Goal: Task Accomplishment & Management: Manage account settings

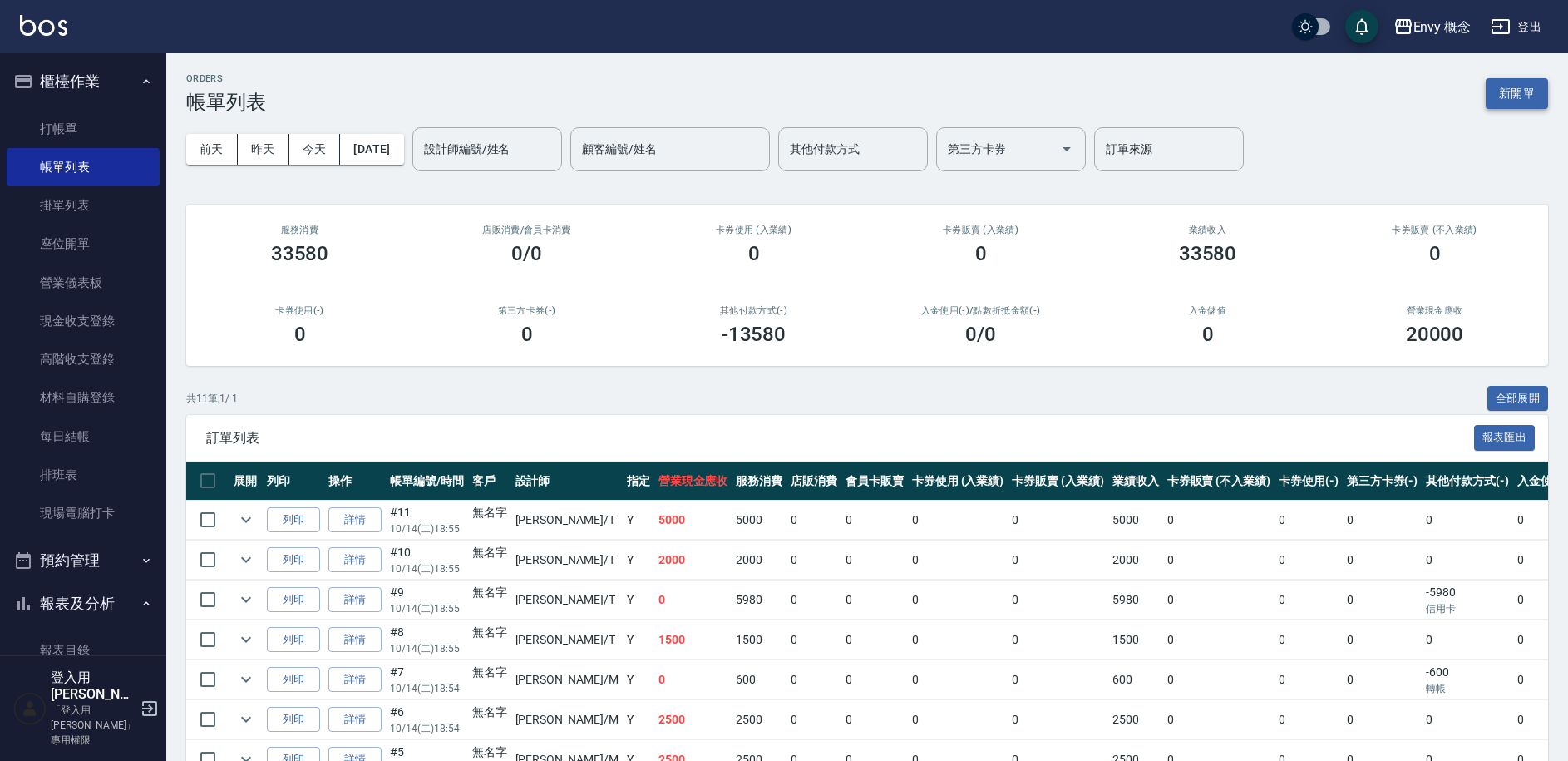
click at [1518, 95] on button "新開單" at bounding box center [1517, 94] width 62 height 31
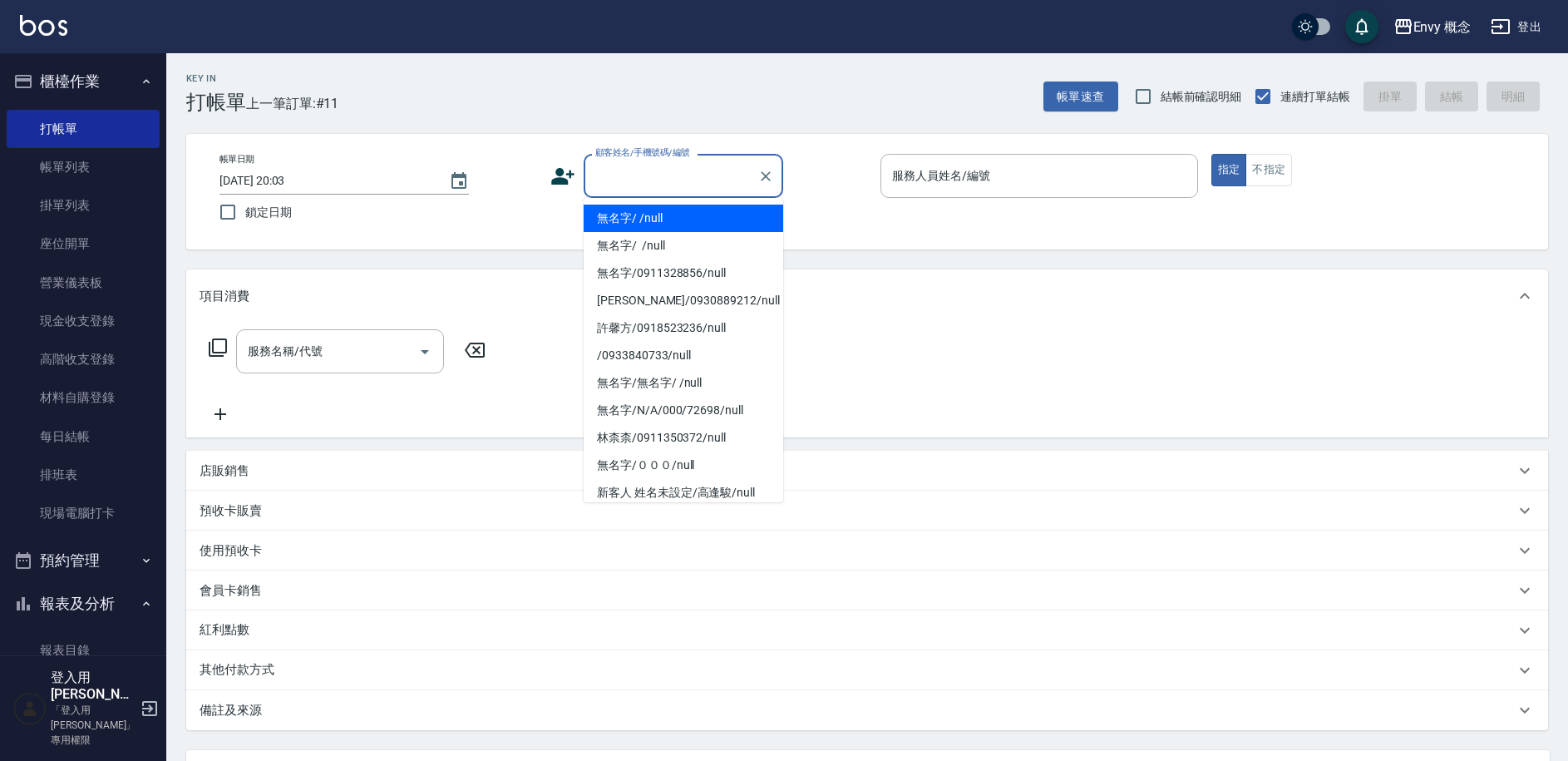
click at [649, 179] on input "顧客姓名/手機號碼/編號" at bounding box center [671, 176] width 160 height 29
click at [650, 218] on li "無名字/ /null" at bounding box center [683, 219] width 200 height 27
type input "無名字/ /null"
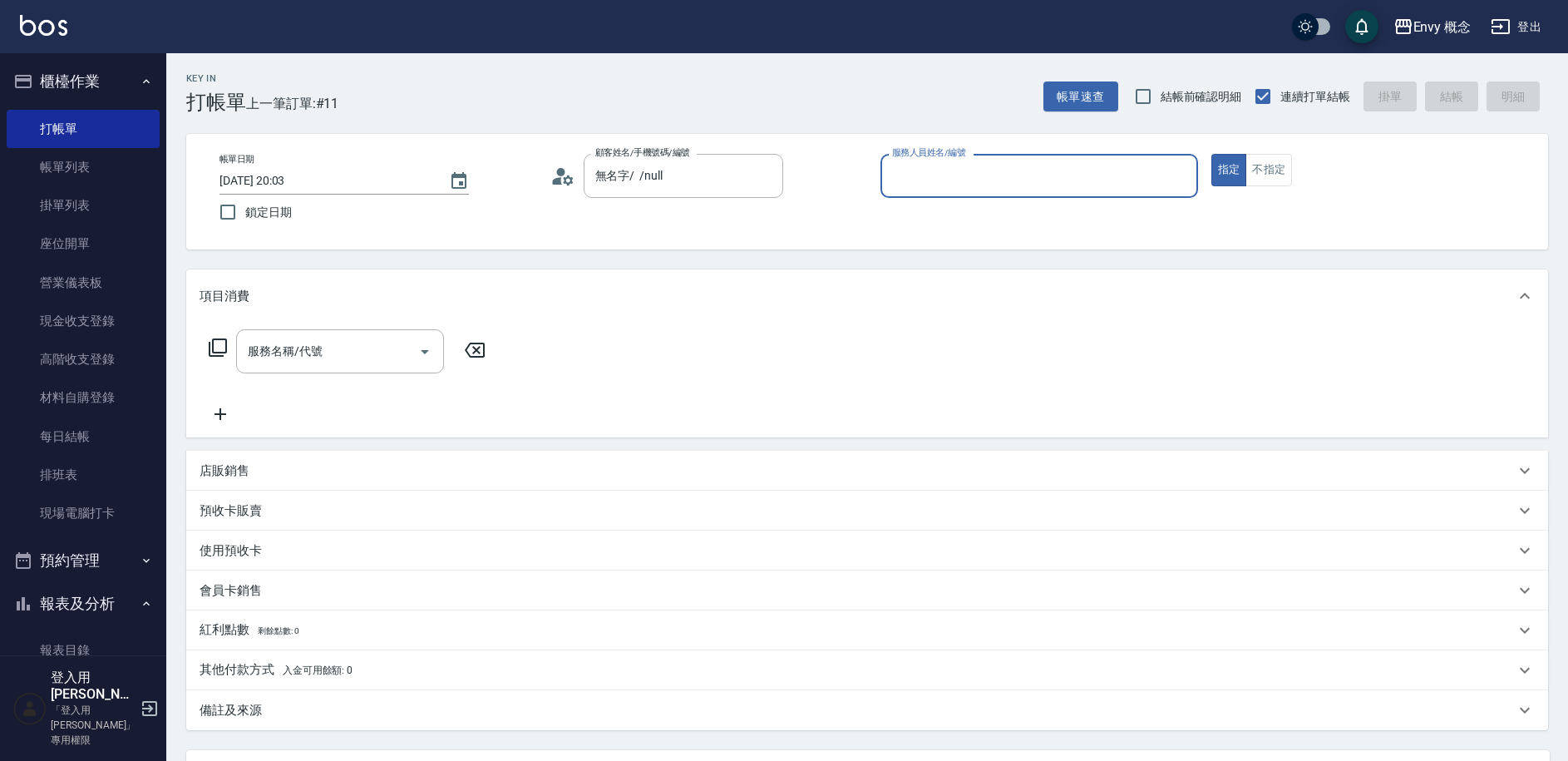
click at [932, 180] on input "服務人員姓名/編號" at bounding box center [1039, 176] width 303 height 29
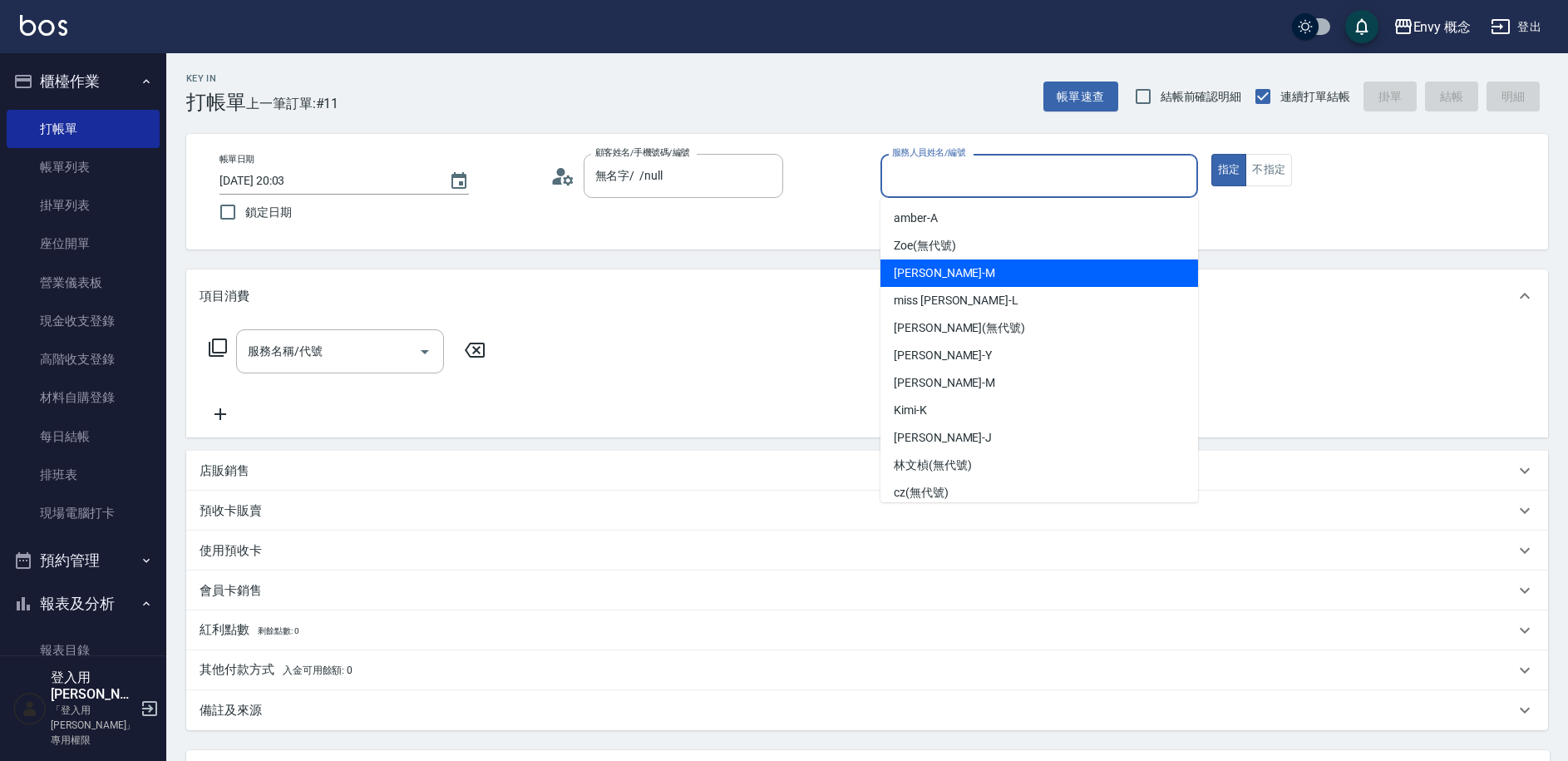
click at [948, 278] on div "[PERSON_NAME]" at bounding box center [1040, 273] width 318 height 27
type input "[PERSON_NAME]"
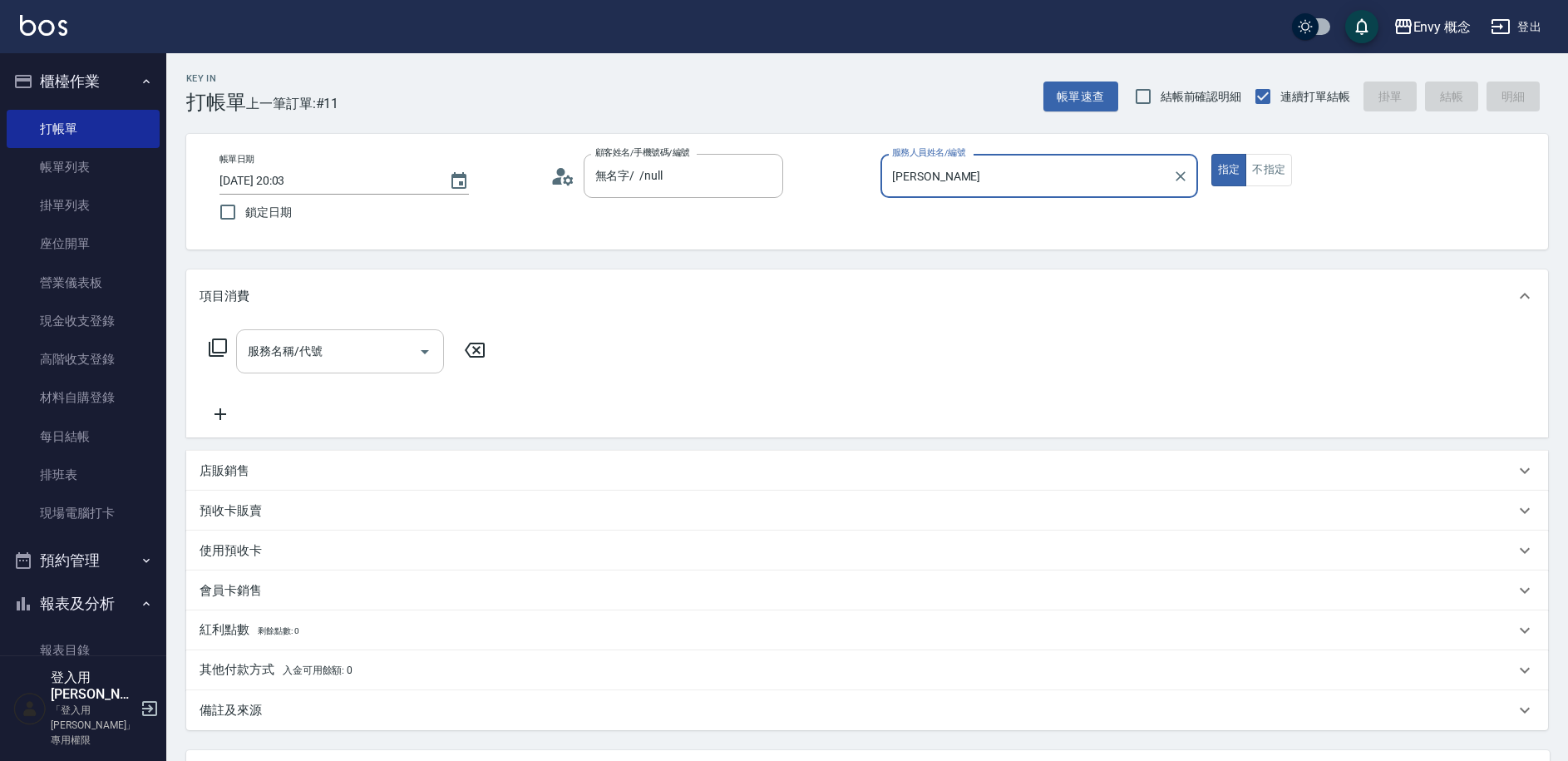
click at [257, 360] on input "服務名稱/代號" at bounding box center [328, 351] width 168 height 29
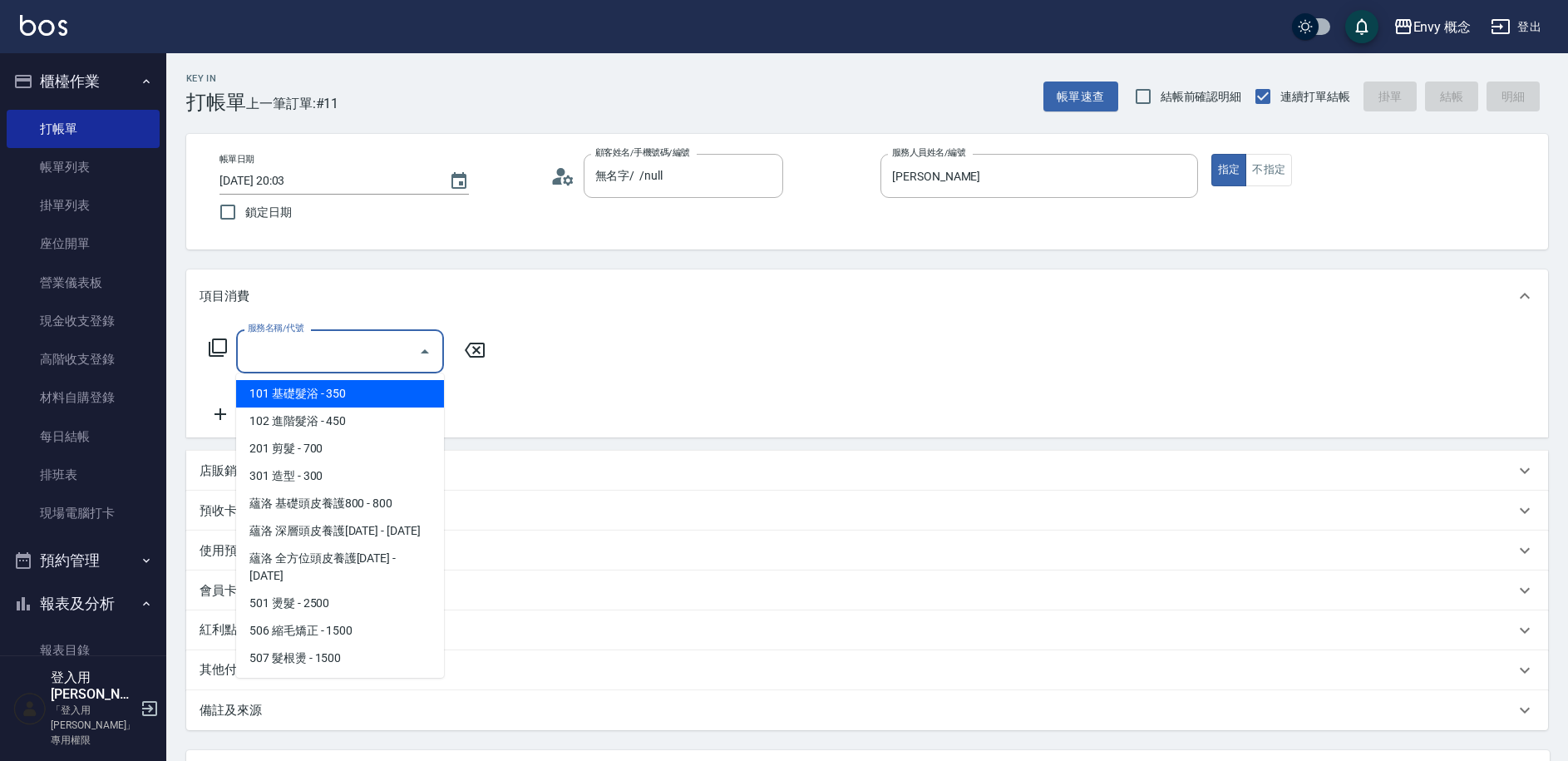
type input "７"
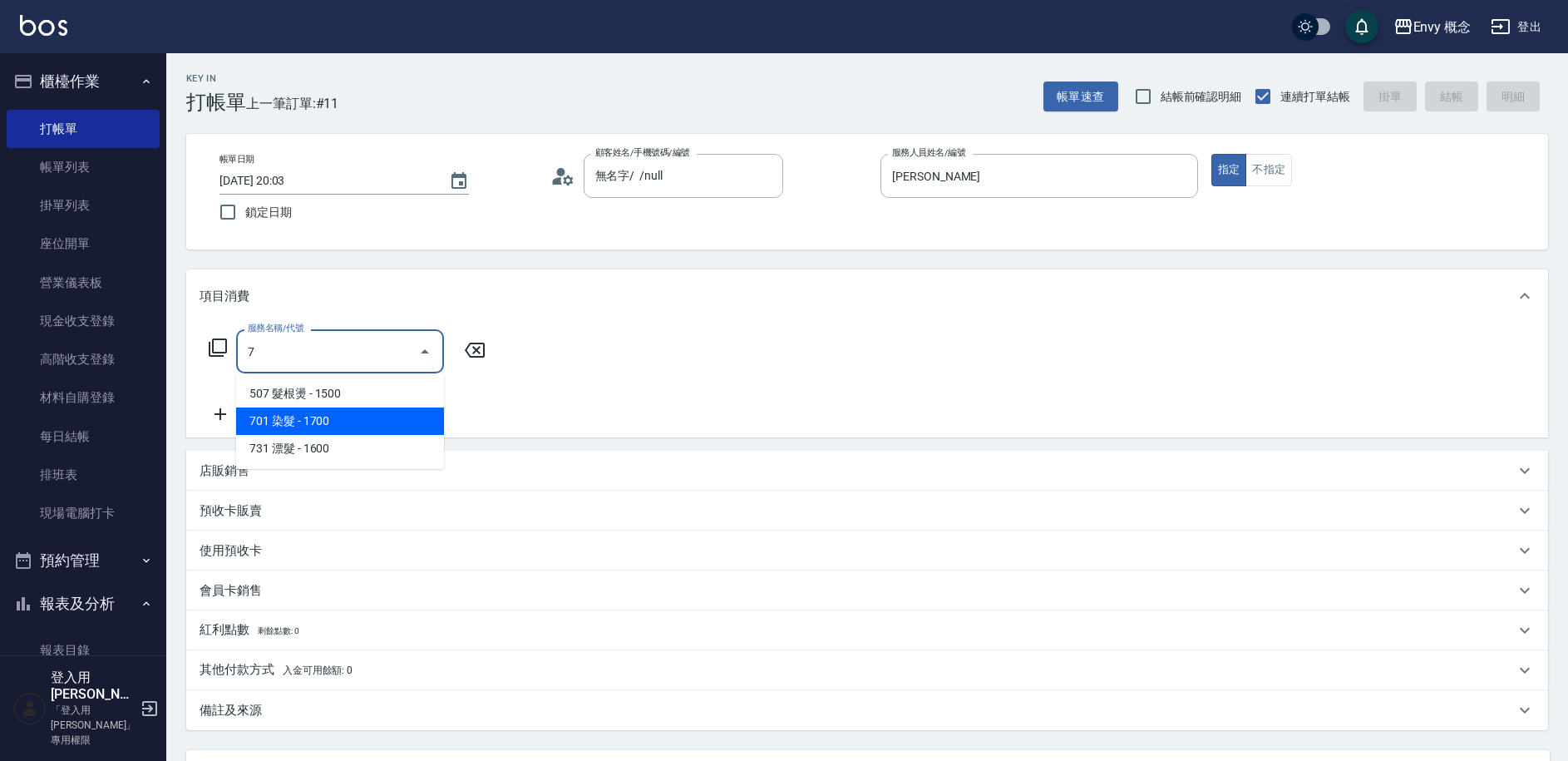
click at [322, 417] on span "701 染髮 - 1700" at bounding box center [340, 421] width 207 height 27
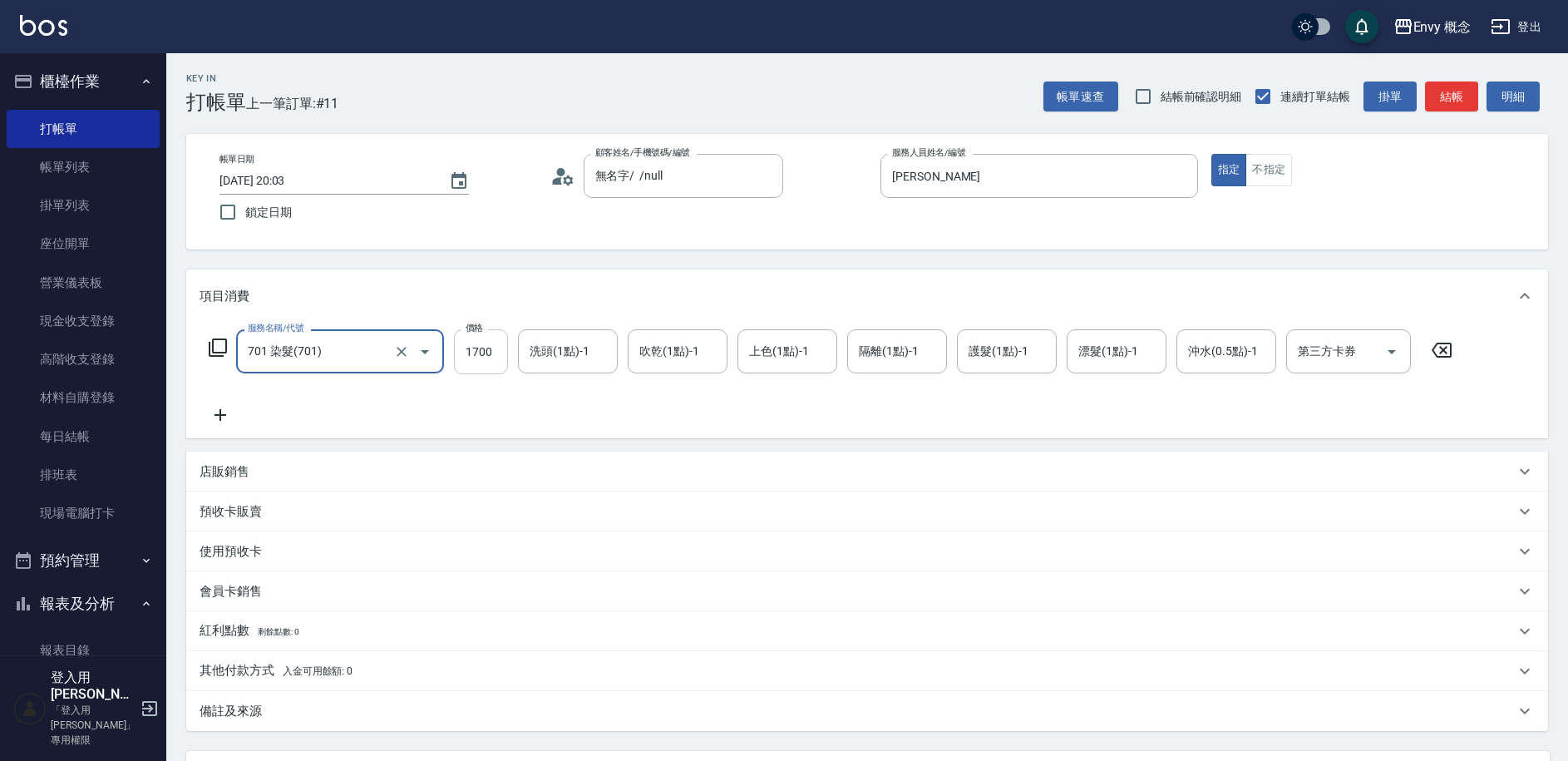
type input "701 染髮(701)"
click at [498, 351] on input "1700" at bounding box center [481, 351] width 54 height 45
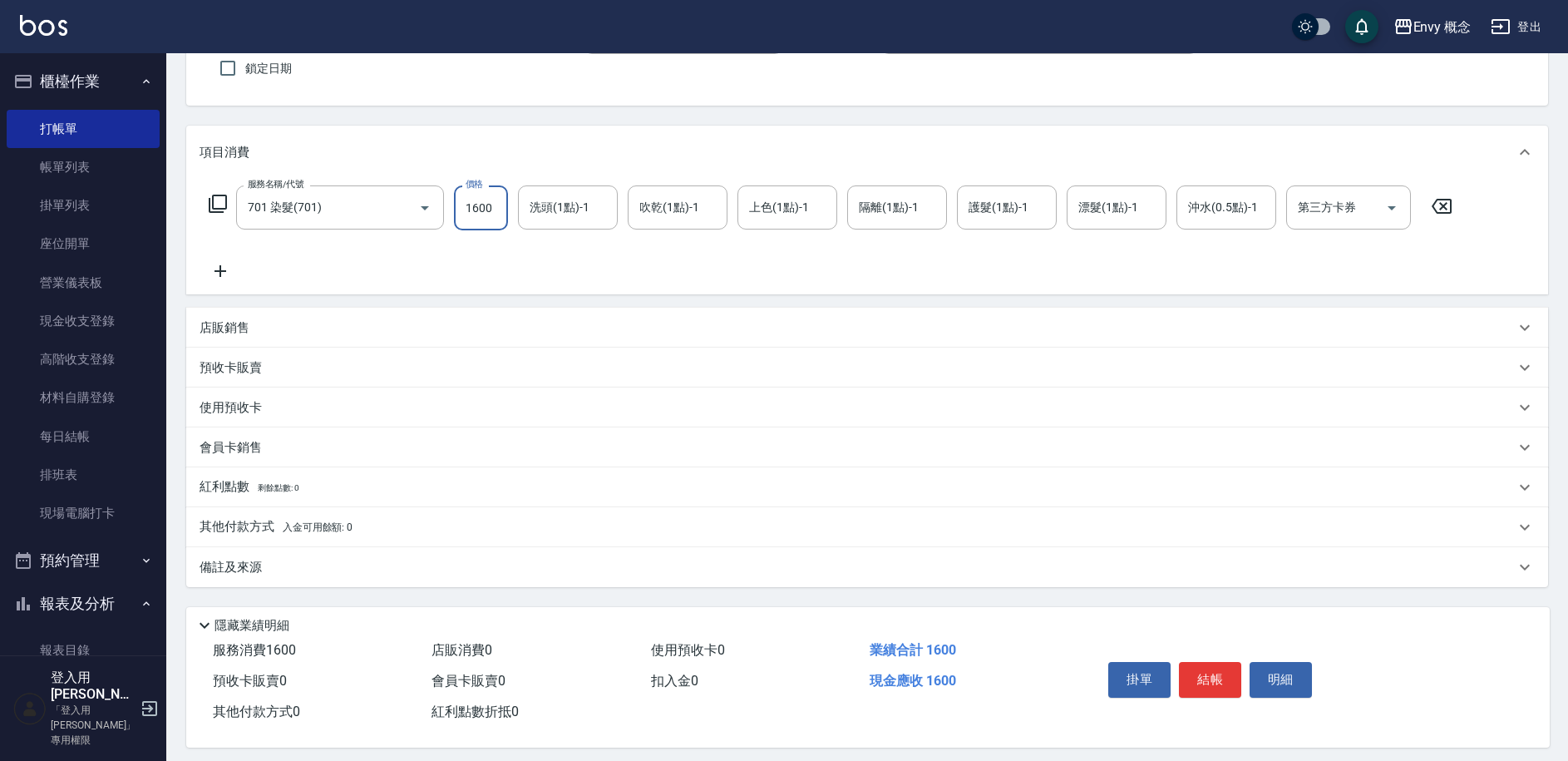
scroll to position [158, 0]
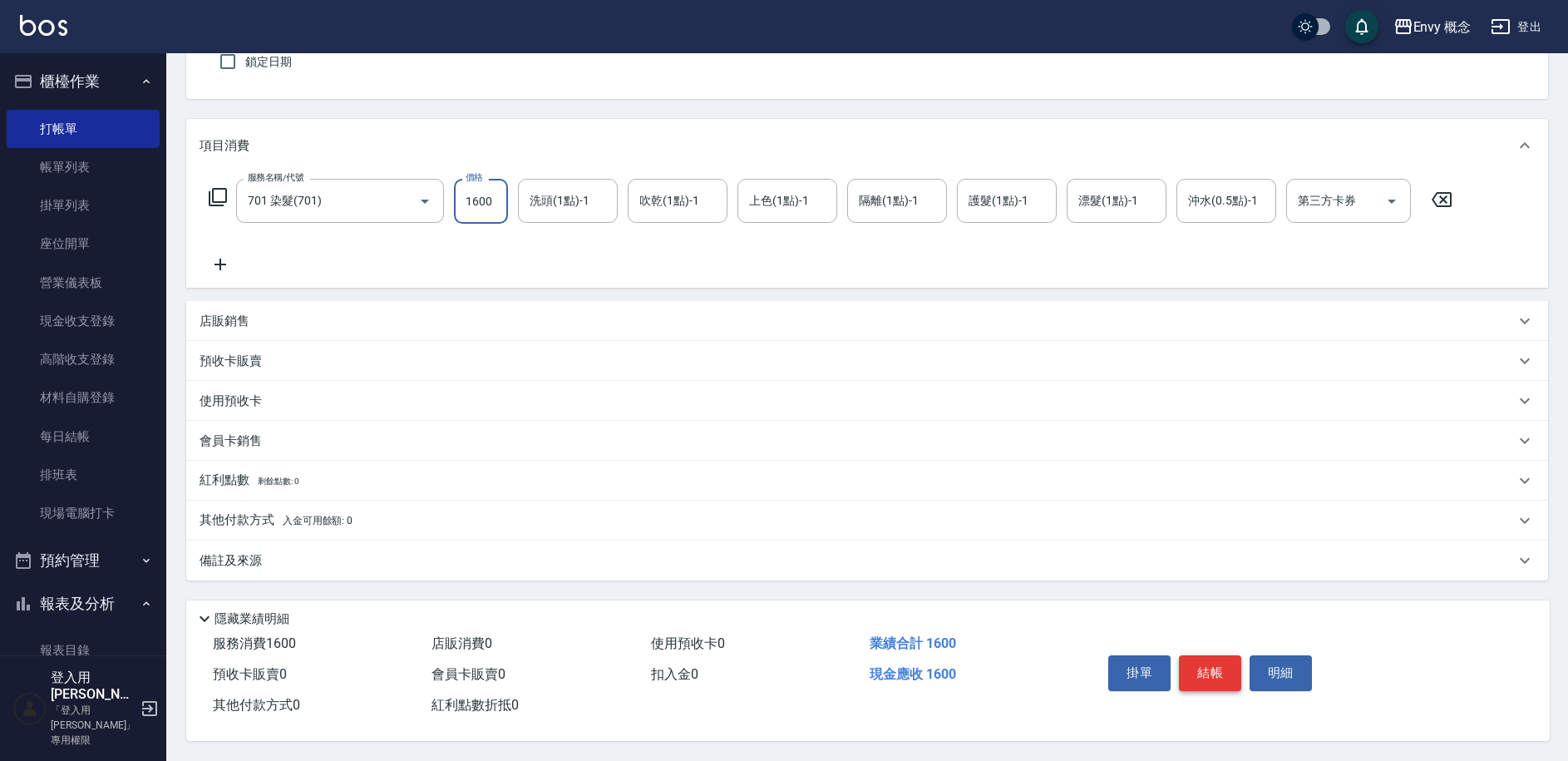
type input "1600"
click at [1202, 662] on button "結帳" at bounding box center [1210, 673] width 62 height 35
type input "[DATE] 20:04"
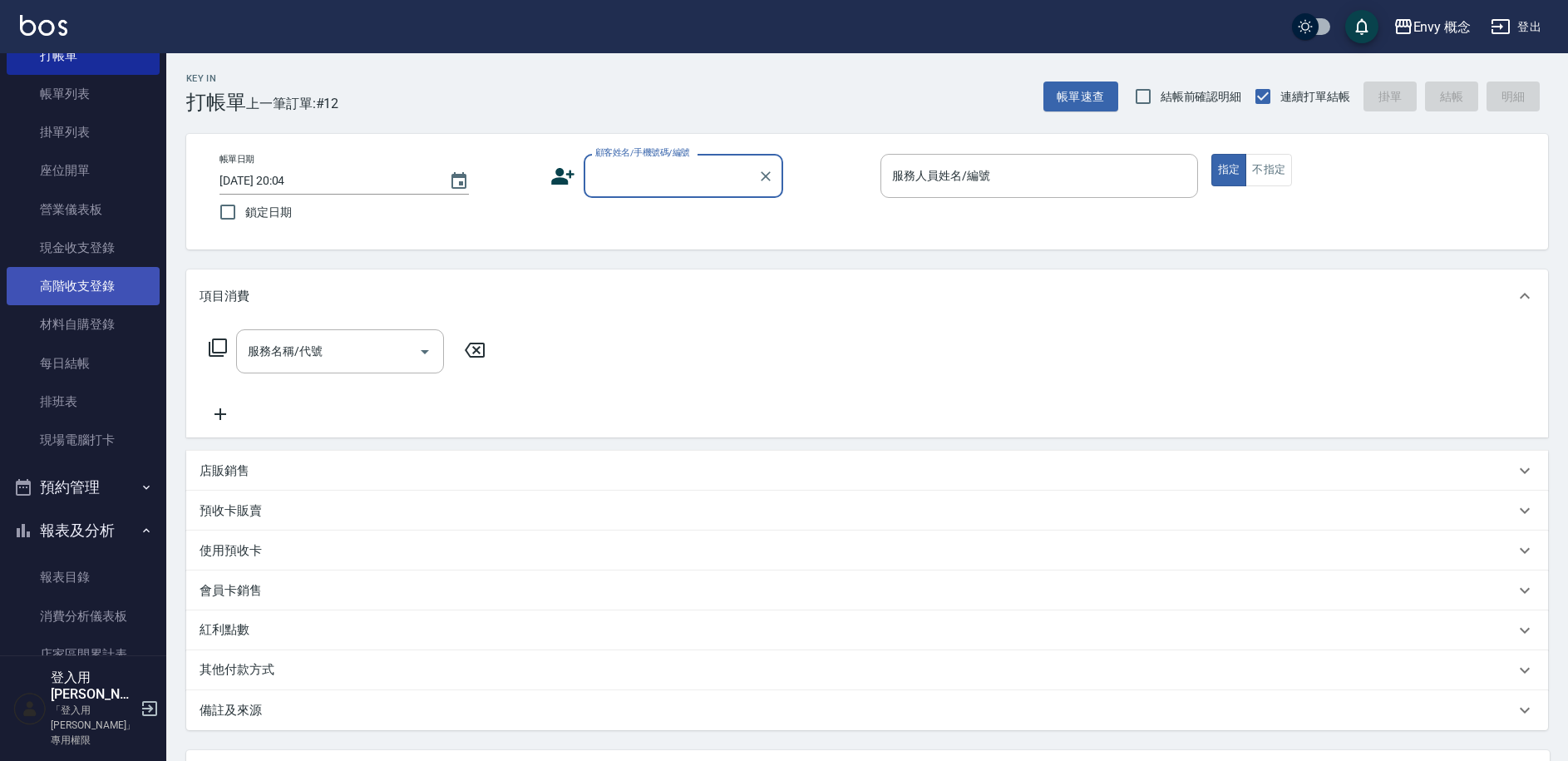
scroll to position [0, 0]
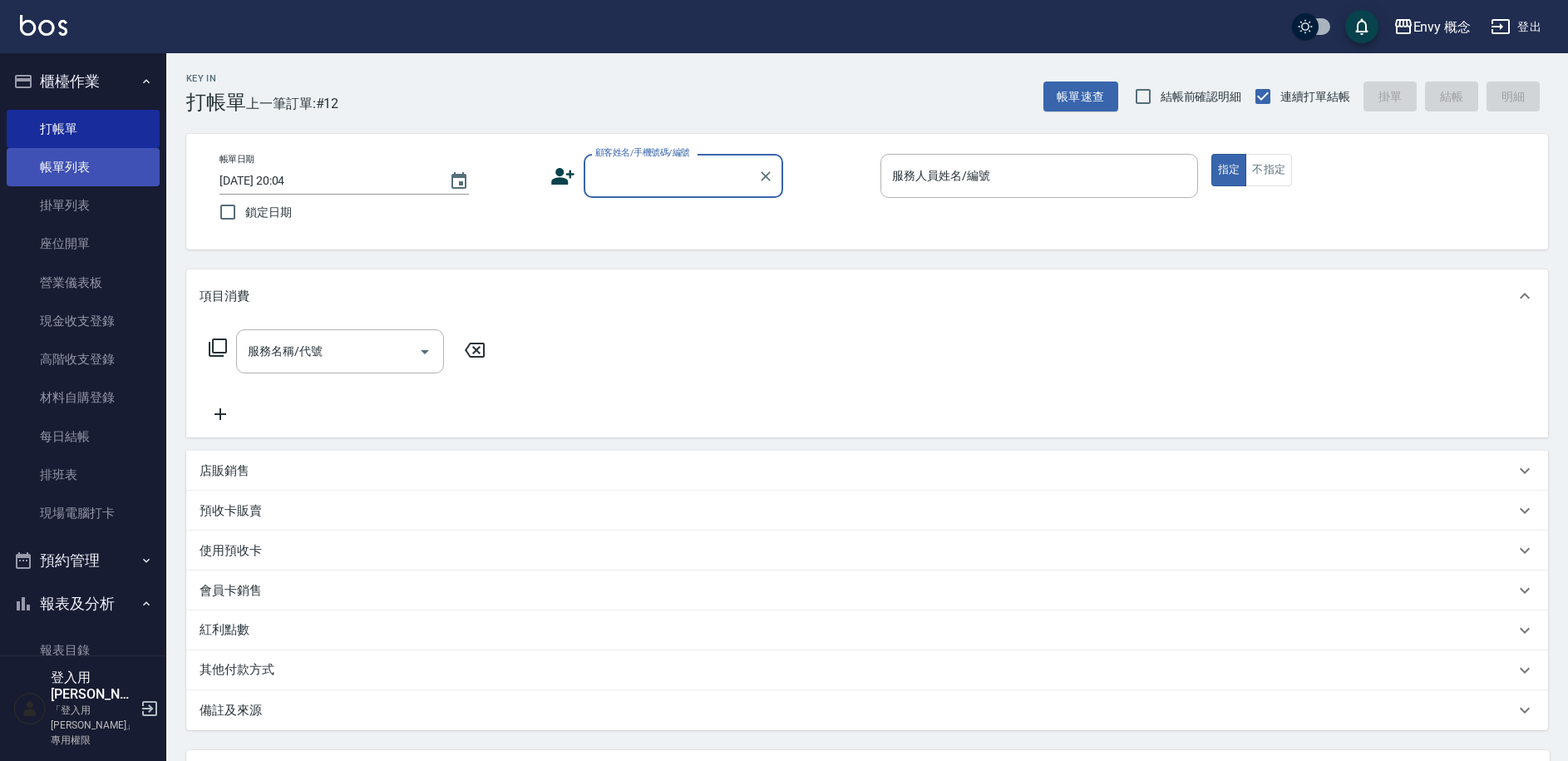
click at [74, 175] on link "帳單列表" at bounding box center [83, 167] width 153 height 38
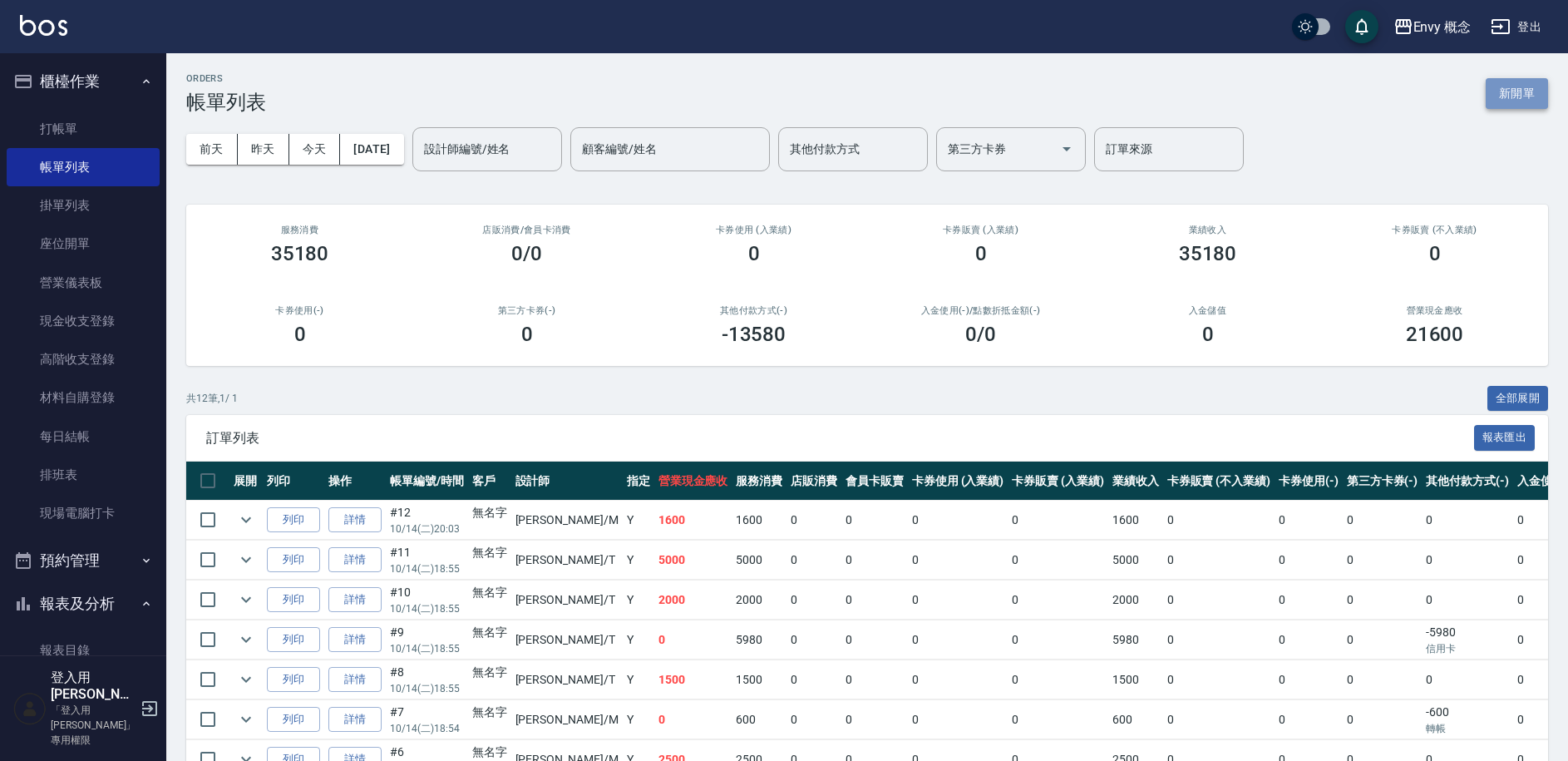
click at [1537, 92] on button "新開單" at bounding box center [1517, 94] width 62 height 31
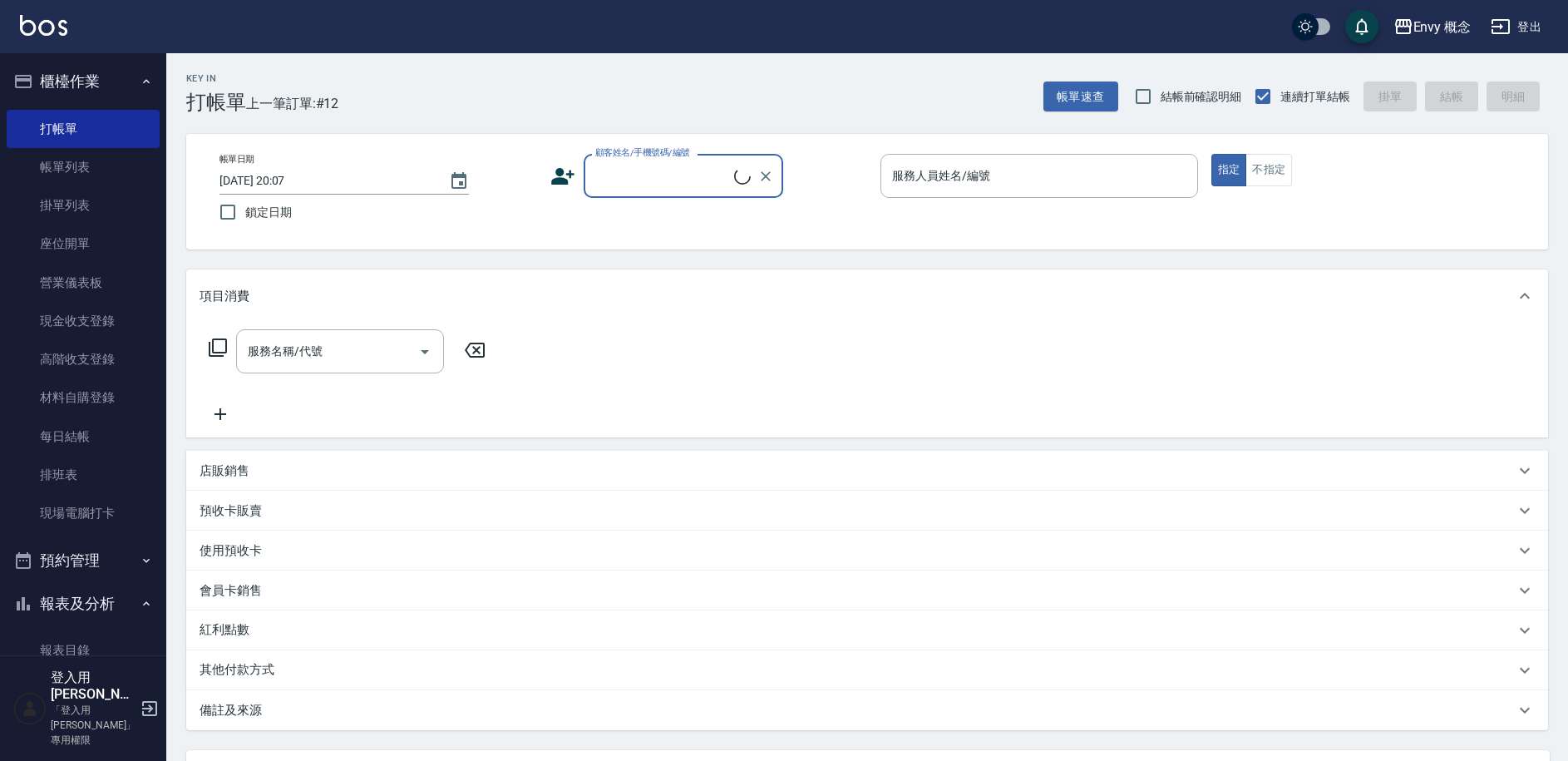
click at [661, 183] on input "顧客姓名/手機號碼/編號" at bounding box center [662, 176] width 143 height 29
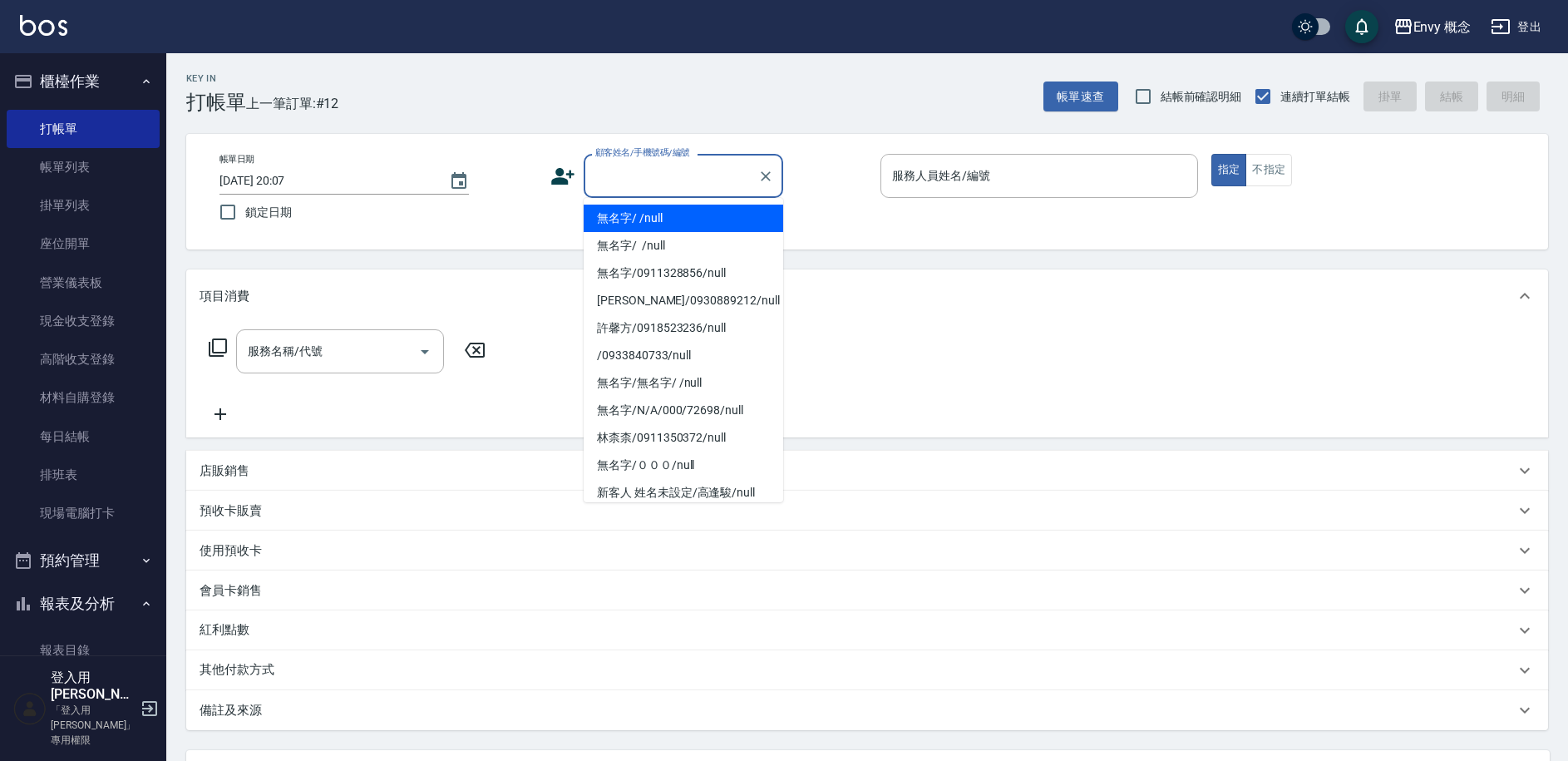
click at [654, 206] on li "無名字/ /null" at bounding box center [683, 219] width 200 height 27
type input "無名字/ /null"
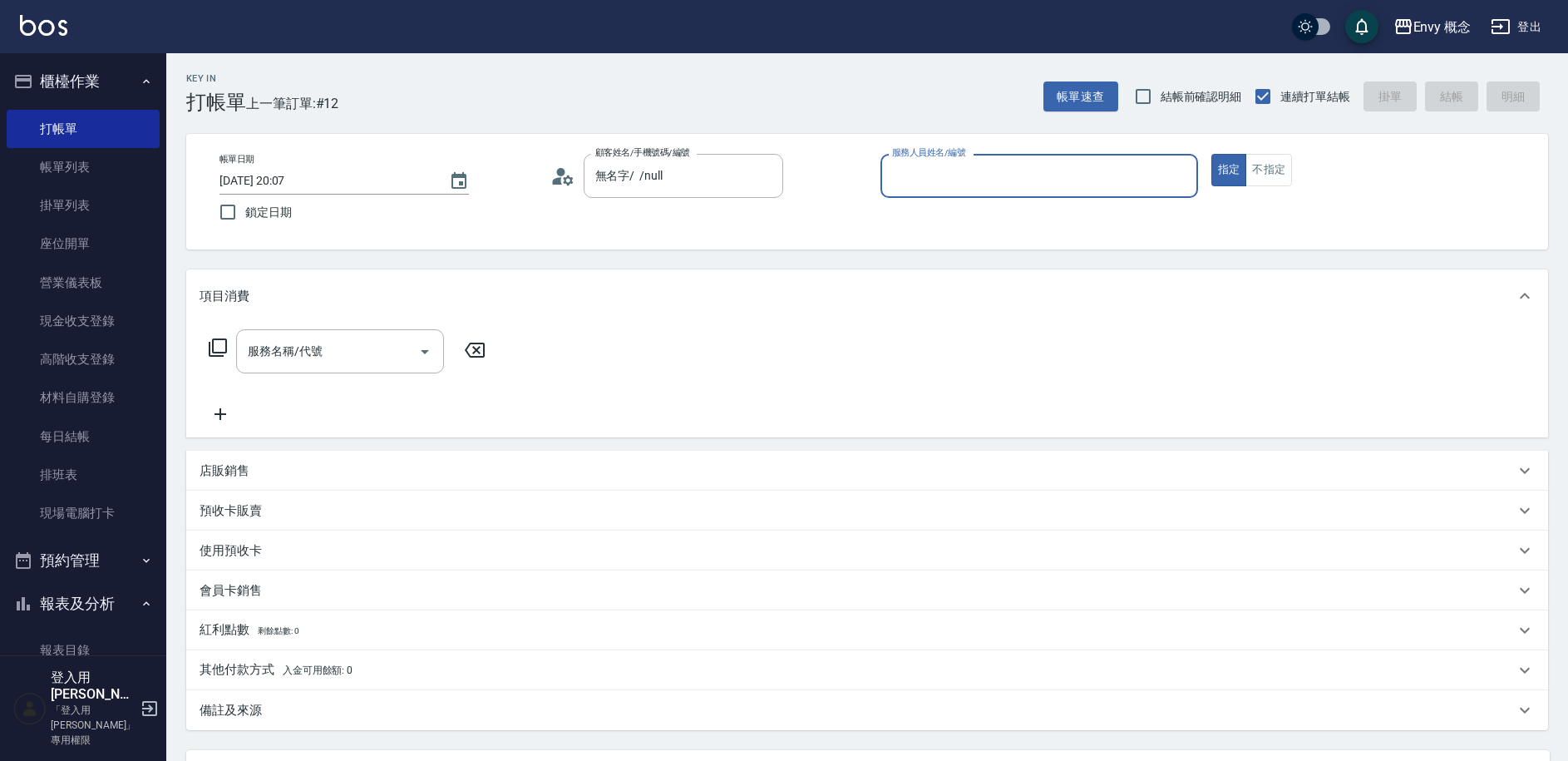
click at [925, 184] on input "服務人員姓名/編號" at bounding box center [1039, 176] width 303 height 29
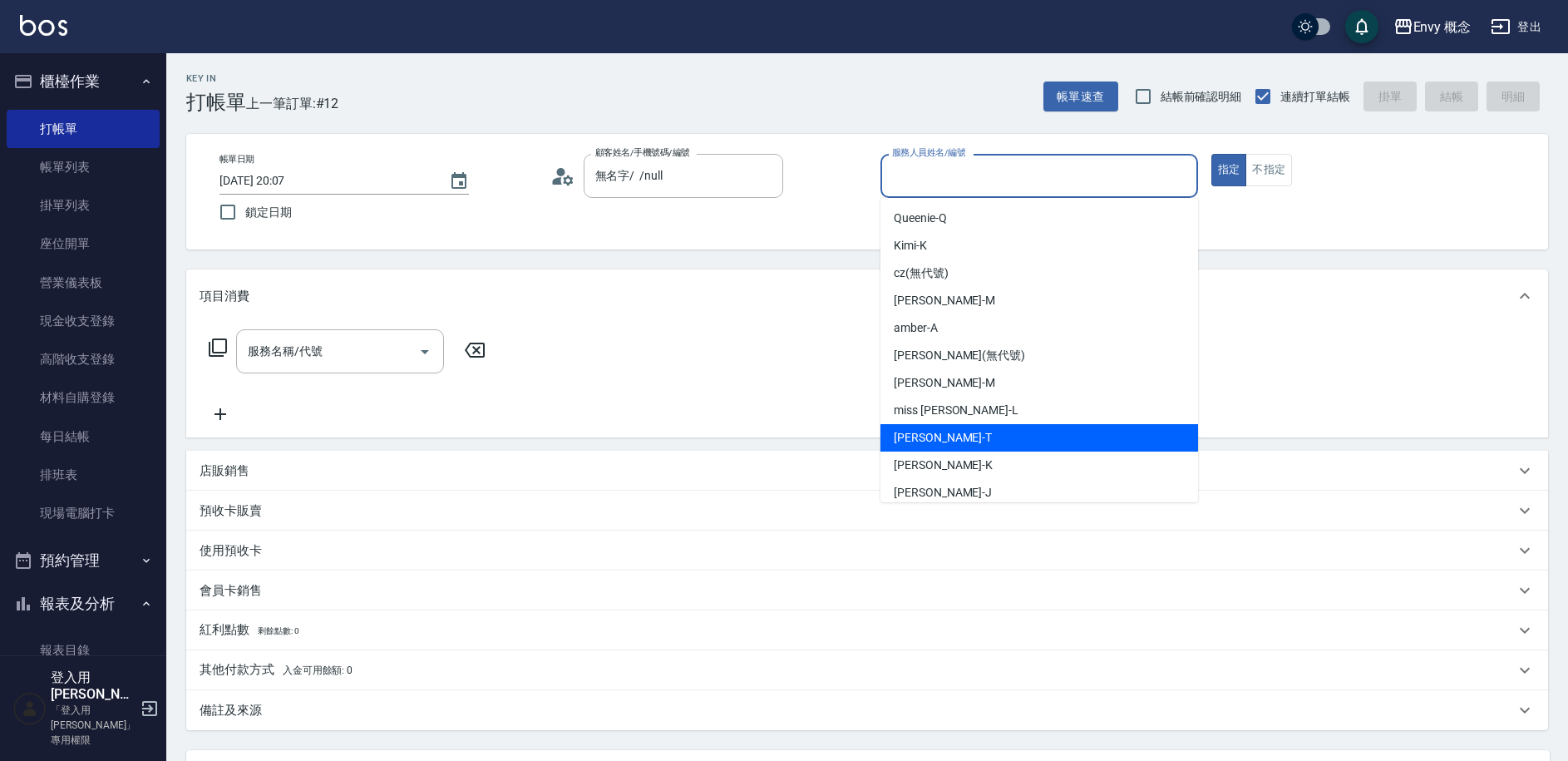
click at [949, 447] on div "[PERSON_NAME]" at bounding box center [1040, 438] width 318 height 27
type input "[PERSON_NAME]"
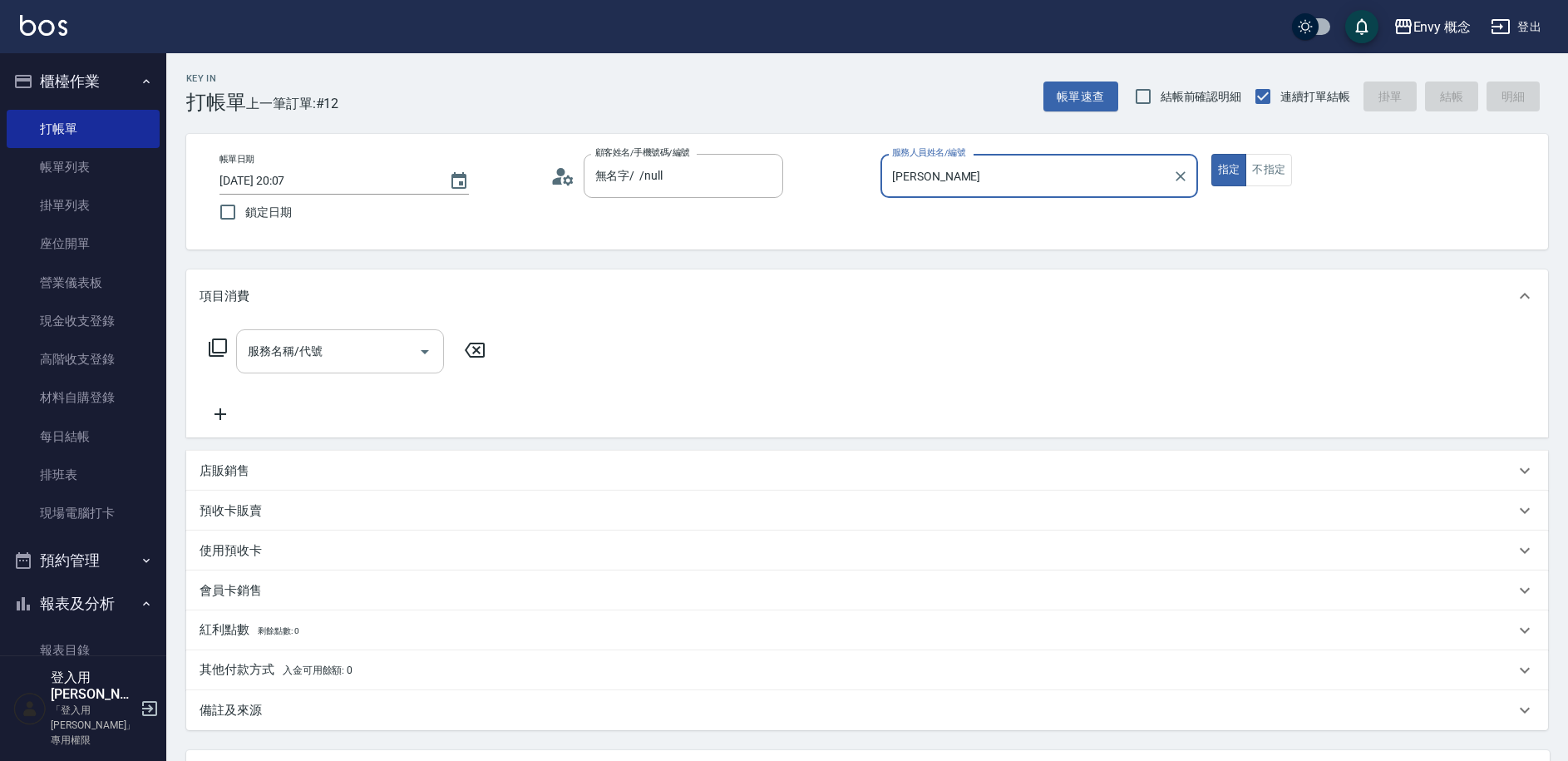
click at [328, 343] on input "服務名稱/代號" at bounding box center [328, 351] width 168 height 29
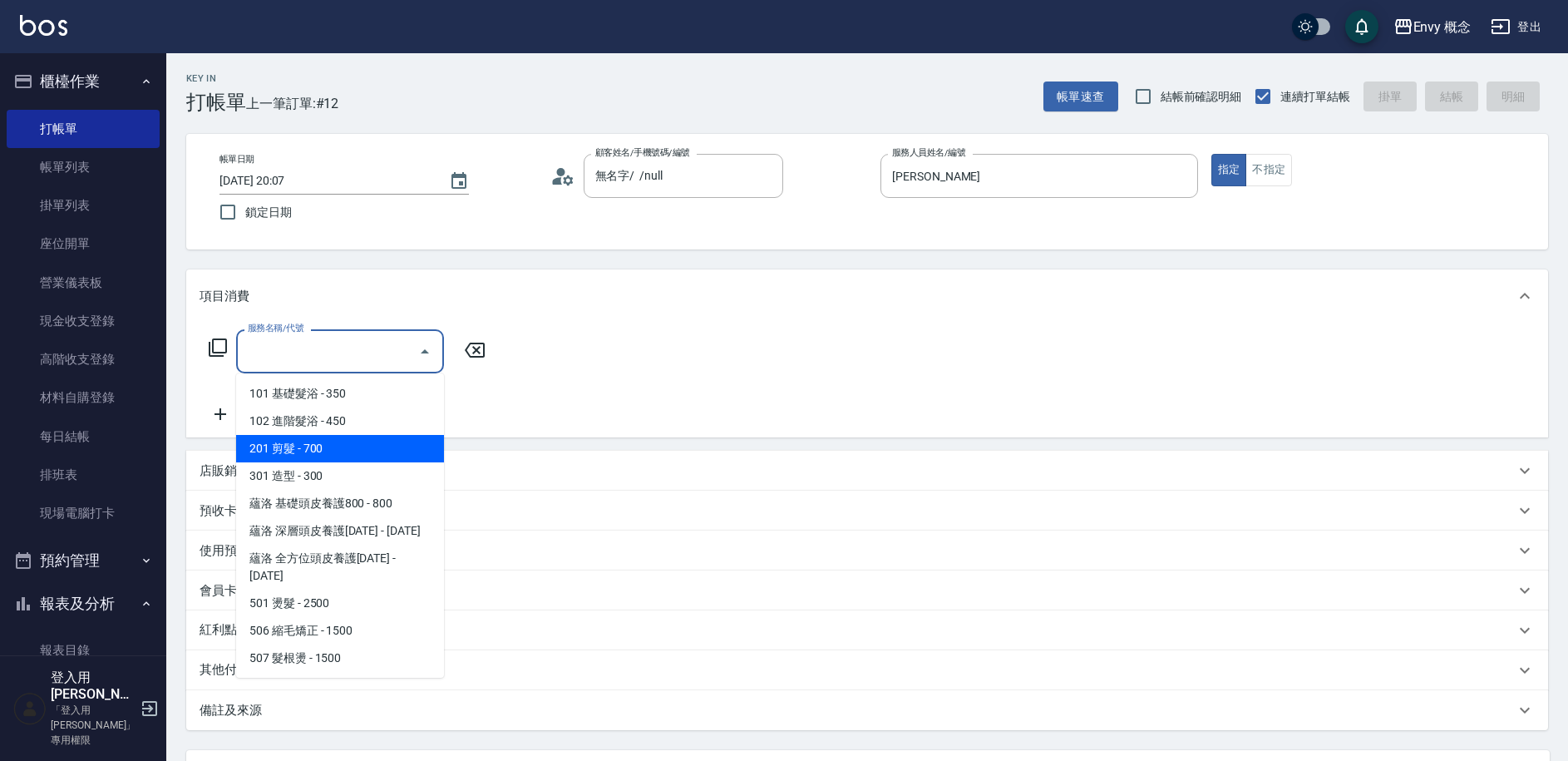
click at [313, 446] on span "201 剪髮 - 700" at bounding box center [340, 448] width 207 height 27
type input "201 剪髮(201)"
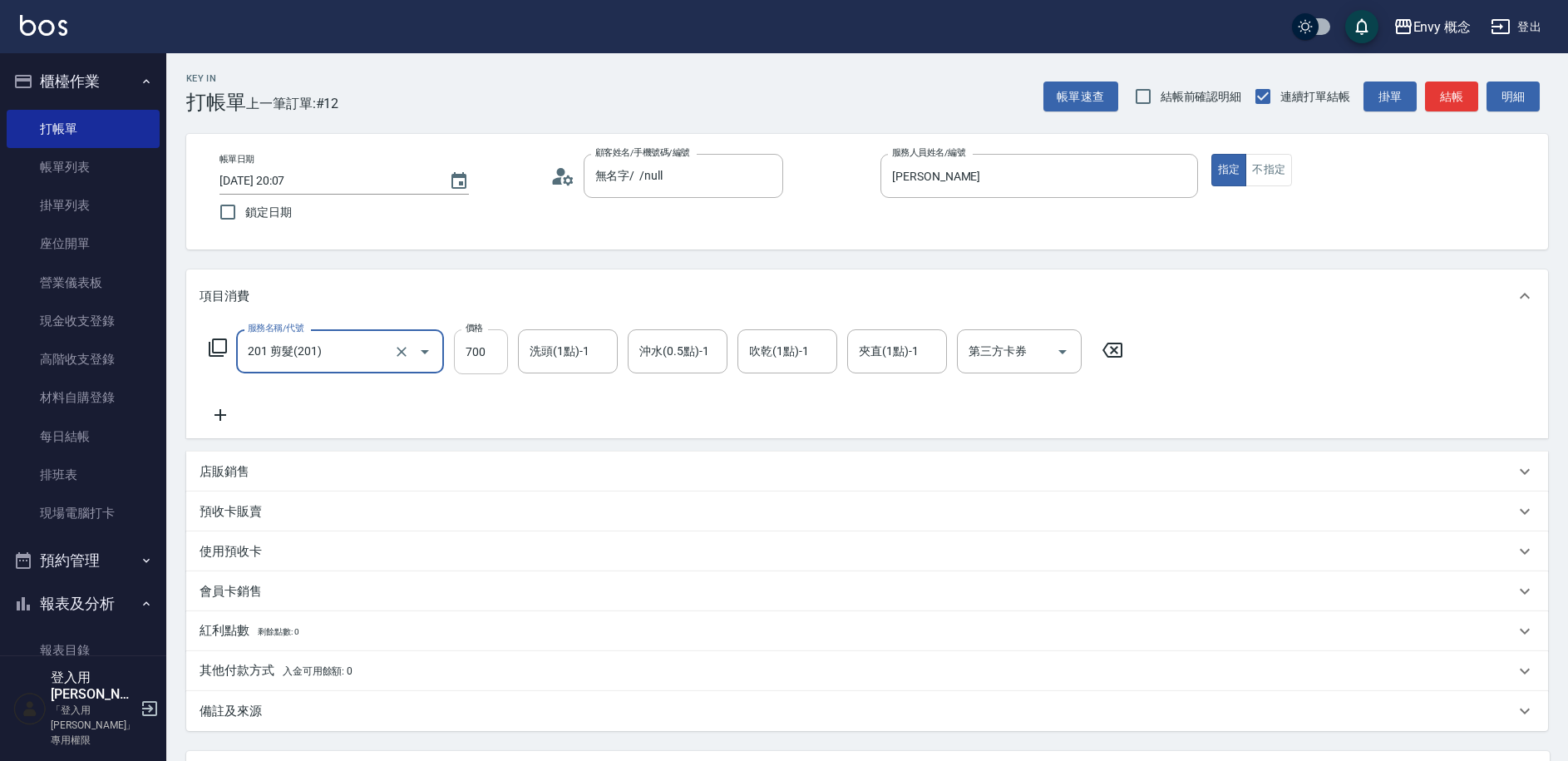
click at [488, 346] on input "700" at bounding box center [481, 351] width 54 height 45
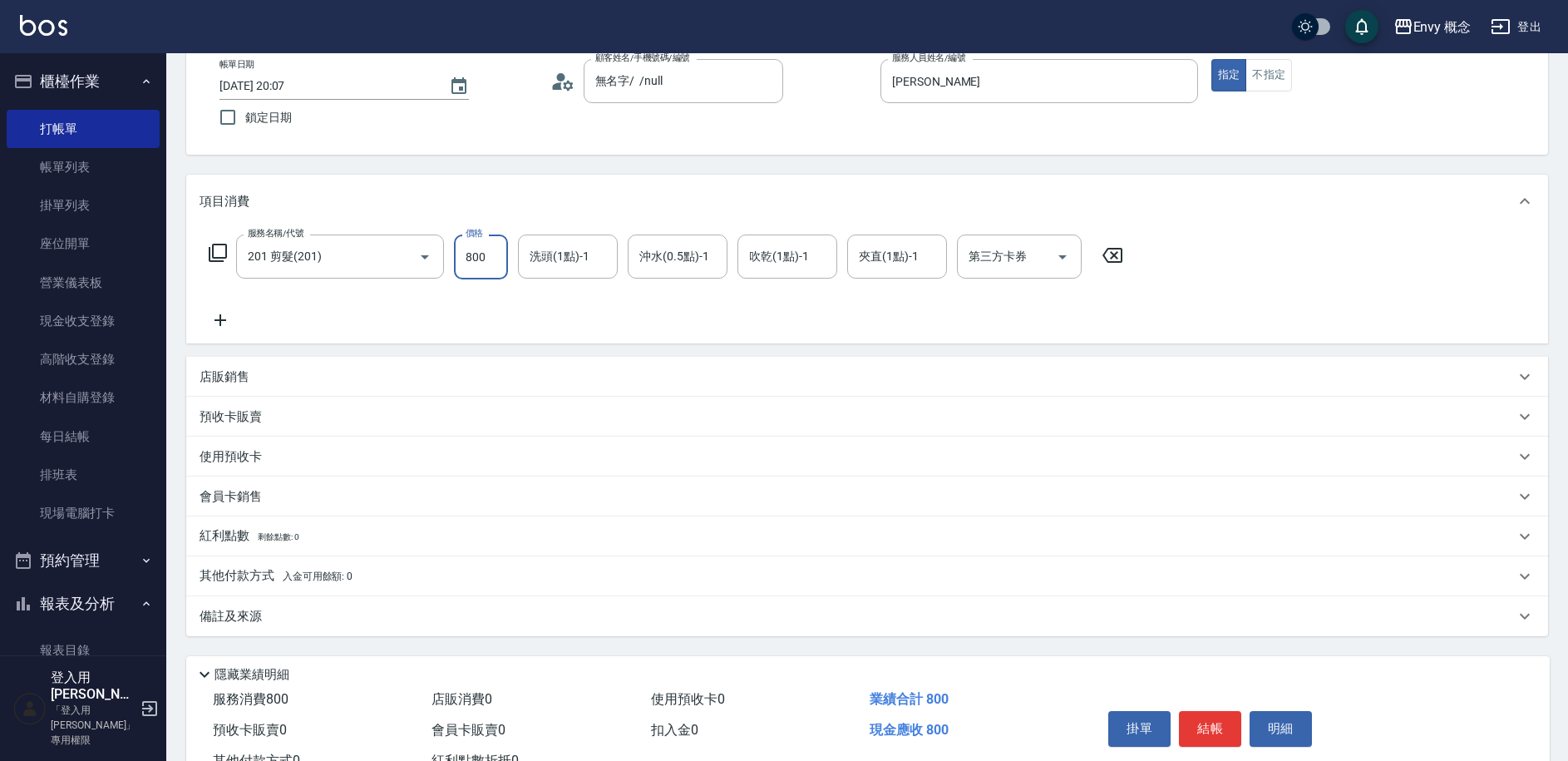
scroll to position [158, 0]
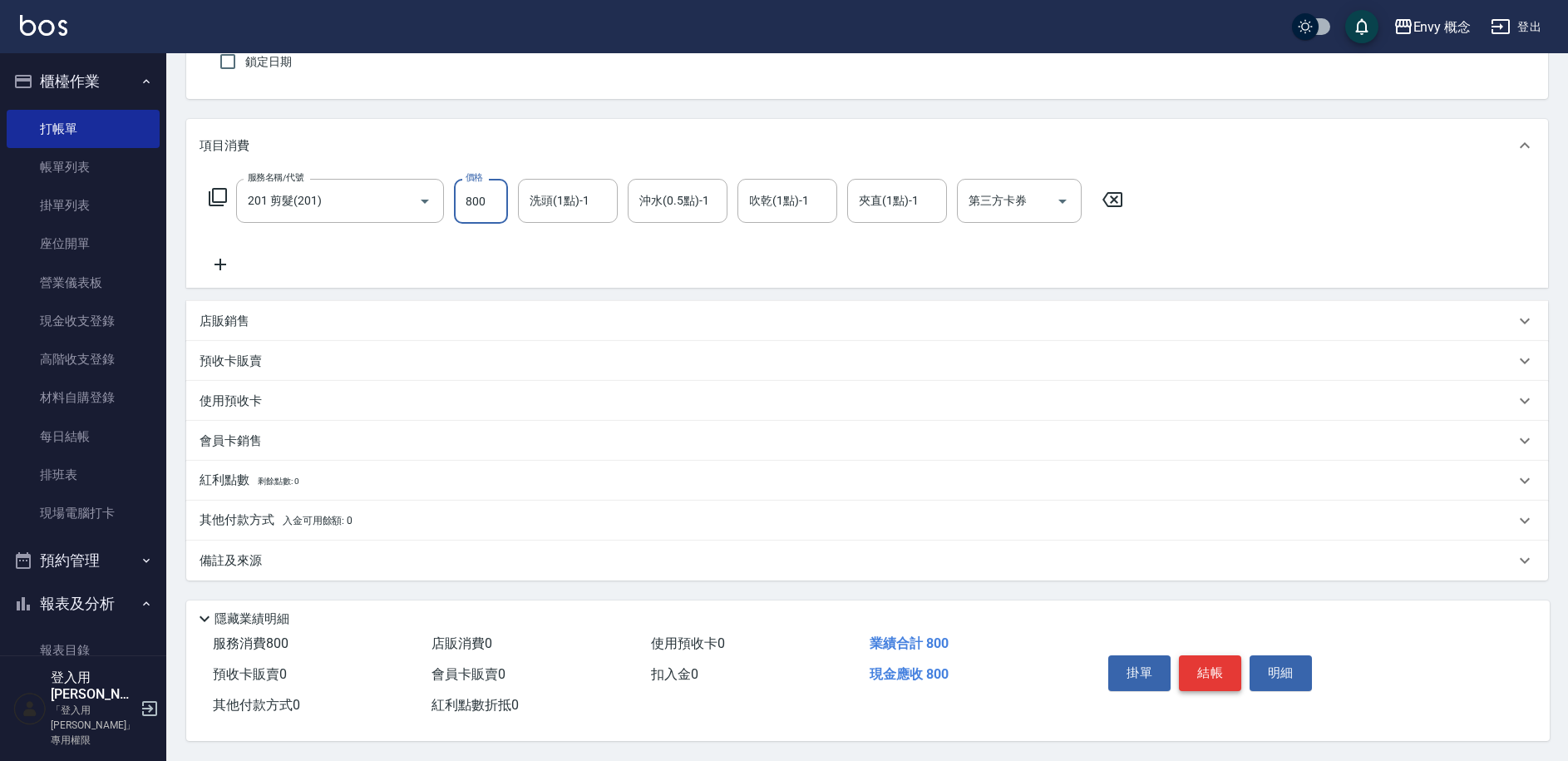
type input "800"
click at [1208, 664] on button "結帳" at bounding box center [1210, 673] width 62 height 35
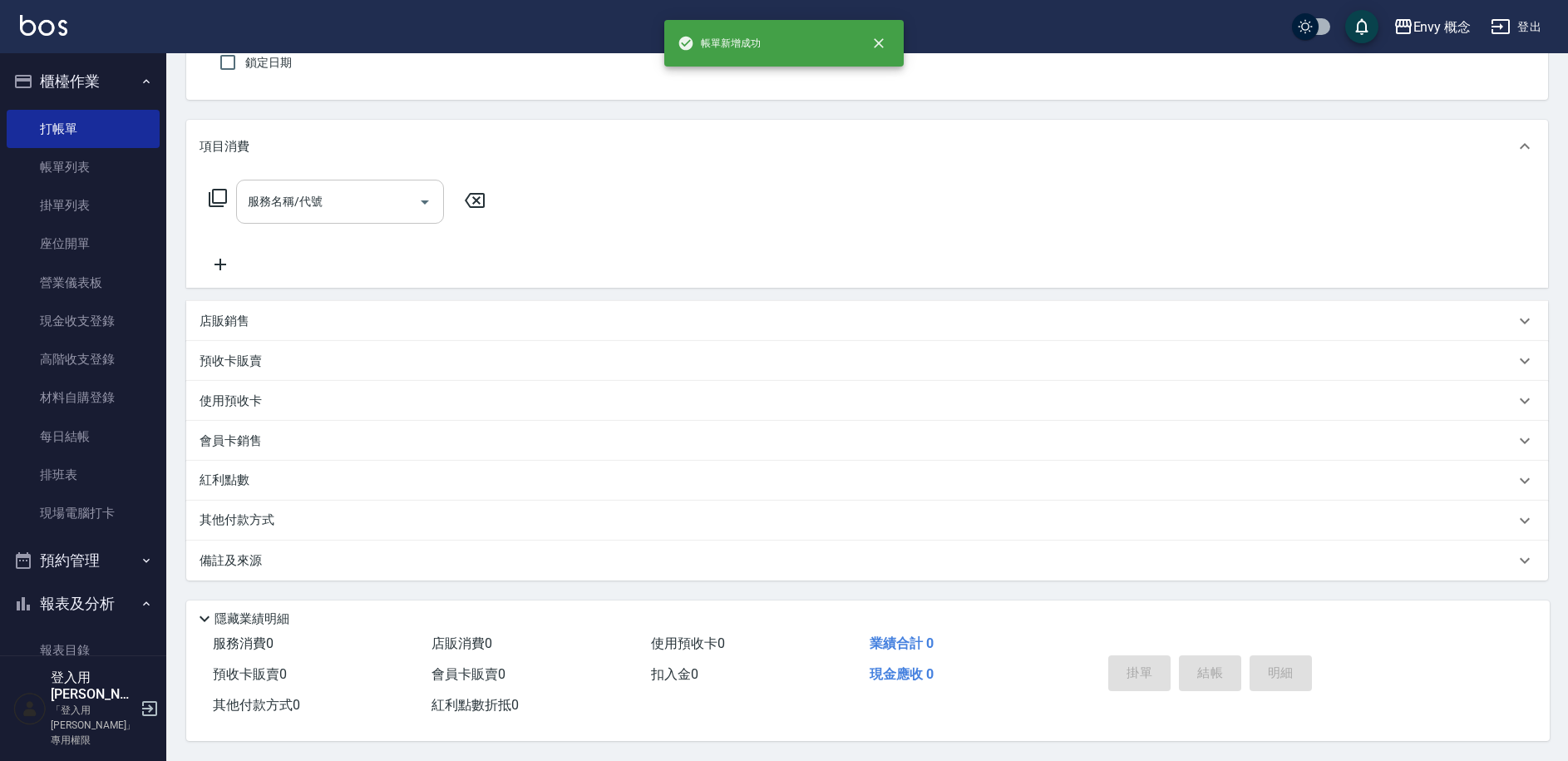
scroll to position [157, 0]
click at [105, 170] on link "帳單列表" at bounding box center [83, 167] width 153 height 38
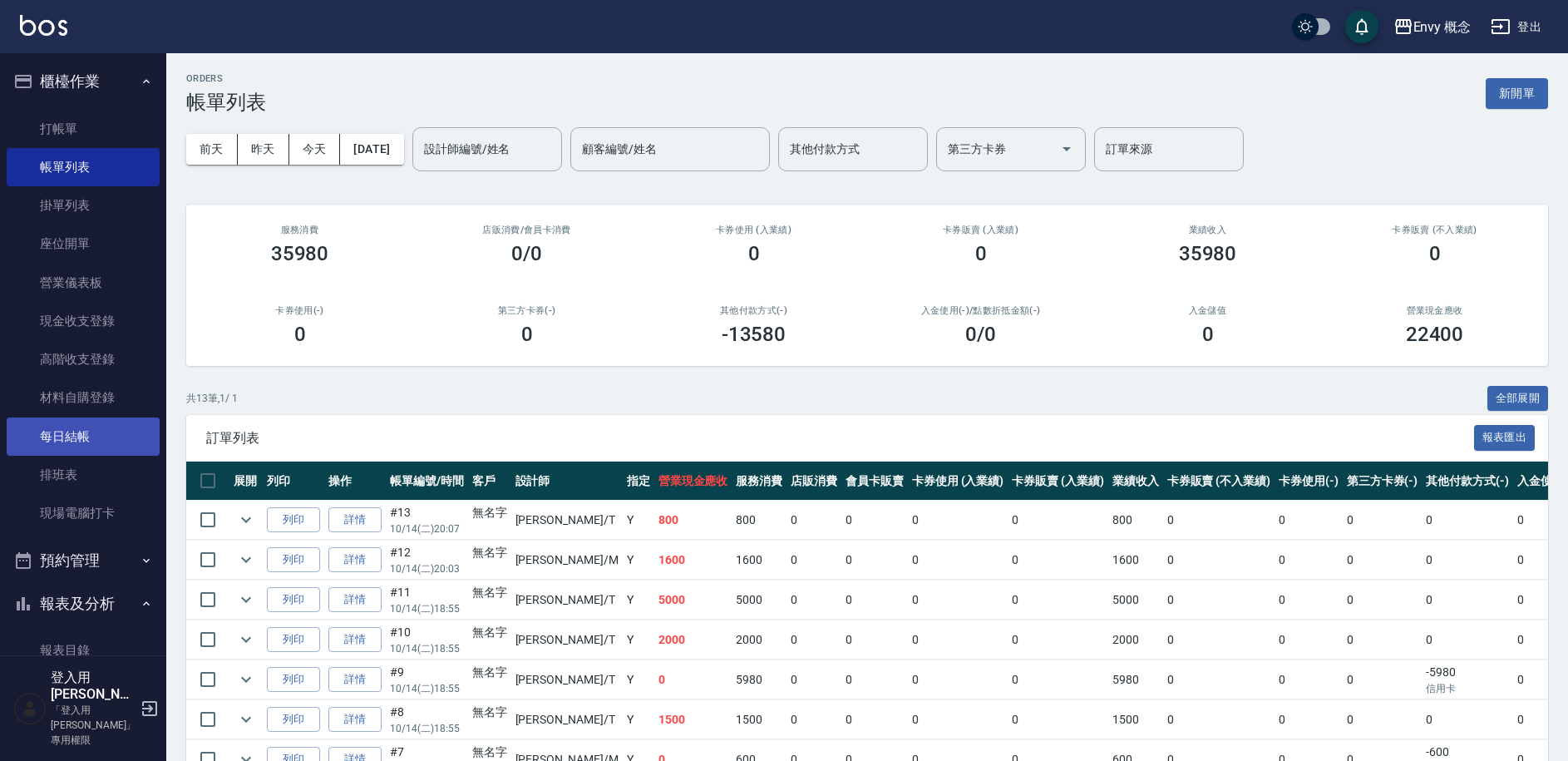
click at [95, 433] on link "每日結帳" at bounding box center [83, 436] width 153 height 38
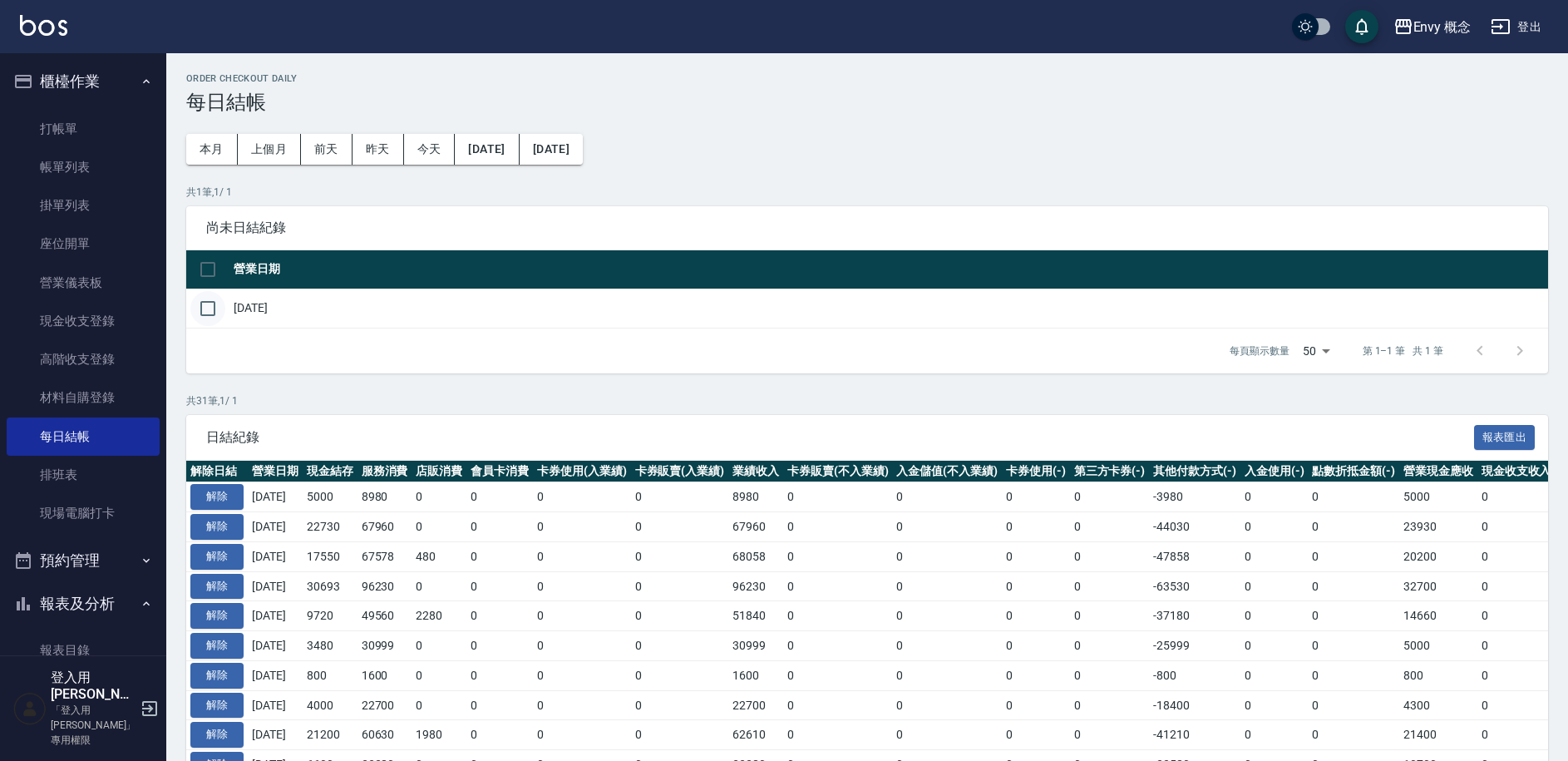
click at [206, 306] on input "checkbox" at bounding box center [207, 308] width 35 height 35
checkbox input "true"
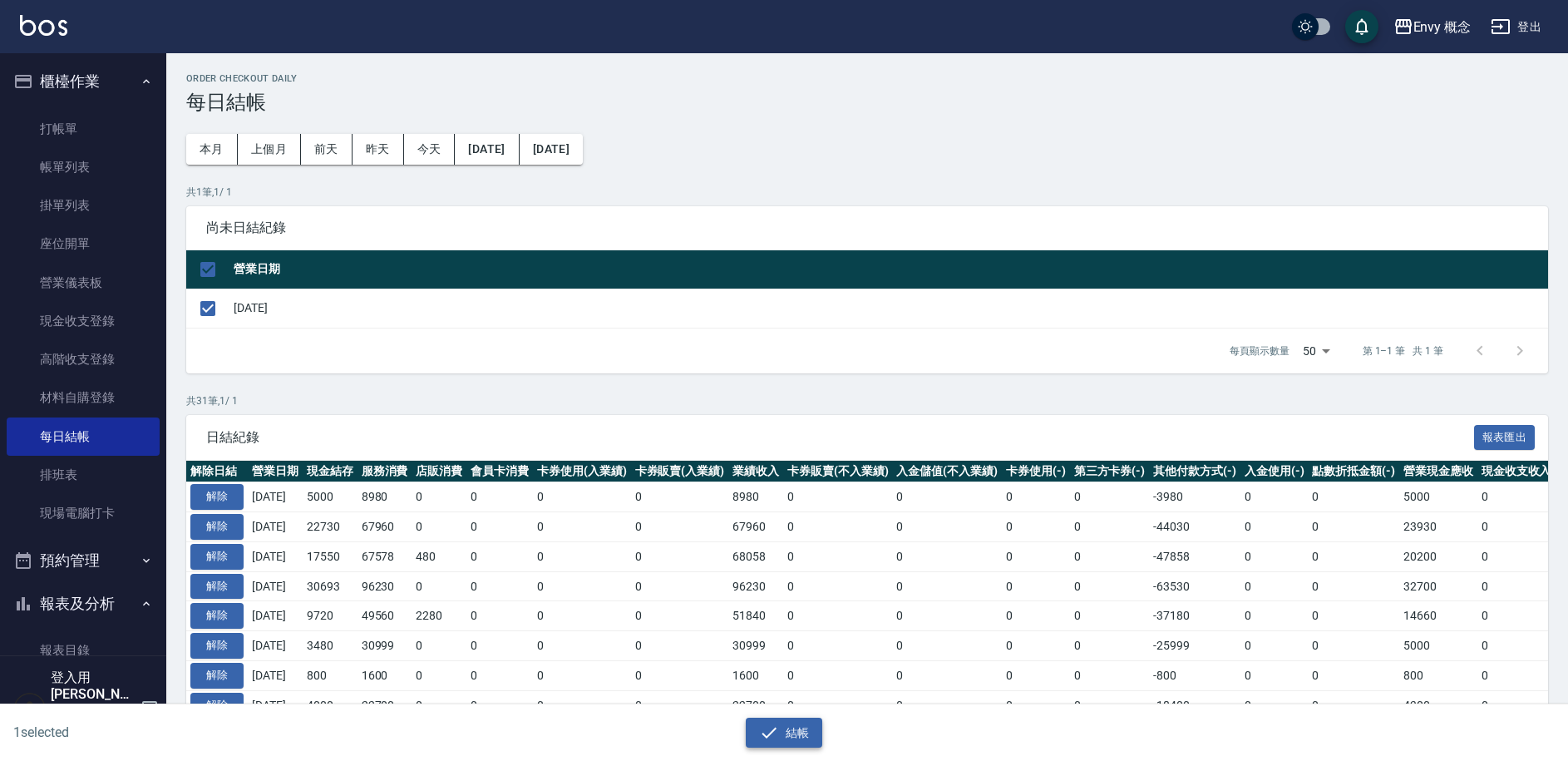
click at [790, 737] on button "結帳" at bounding box center [784, 733] width 77 height 31
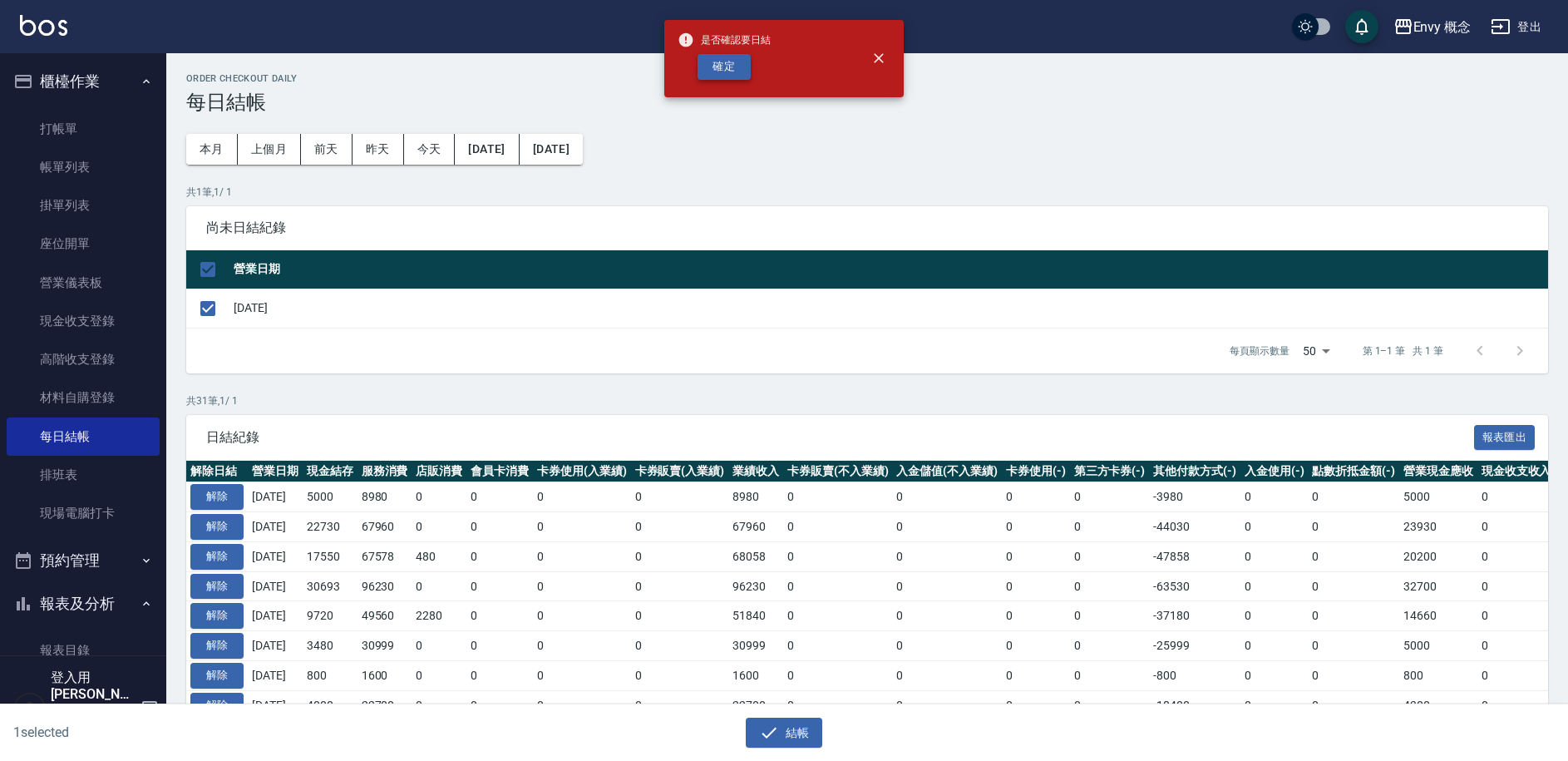
click at [722, 74] on button "確定" at bounding box center [724, 67] width 54 height 26
checkbox input "false"
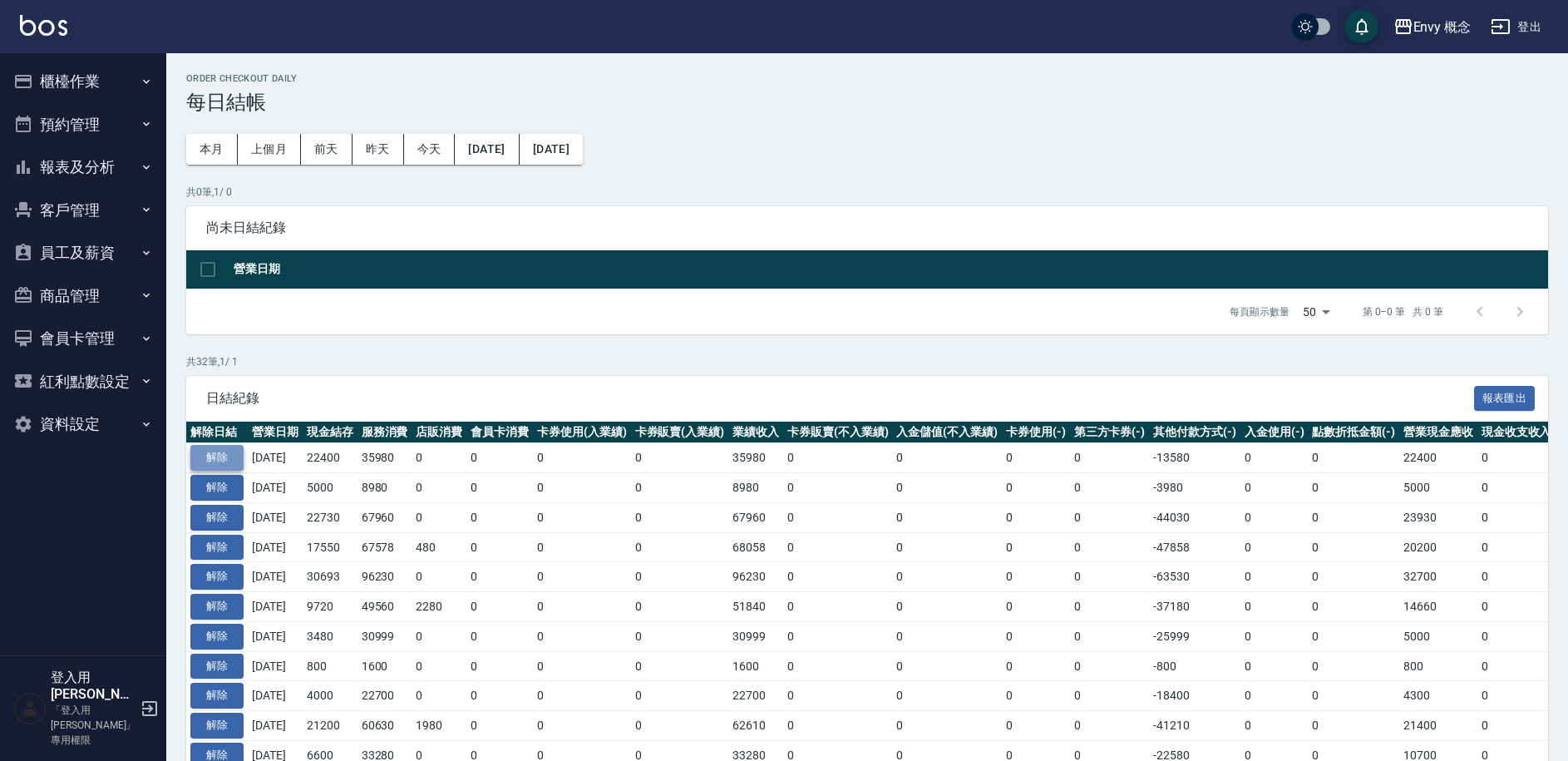
click at [231, 451] on button "解除" at bounding box center [217, 457] width 54 height 26
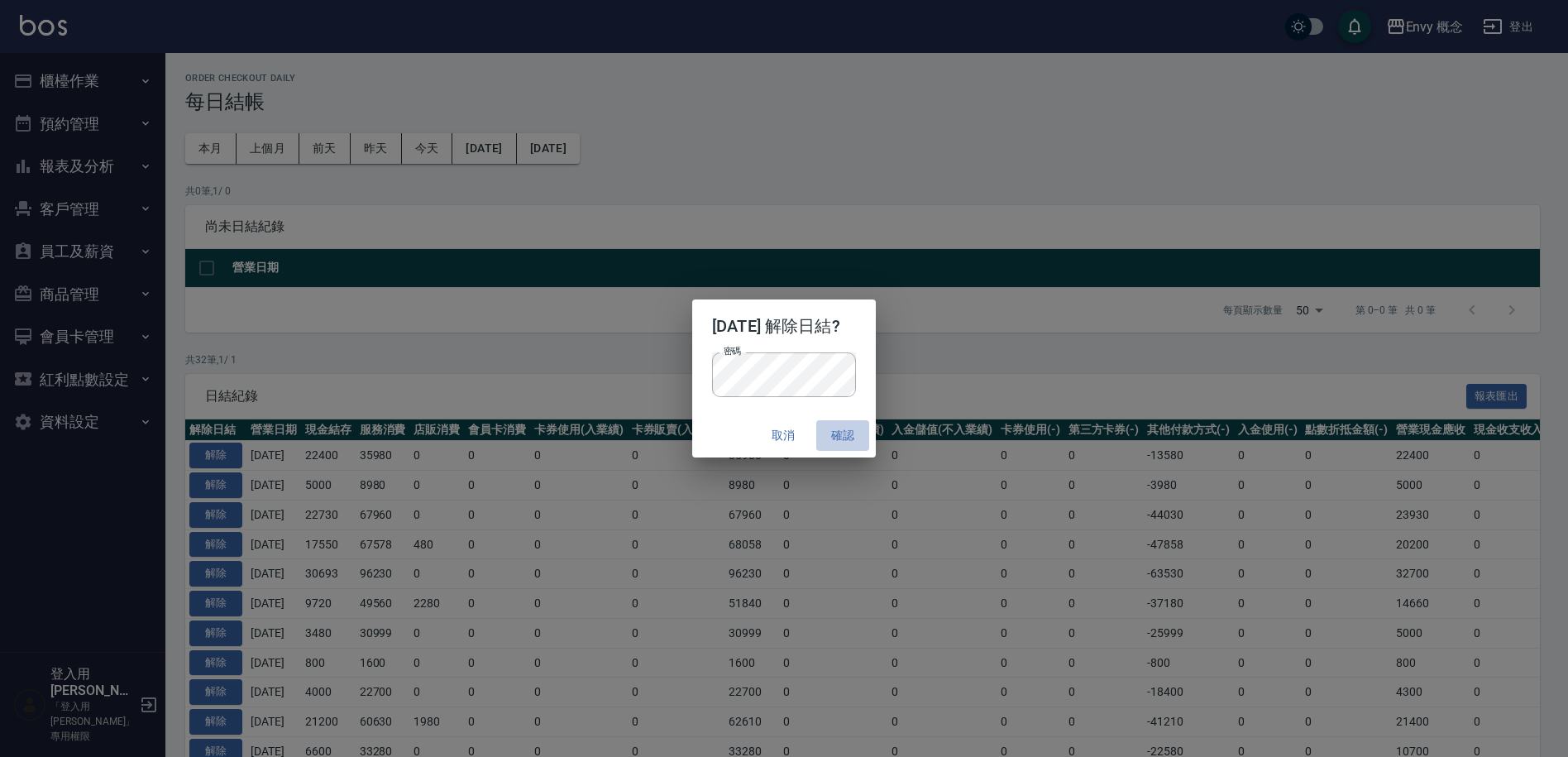
click at [861, 431] on button "確認" at bounding box center [842, 436] width 53 height 30
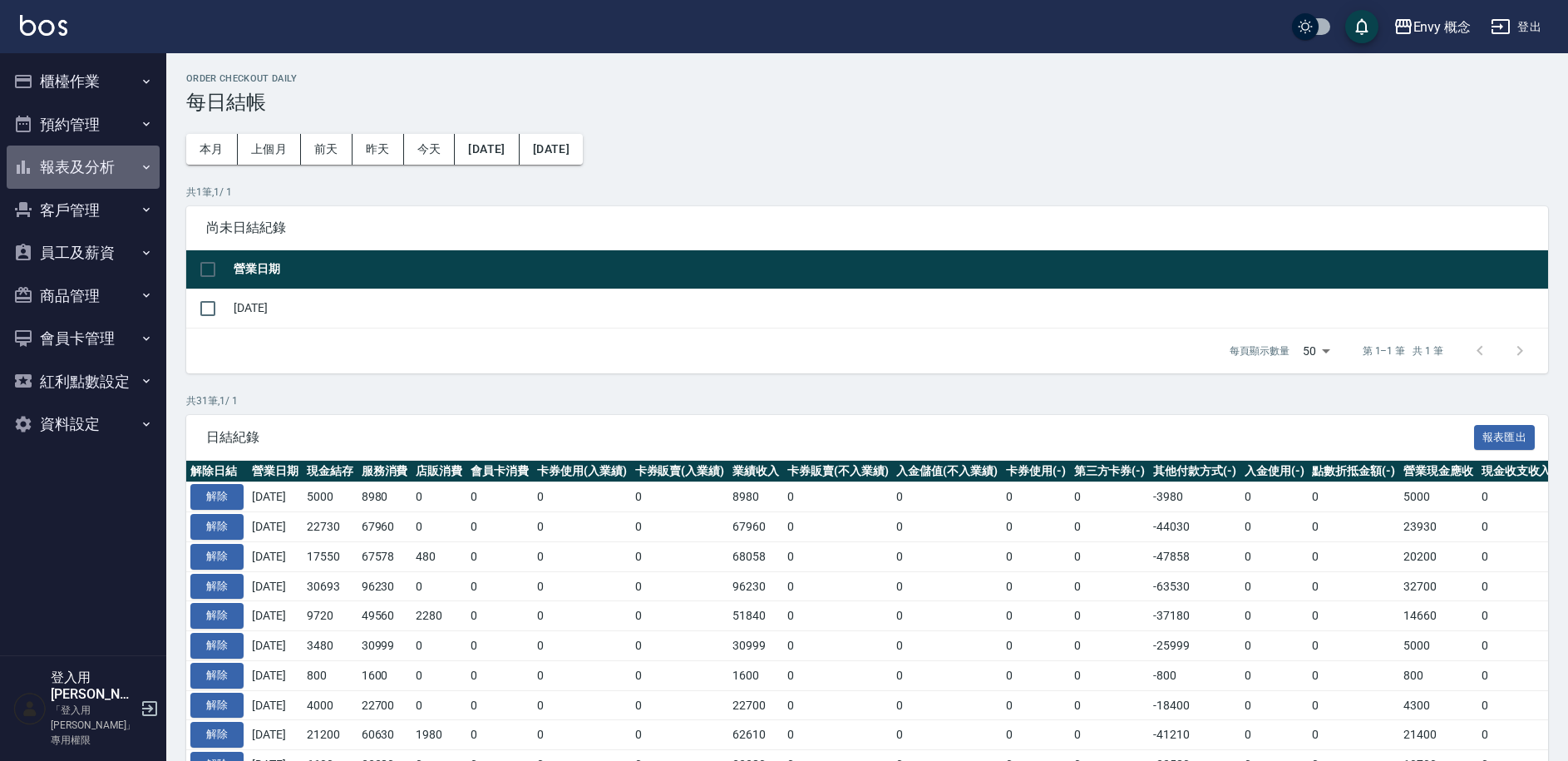
click at [104, 160] on button "報表及分析" at bounding box center [83, 167] width 153 height 43
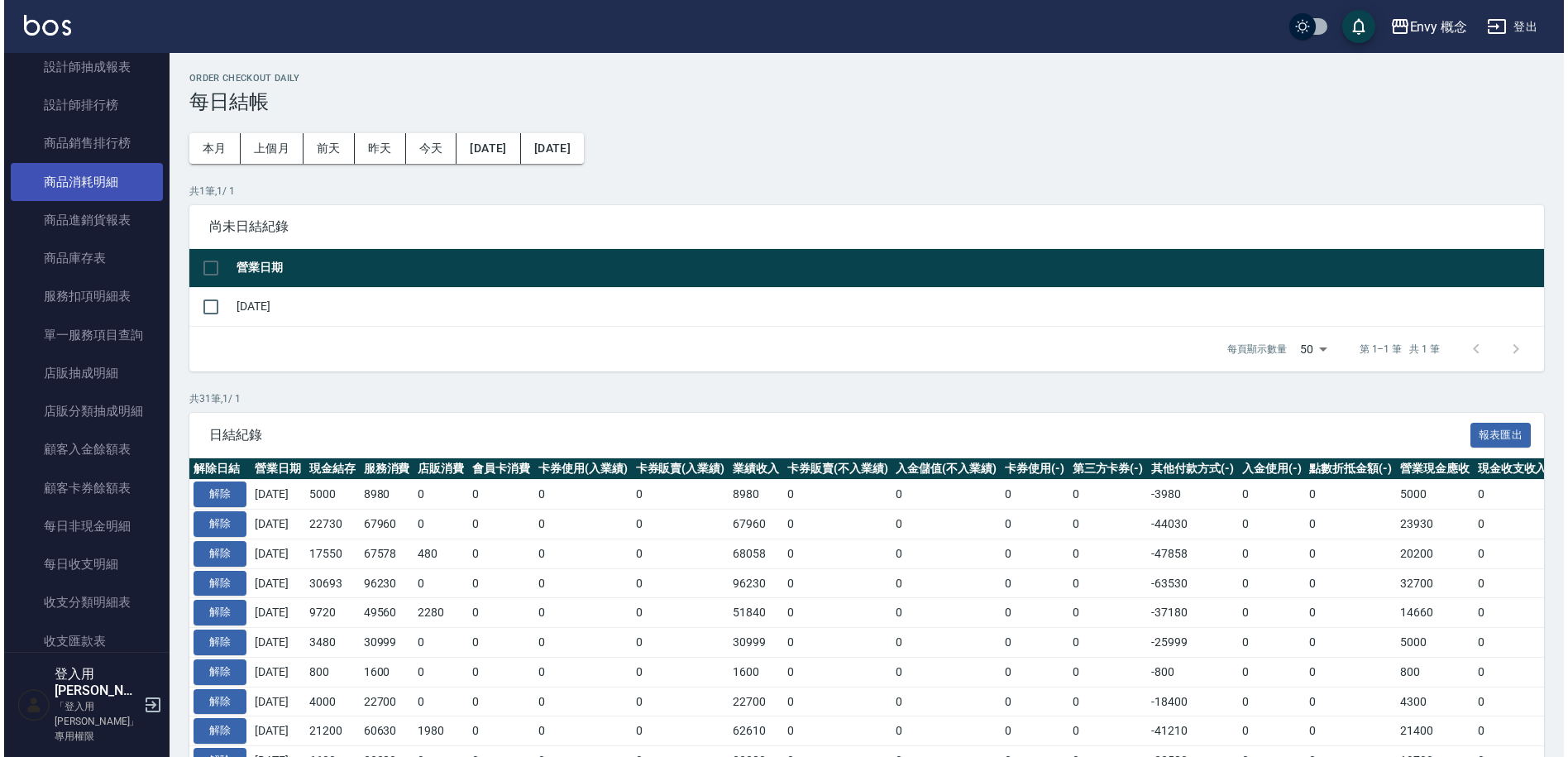
scroll to position [706, 0]
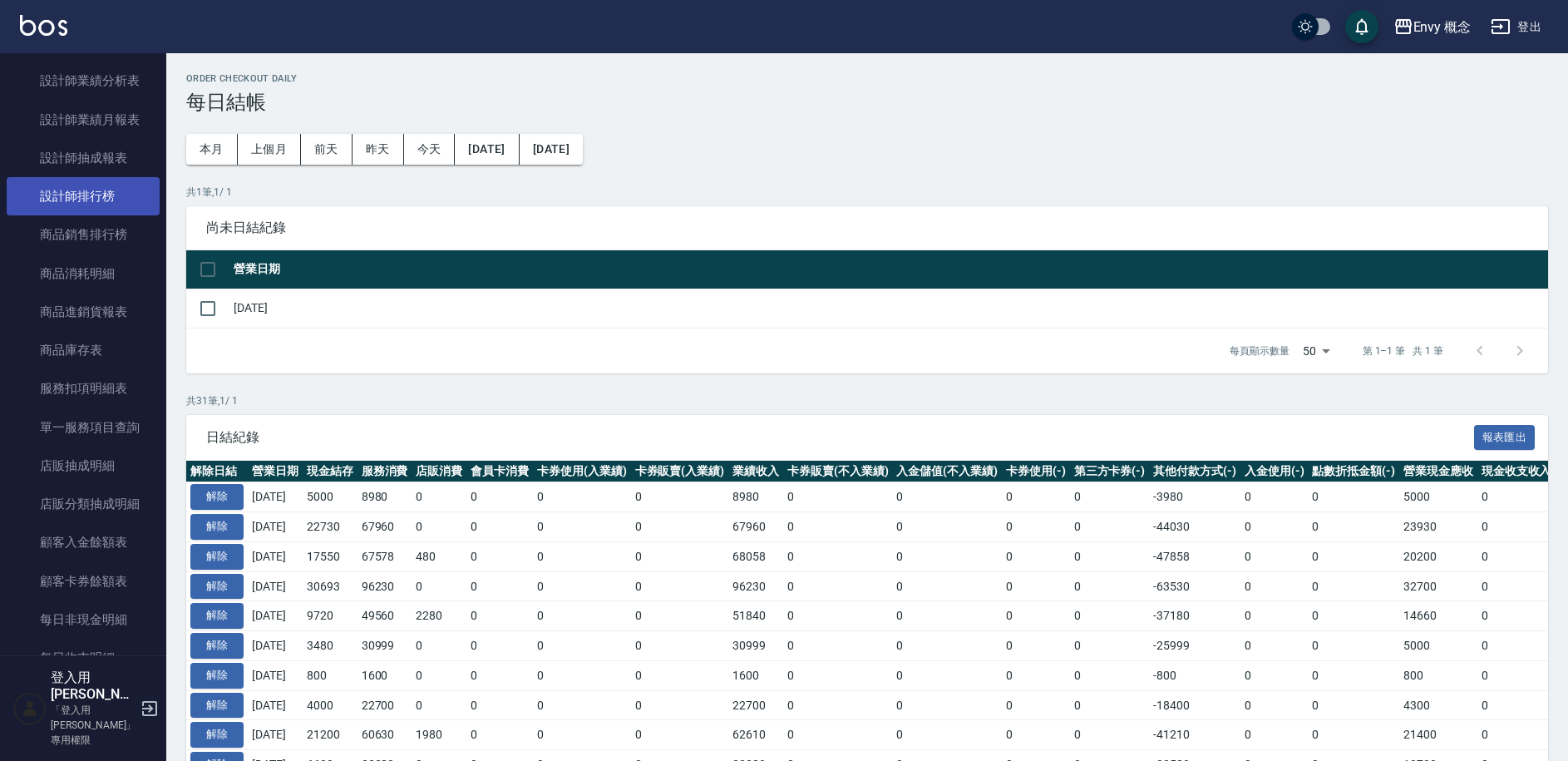
click at [112, 190] on link "設計師排行榜" at bounding box center [83, 196] width 153 height 38
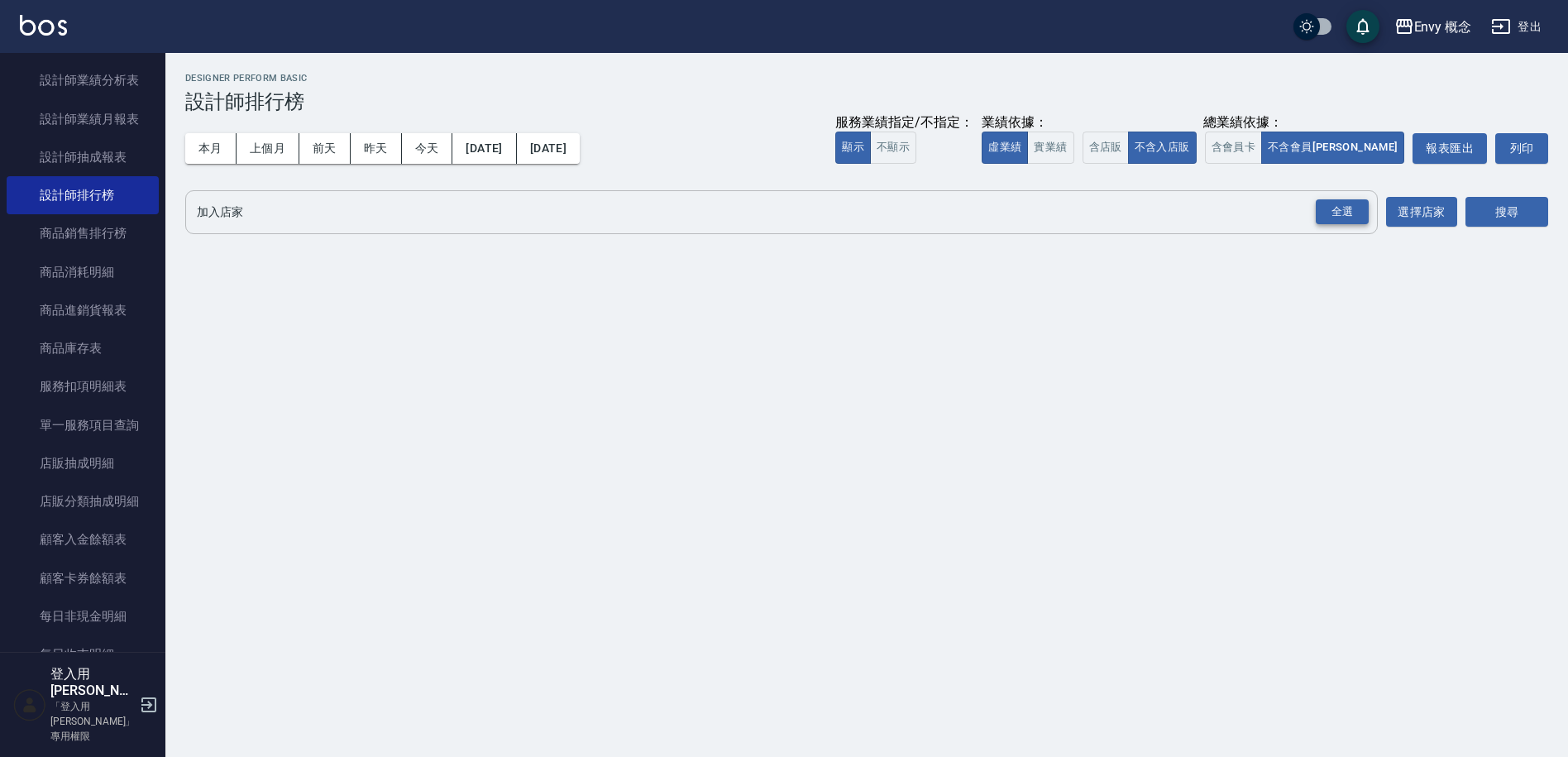
click at [1350, 208] on div "全選" at bounding box center [1342, 212] width 53 height 25
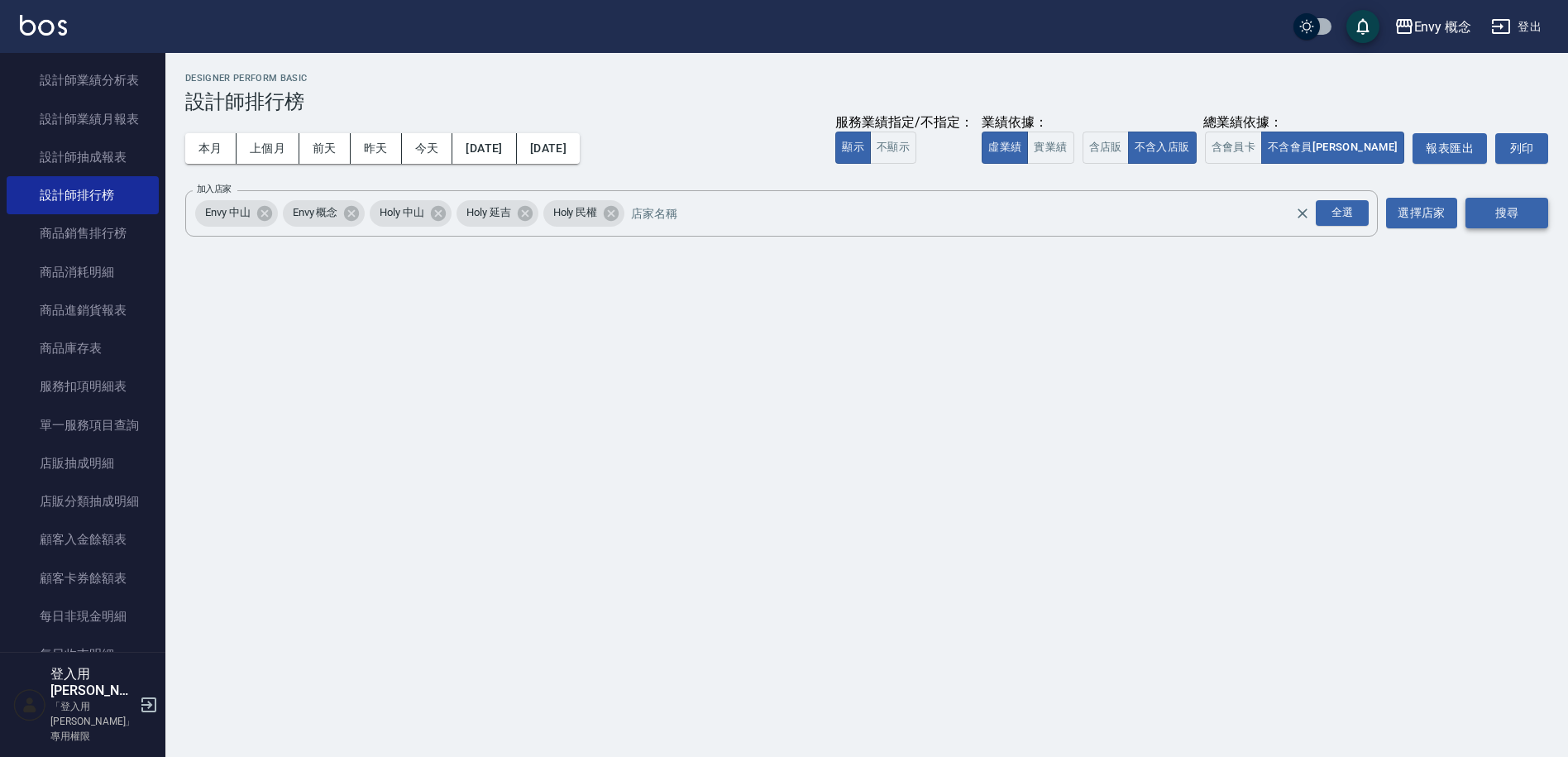
click at [1496, 209] on button "搜尋" at bounding box center [1507, 213] width 83 height 30
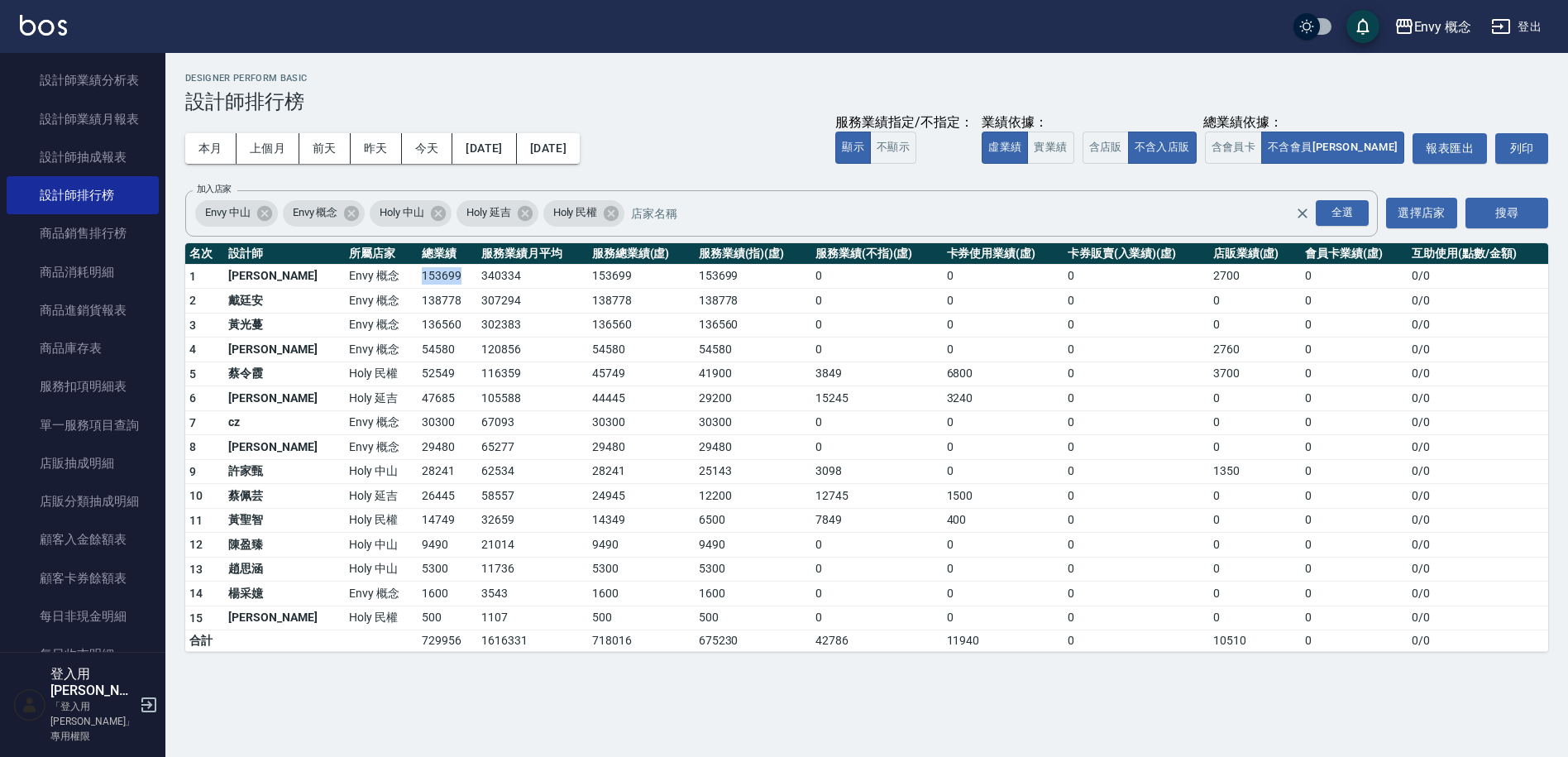
drag, startPoint x: 360, startPoint y: 276, endPoint x: 405, endPoint y: 283, distance: 45.5
click at [418, 283] on td "153699" at bounding box center [447, 276] width 59 height 25
click at [418, 286] on td "153699" at bounding box center [447, 276] width 59 height 25
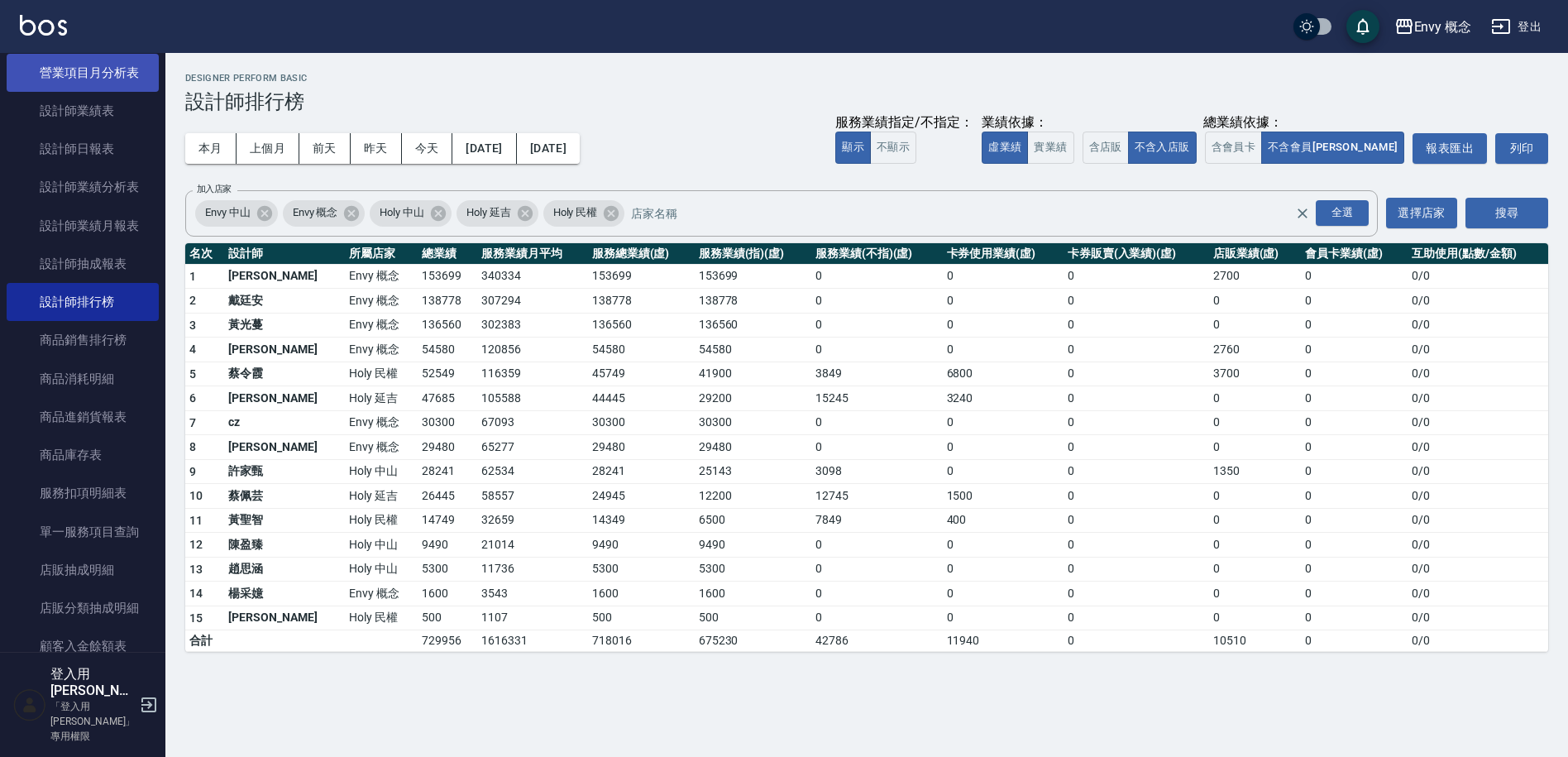
scroll to position [1212, 0]
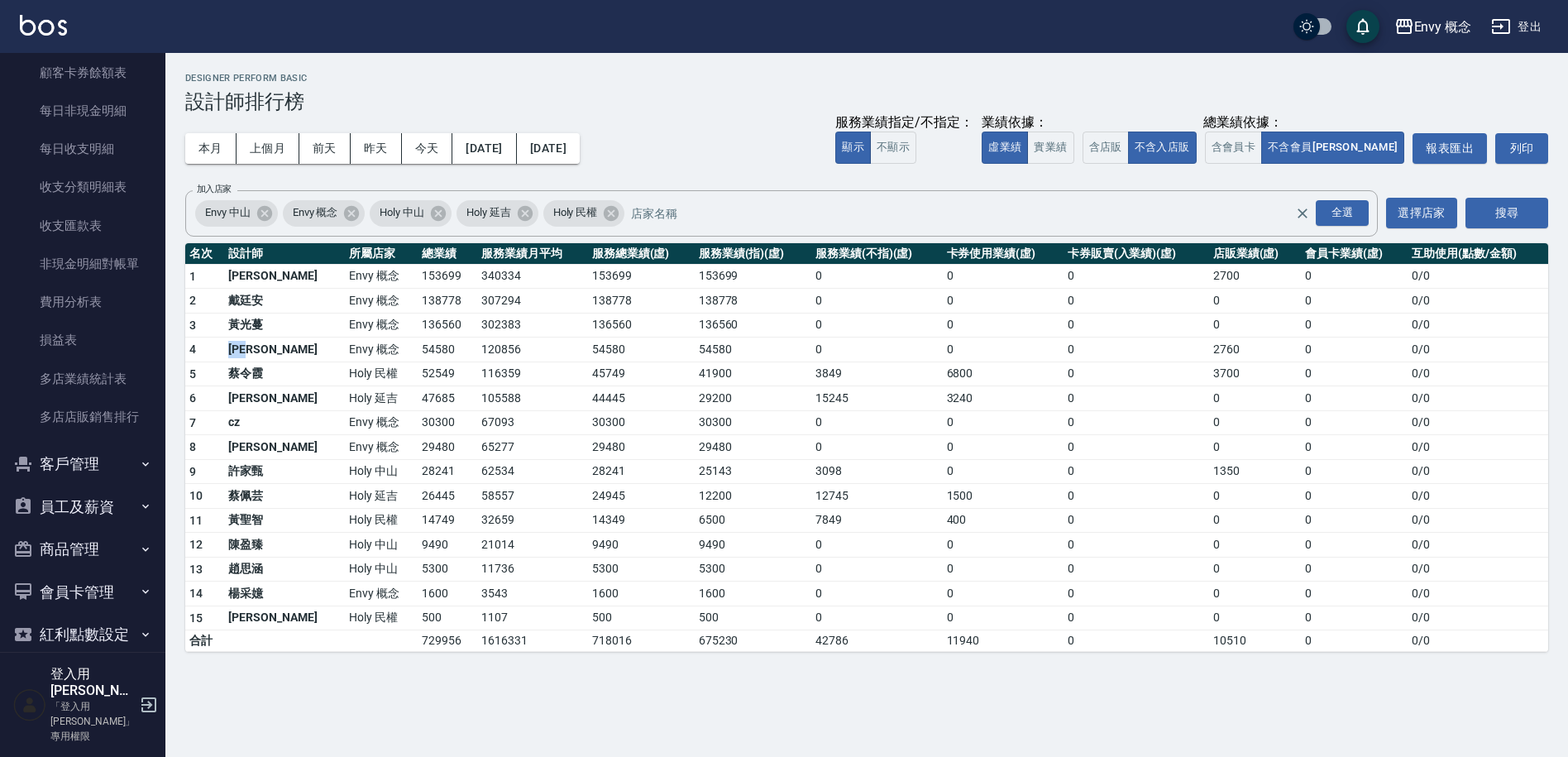
drag, startPoint x: 228, startPoint y: 352, endPoint x: 246, endPoint y: 351, distance: 18.0
click at [246, 351] on td "[PERSON_NAME]" at bounding box center [284, 349] width 121 height 25
click at [264, 350] on td "[PERSON_NAME]" at bounding box center [284, 349] width 121 height 25
drag, startPoint x: 363, startPoint y: 346, endPoint x: 414, endPoint y: 353, distance: 51.5
click at [418, 353] on td "54580" at bounding box center [447, 349] width 59 height 25
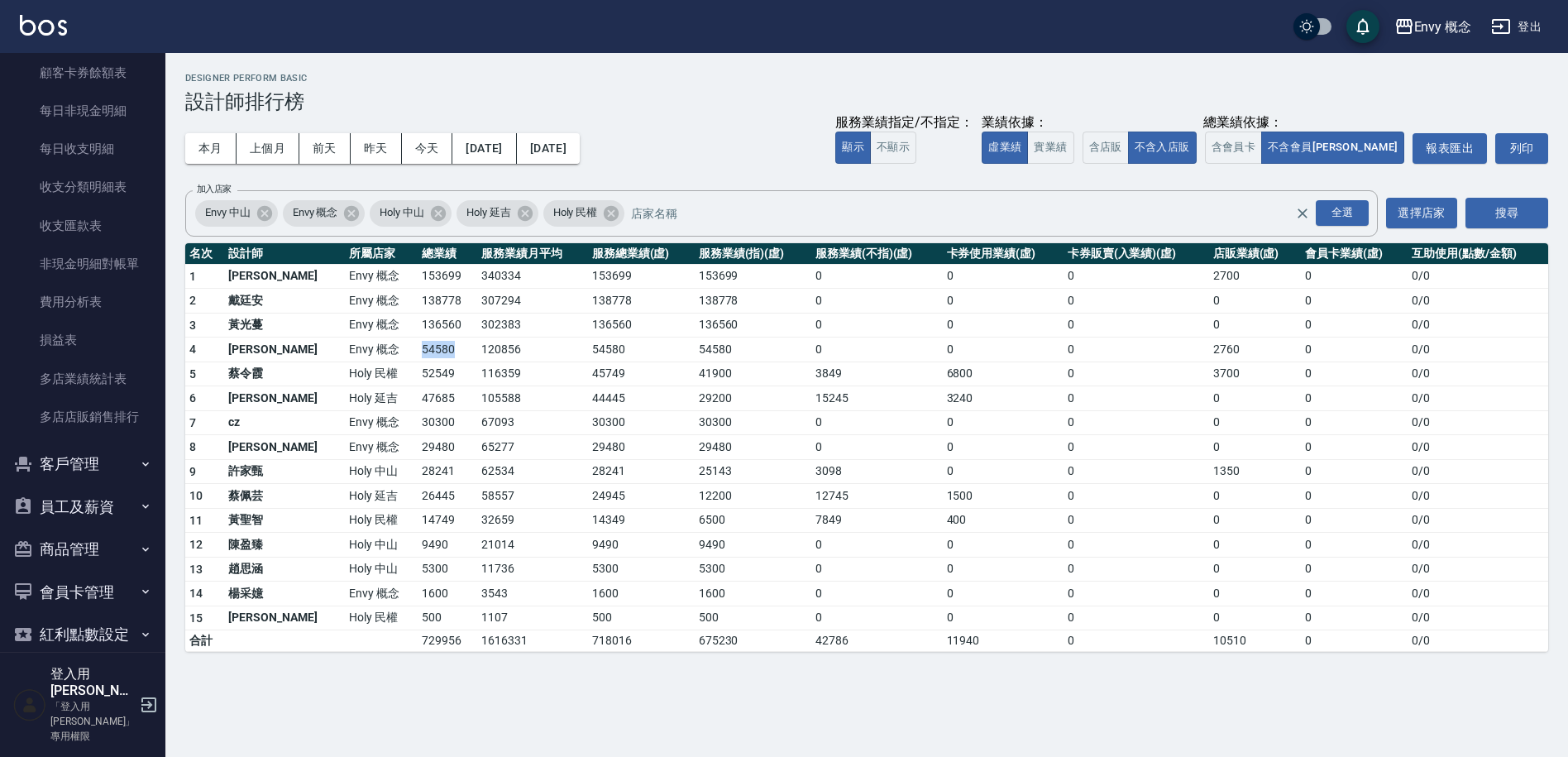
click at [418, 353] on td "54580" at bounding box center [447, 349] width 59 height 25
drag, startPoint x: 226, startPoint y: 350, endPoint x: 258, endPoint y: 352, distance: 32.1
click at [258, 352] on td "[PERSON_NAME]" at bounding box center [284, 349] width 121 height 25
drag, startPoint x: 258, startPoint y: 352, endPoint x: 270, endPoint y: 354, distance: 12.2
click at [261, 353] on td "[PERSON_NAME]" at bounding box center [284, 349] width 121 height 25
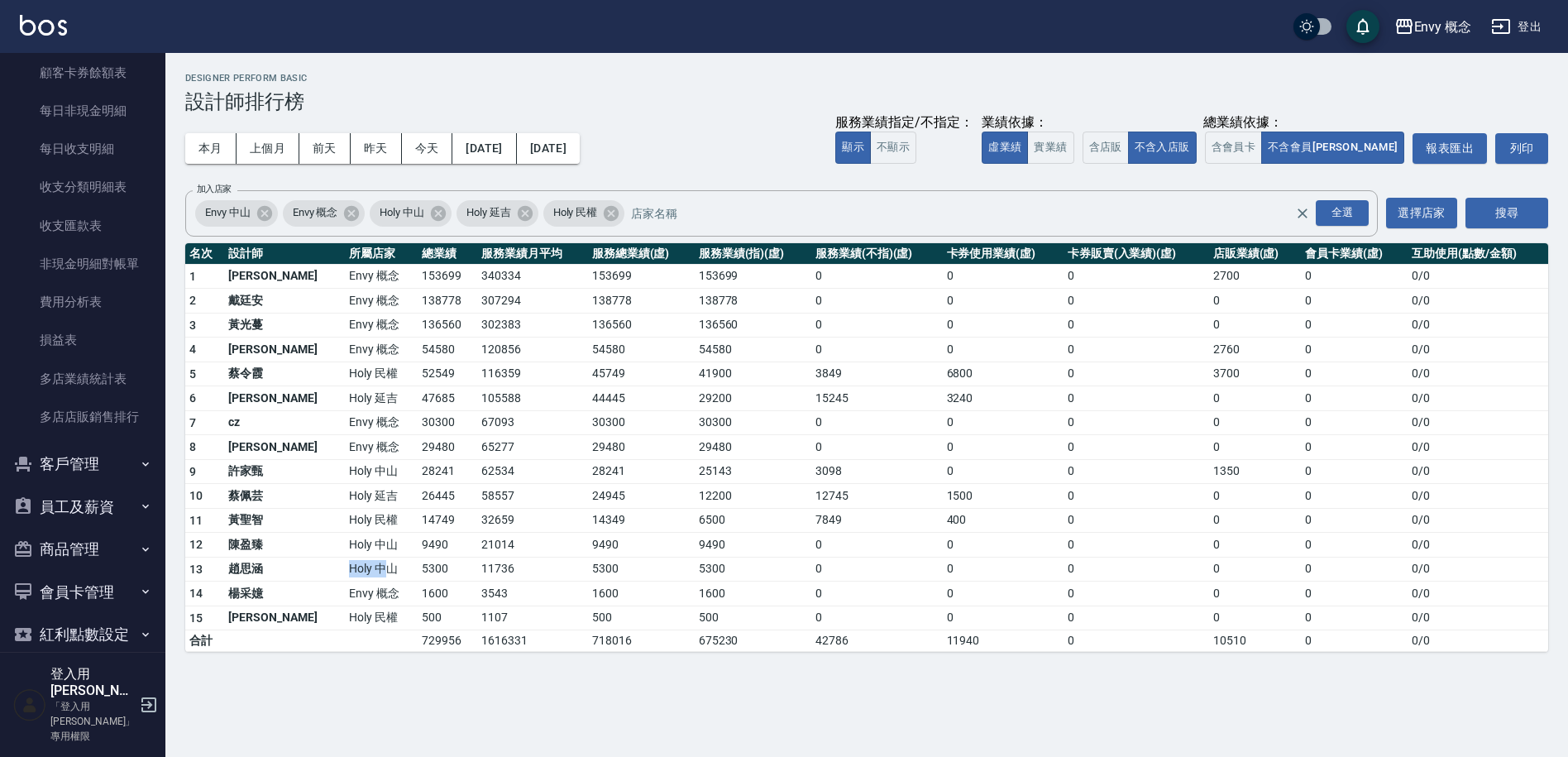
drag, startPoint x: 290, startPoint y: 568, endPoint x: 336, endPoint y: 568, distance: 46.0
click at [345, 565] on td "Holy 中山" at bounding box center [381, 568] width 73 height 25
click at [348, 574] on td "Holy 中山" at bounding box center [381, 568] width 73 height 25
drag, startPoint x: 287, startPoint y: 572, endPoint x: 343, endPoint y: 568, distance: 56.1
click at [345, 568] on td "Holy 中山" at bounding box center [381, 568] width 73 height 25
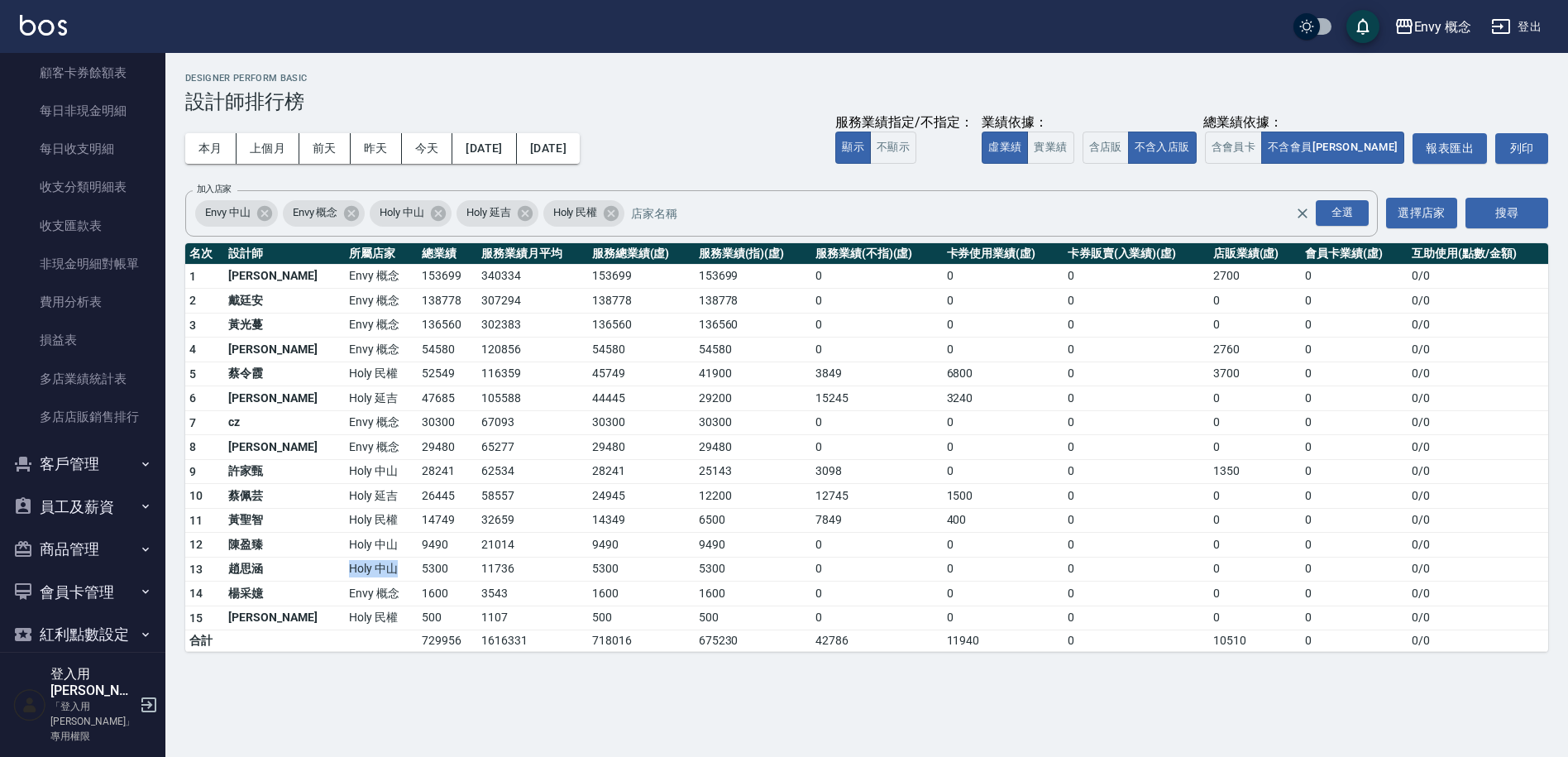
click at [345, 568] on td "Holy 中山" at bounding box center [381, 568] width 73 height 25
drag, startPoint x: 288, startPoint y: 571, endPoint x: 332, endPoint y: 567, distance: 44.2
click at [345, 567] on td "Holy 中山" at bounding box center [381, 568] width 73 height 25
click at [345, 568] on td "Holy 中山" at bounding box center [381, 568] width 73 height 25
drag, startPoint x: 304, startPoint y: 396, endPoint x: 391, endPoint y: 398, distance: 87.0
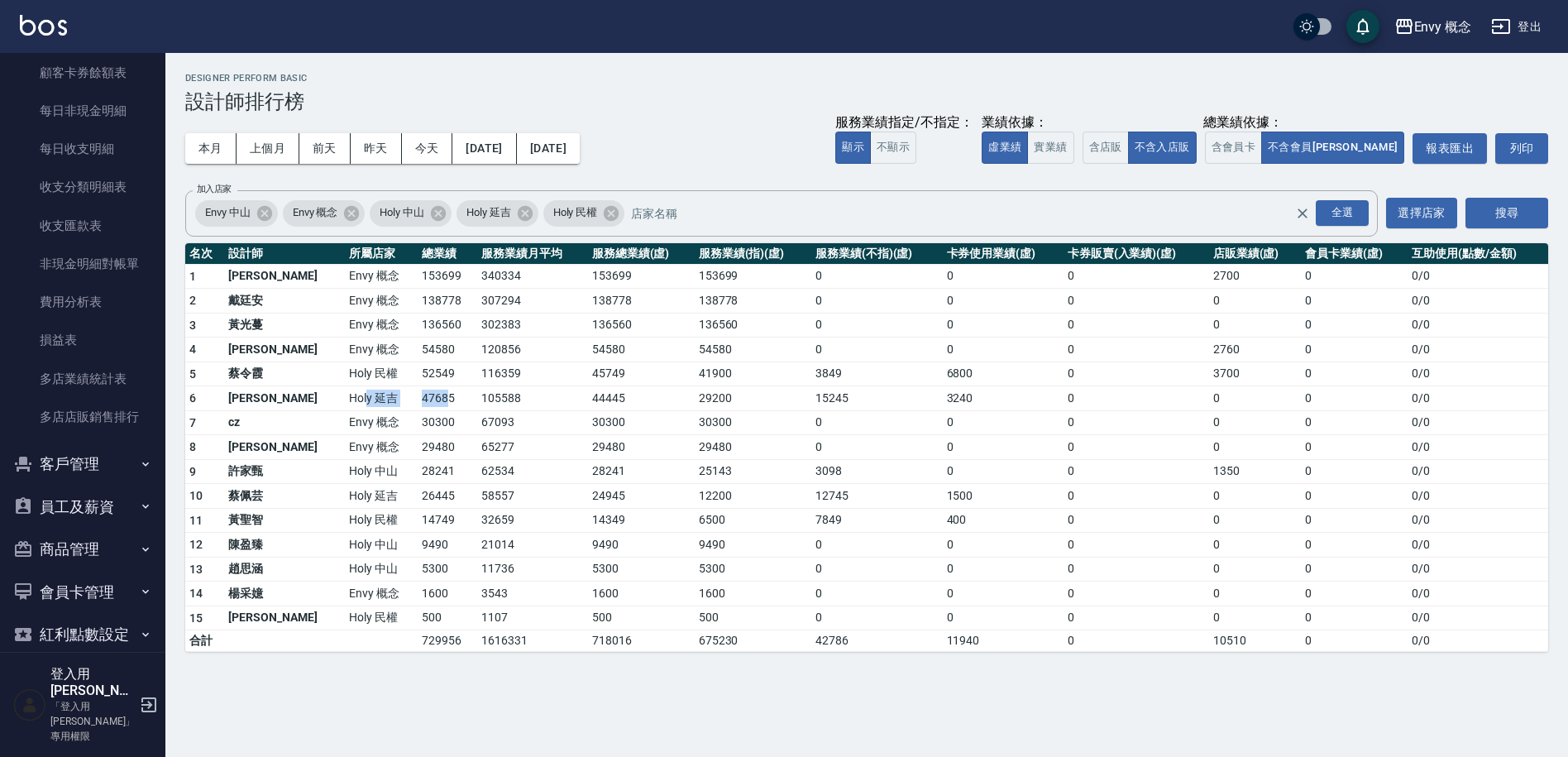
click at [391, 398] on tr "6 陳旻 Holy 延吉 47685 105588 44445 29200 15245 3240 0 0 0 0 / 0" at bounding box center [867, 398] width 1363 height 25
click at [418, 398] on td "47685" at bounding box center [447, 398] width 59 height 25
drag, startPoint x: 364, startPoint y: 426, endPoint x: 403, endPoint y: 425, distance: 39.0
click at [418, 424] on td "30300" at bounding box center [447, 422] width 59 height 25
click at [418, 425] on td "30300" at bounding box center [447, 422] width 59 height 25
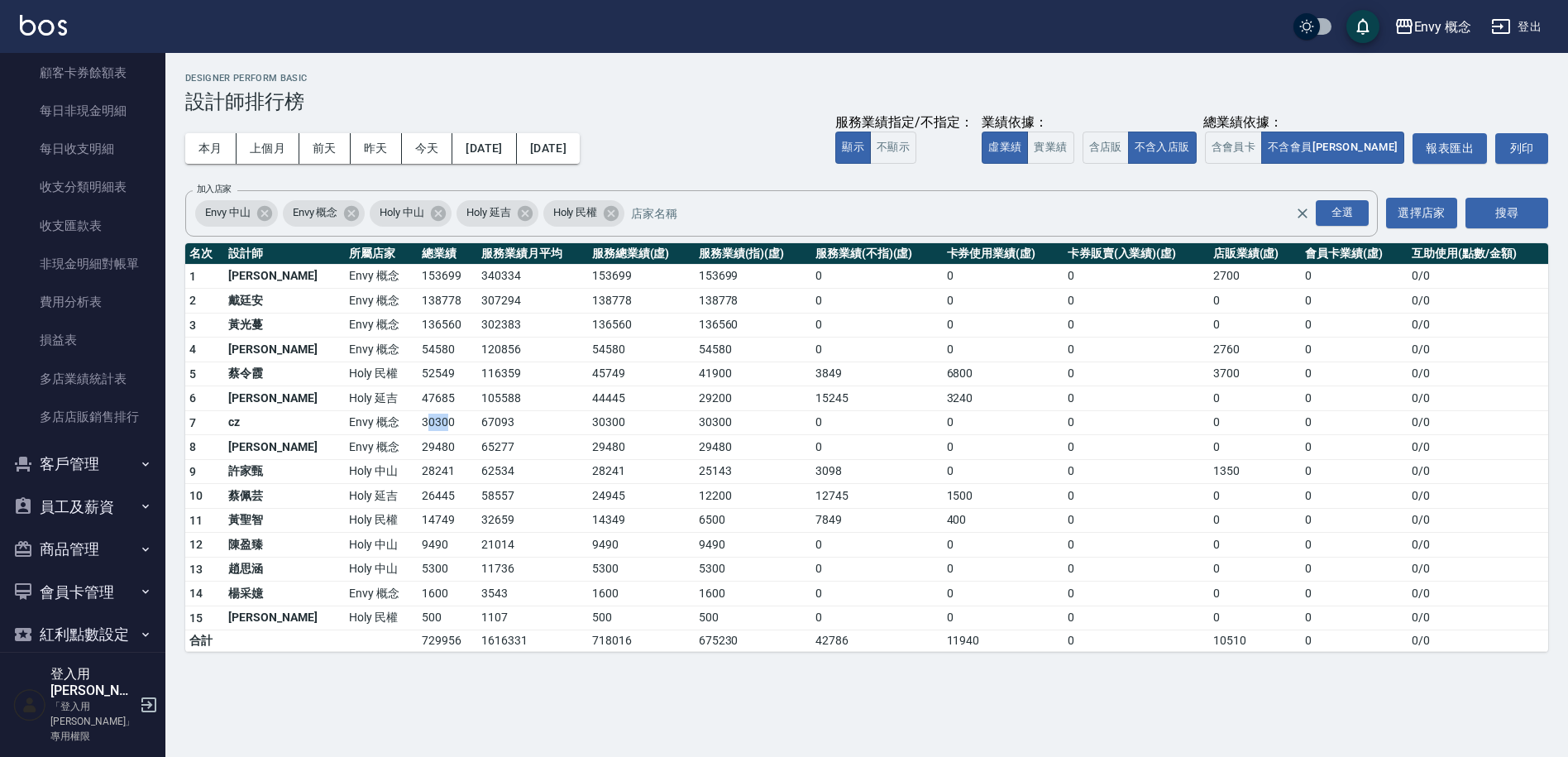
drag, startPoint x: 366, startPoint y: 424, endPoint x: 392, endPoint y: 421, distance: 26.2
click at [418, 421] on td "30300" at bounding box center [447, 422] width 59 height 25
click at [418, 422] on td "30300" at bounding box center [447, 422] width 59 height 25
drag, startPoint x: 360, startPoint y: 420, endPoint x: 398, endPoint y: 429, distance: 39.1
click at [418, 429] on td "30300" at bounding box center [447, 422] width 59 height 25
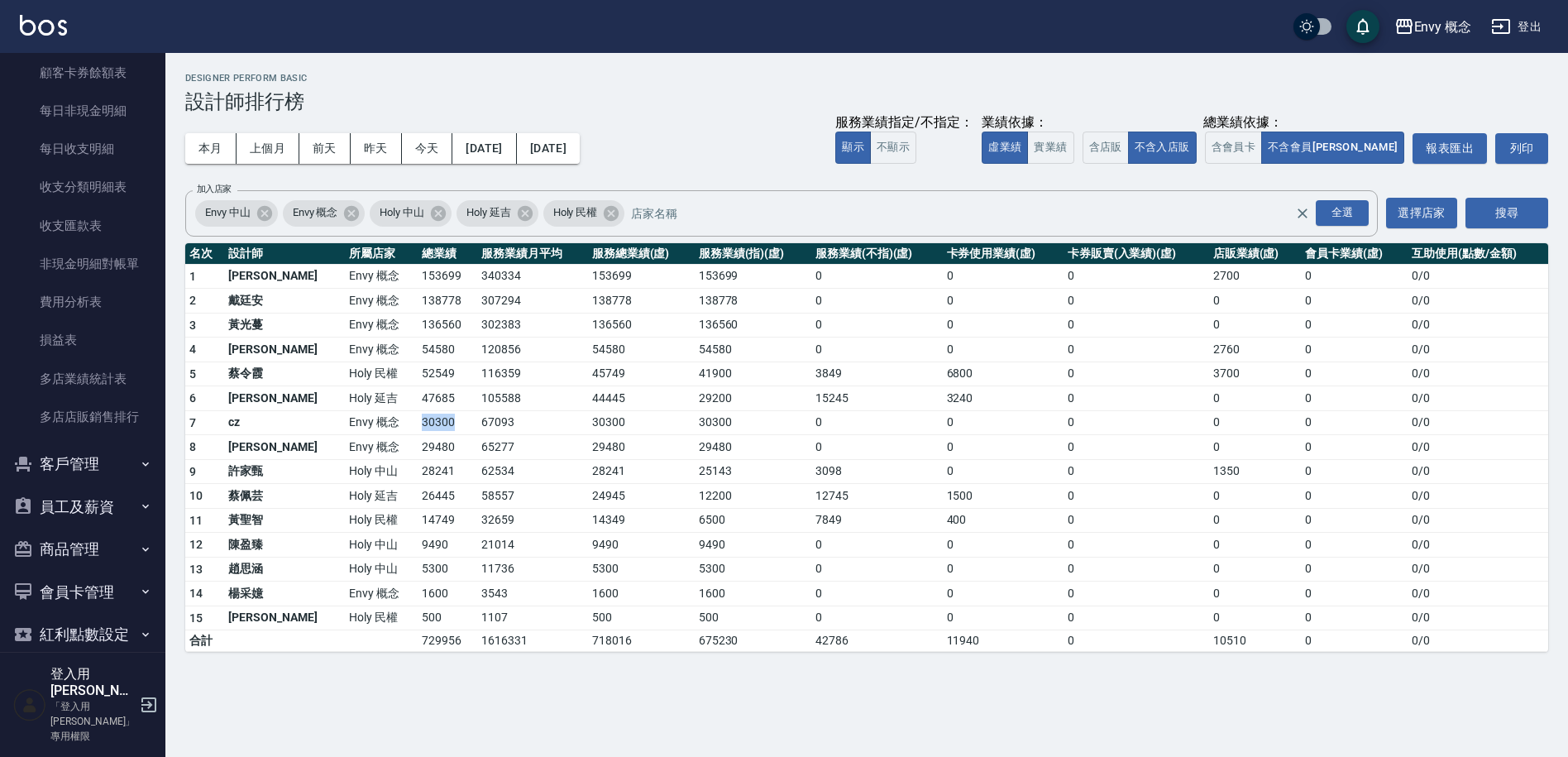
click at [418, 429] on td "30300" at bounding box center [447, 422] width 59 height 25
drag, startPoint x: 365, startPoint y: 422, endPoint x: 399, endPoint y: 425, distance: 34.1
click at [418, 425] on td "30300" at bounding box center [447, 422] width 59 height 25
drag, startPoint x: 359, startPoint y: 424, endPoint x: 396, endPoint y: 430, distance: 37.5
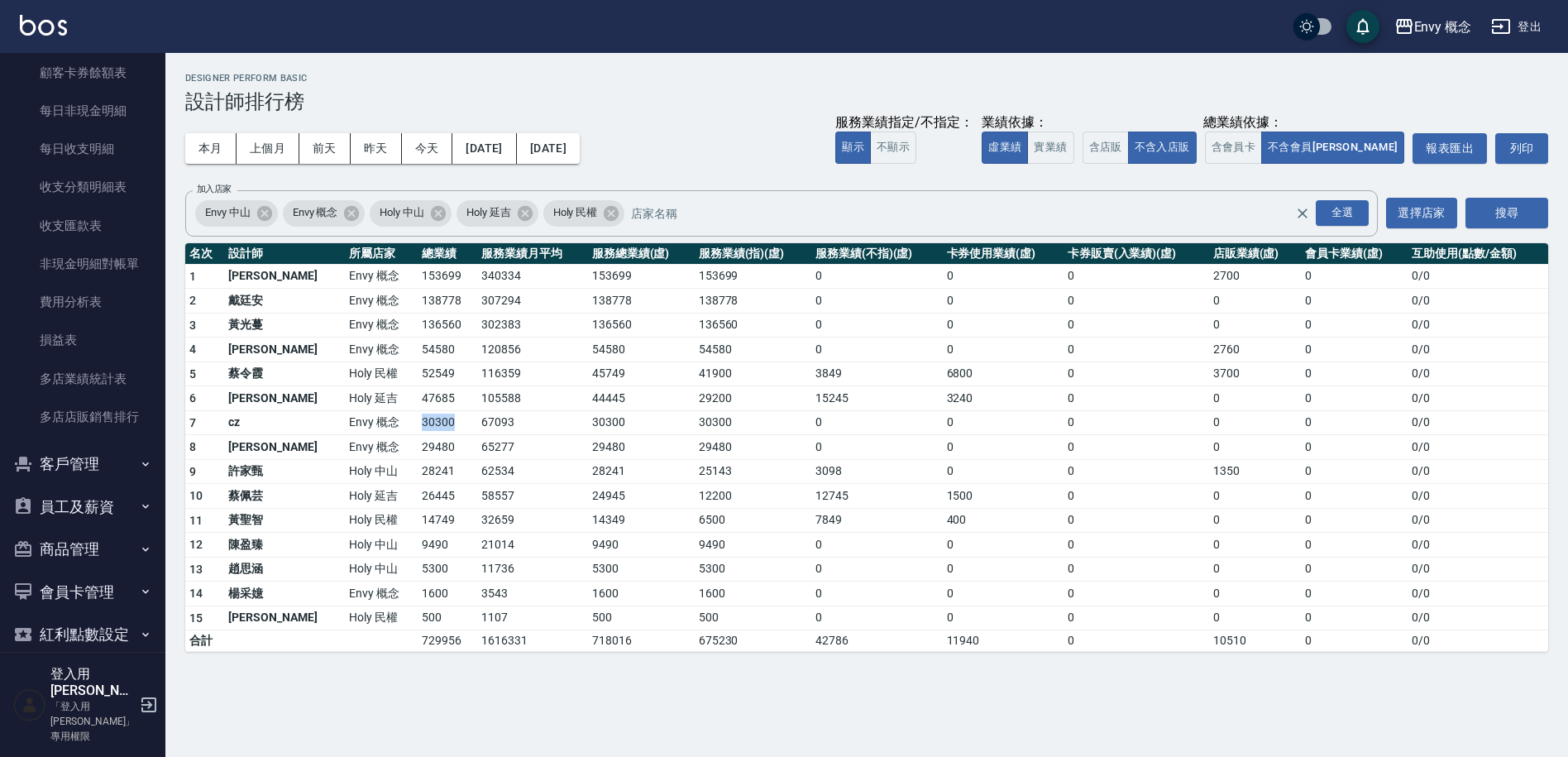
click at [418, 430] on td "30300" at bounding box center [447, 422] width 59 height 25
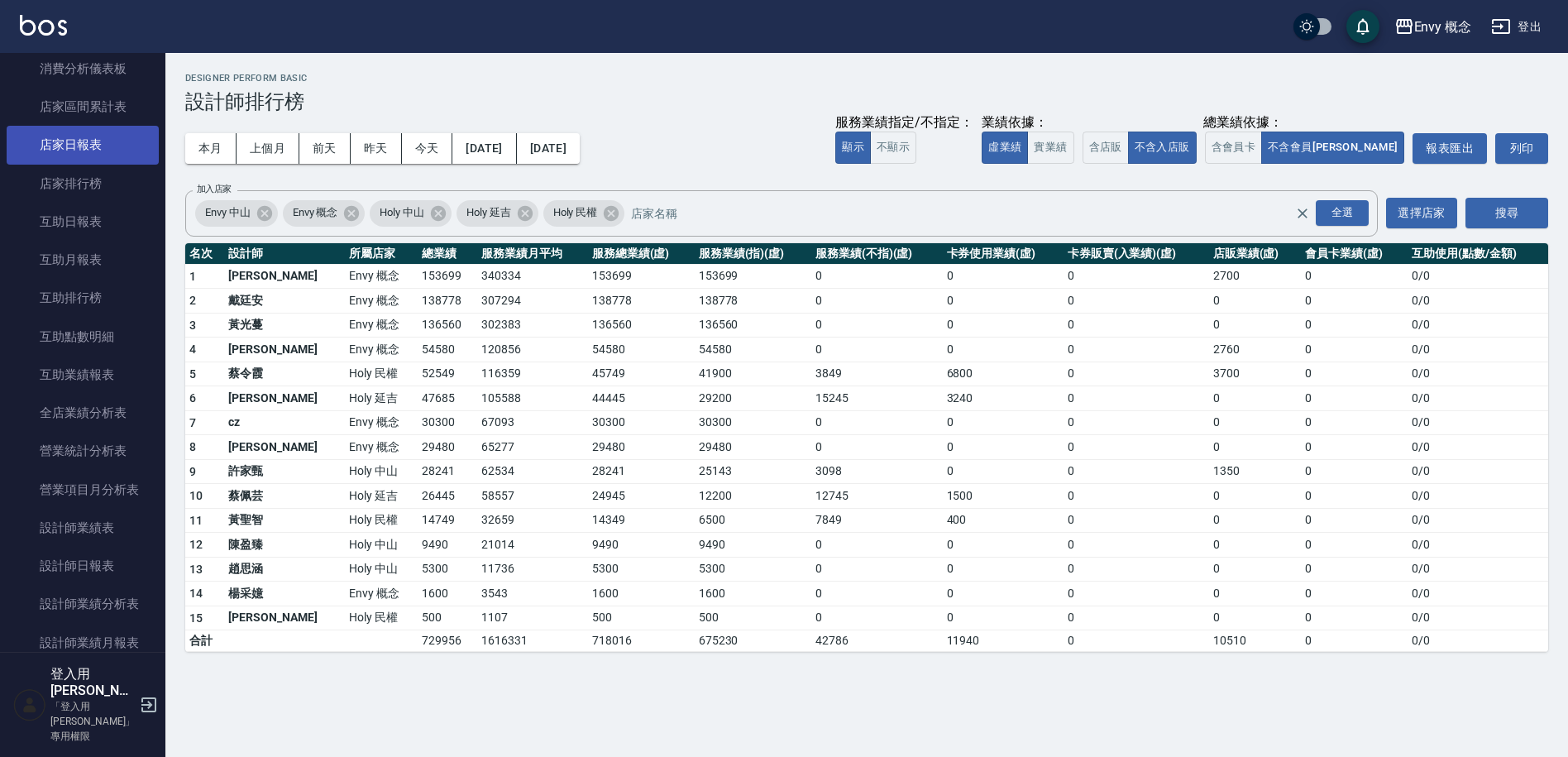
scroll to position [0, 0]
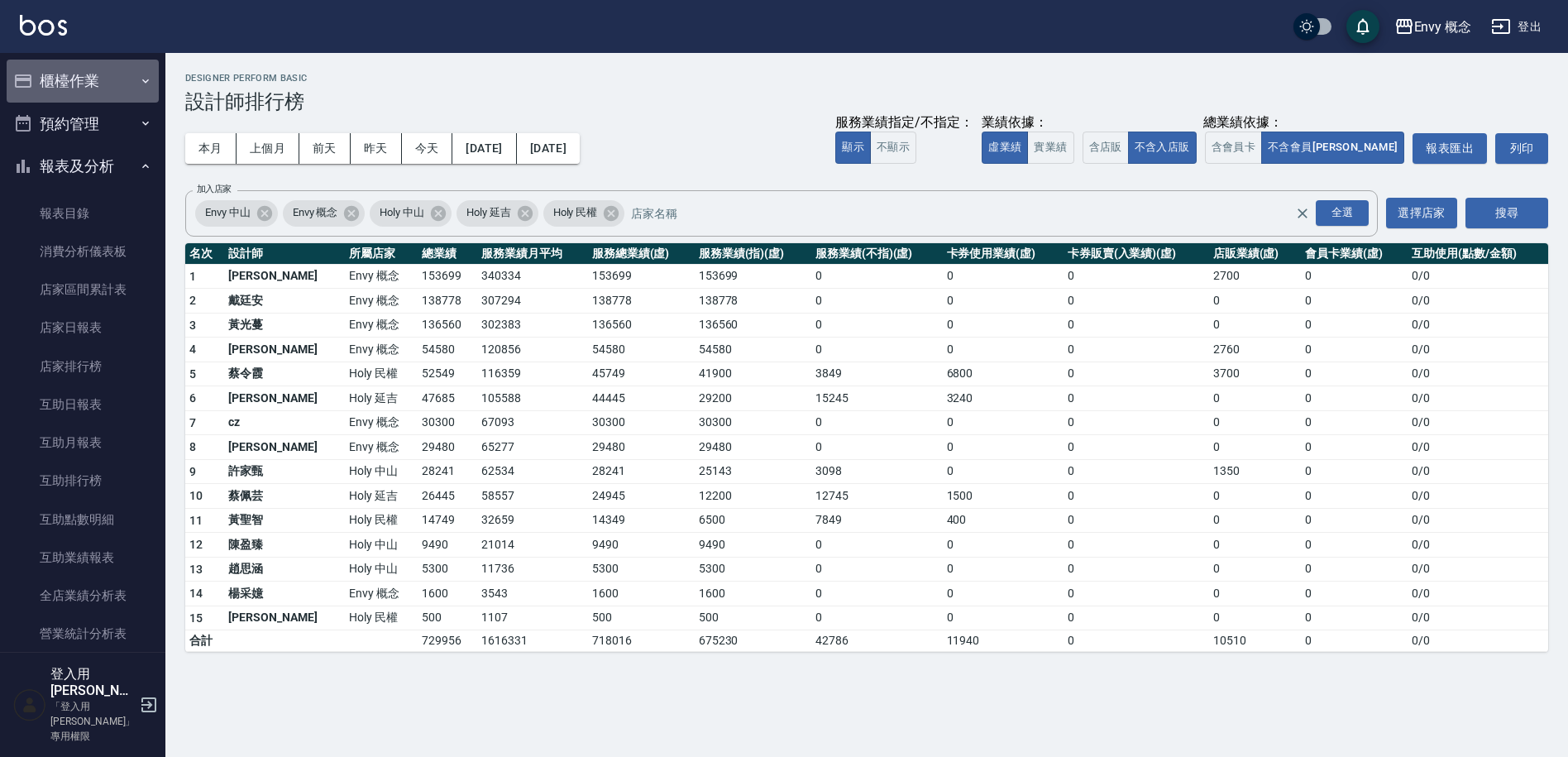
click at [92, 87] on button "櫃檯作業" at bounding box center [83, 80] width 152 height 43
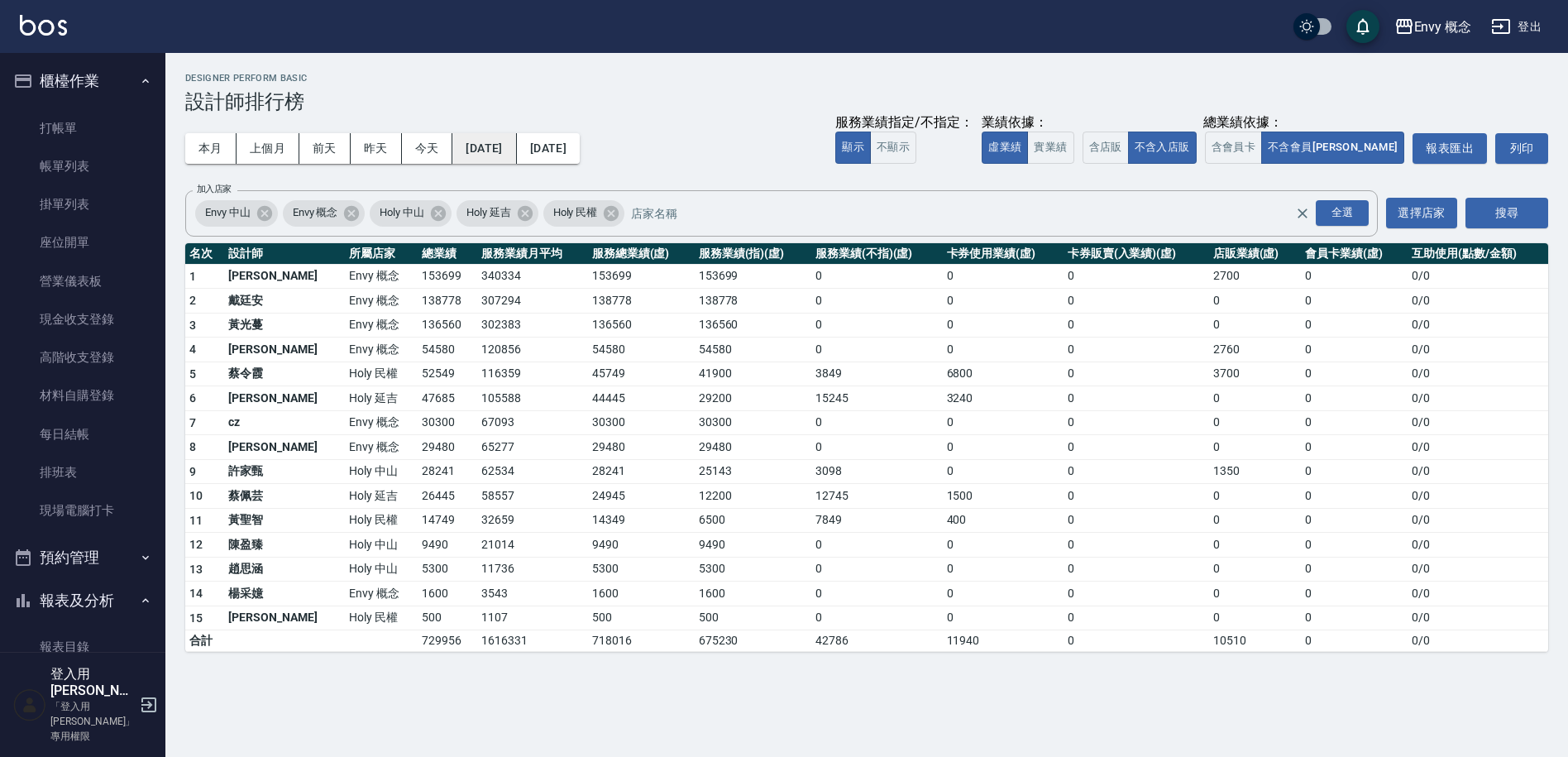
click at [491, 151] on button "[DATE]" at bounding box center [484, 148] width 63 height 30
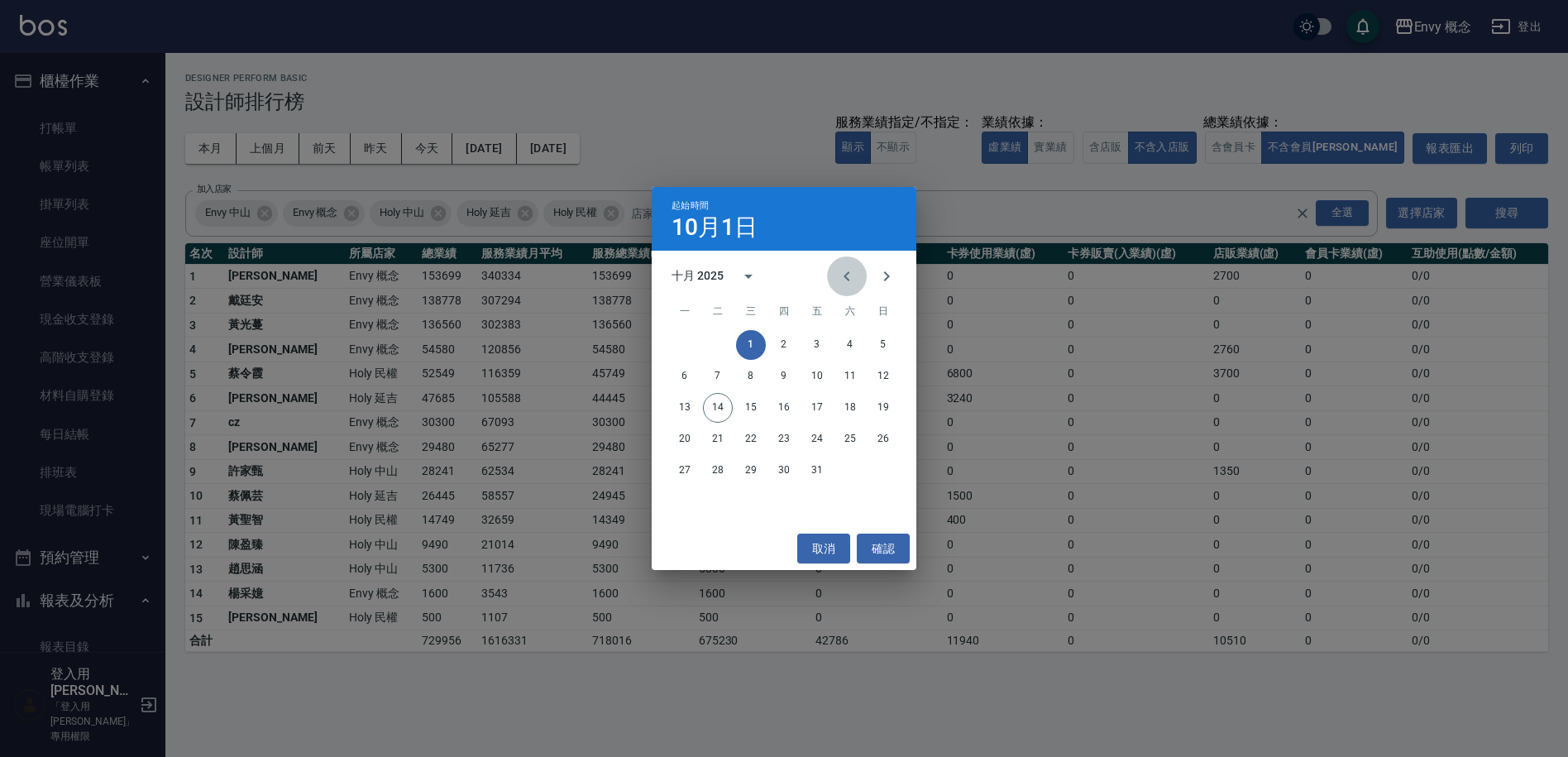
click at [844, 280] on icon "Previous month" at bounding box center [847, 276] width 19 height 19
click at [754, 278] on icon "calendar view is open, switch to year view" at bounding box center [748, 276] width 19 height 19
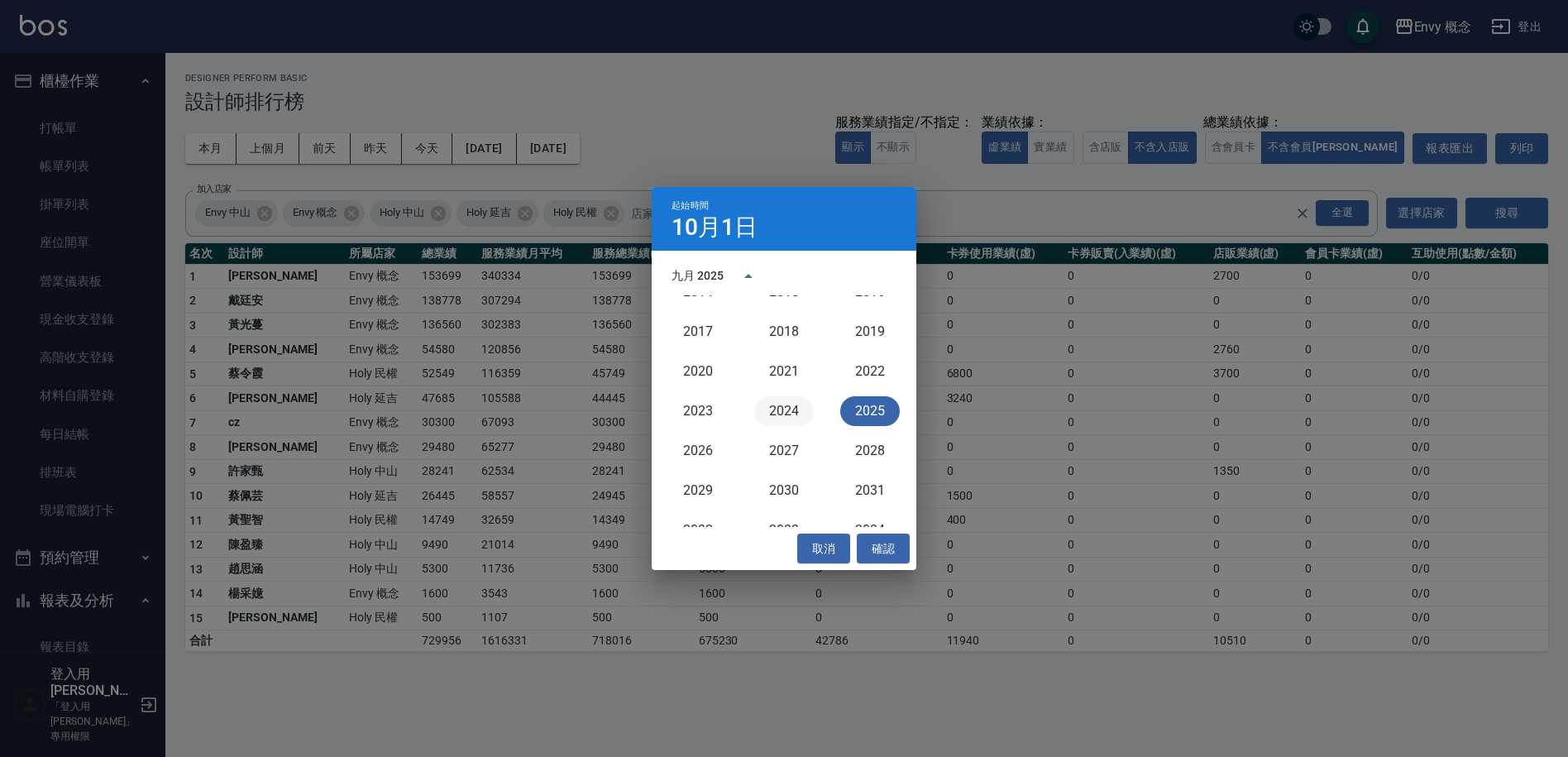
click at [782, 411] on button "2024" at bounding box center [784, 410] width 59 height 30
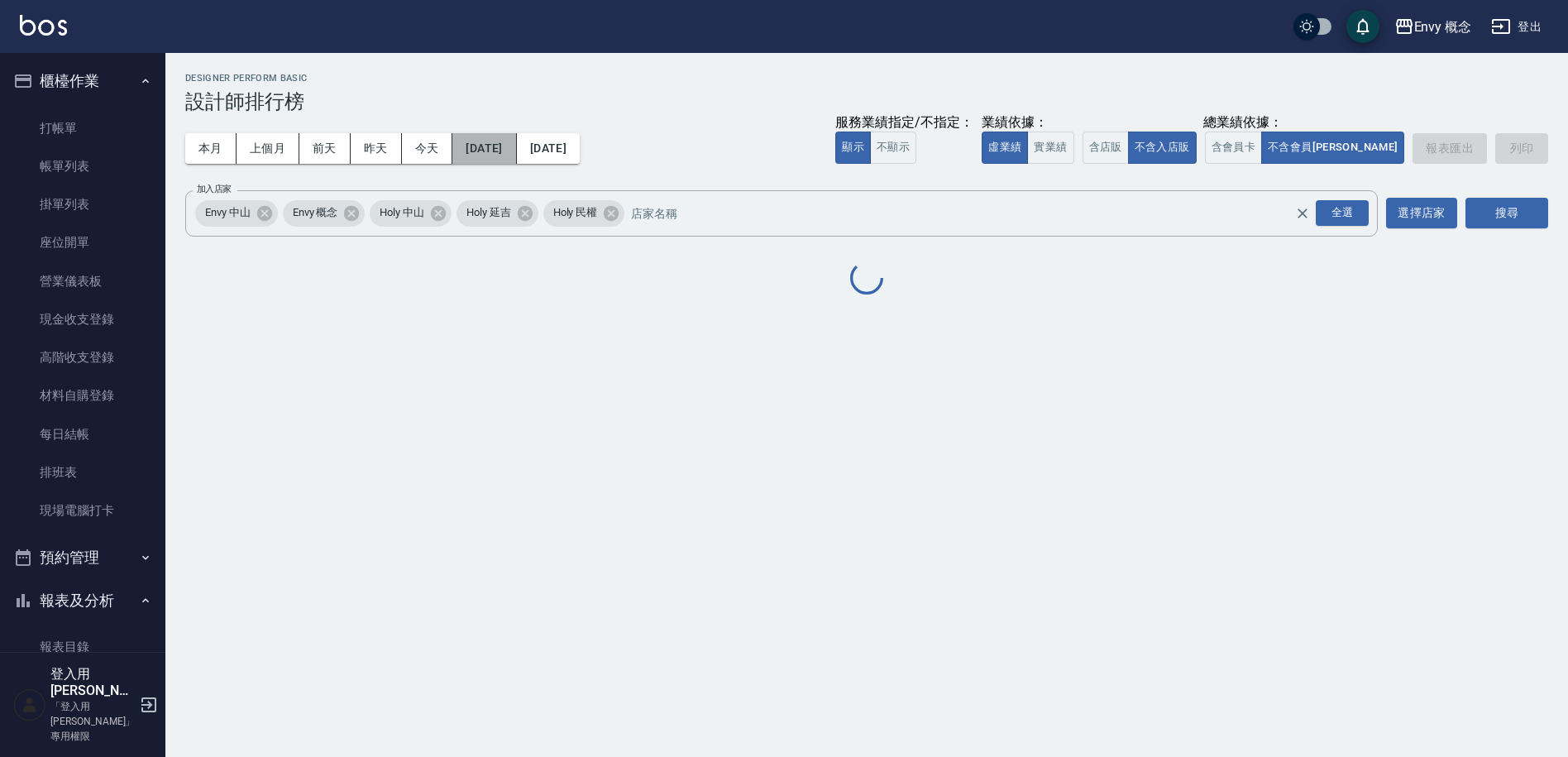
click at [516, 147] on button "2024/10/01" at bounding box center [484, 148] width 63 height 30
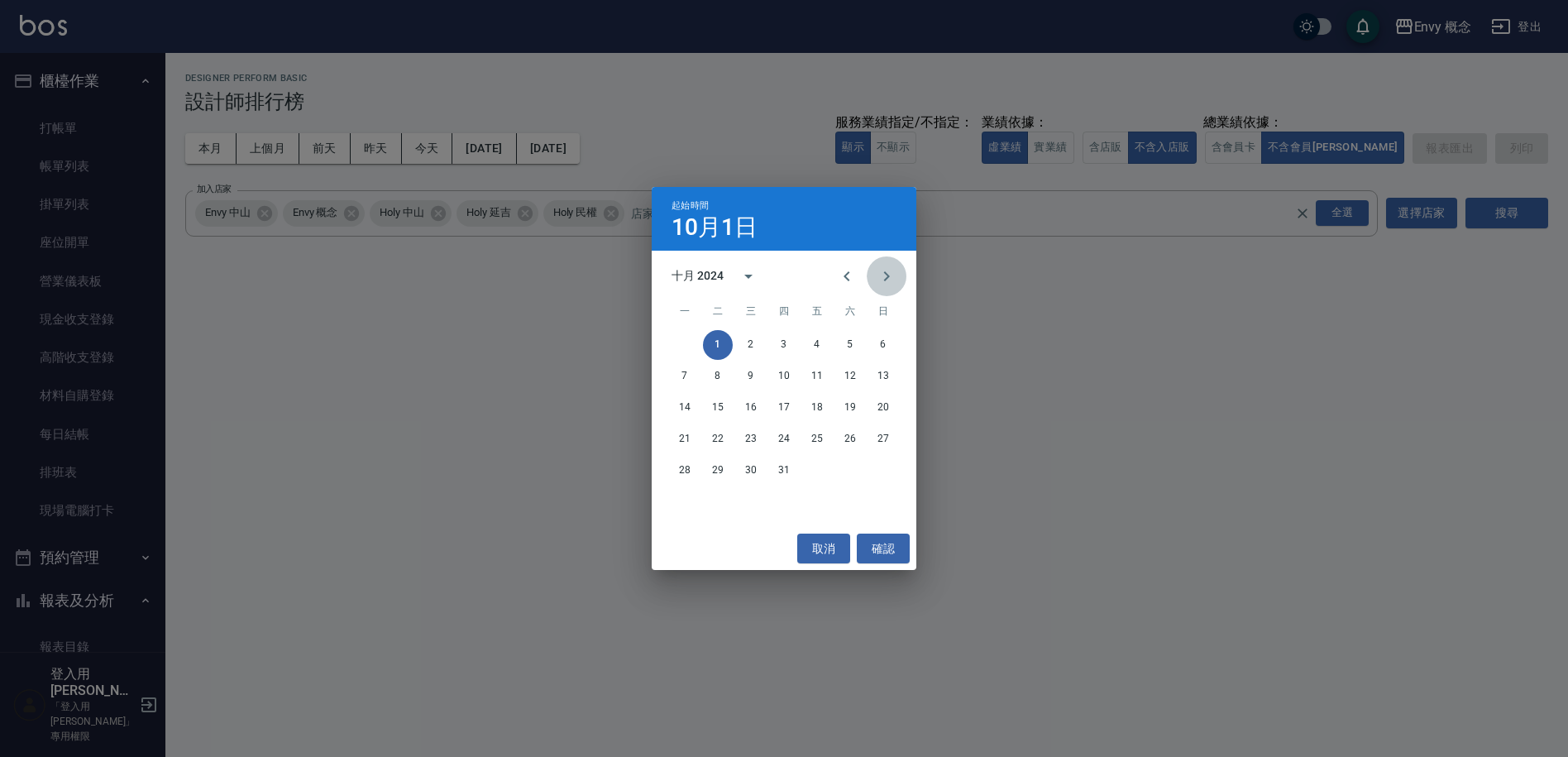
click at [883, 277] on icon "Next month" at bounding box center [886, 276] width 19 height 19
click at [886, 278] on icon "Next month" at bounding box center [886, 277] width 6 height 10
click at [750, 346] on button "1" at bounding box center [750, 344] width 30 height 30
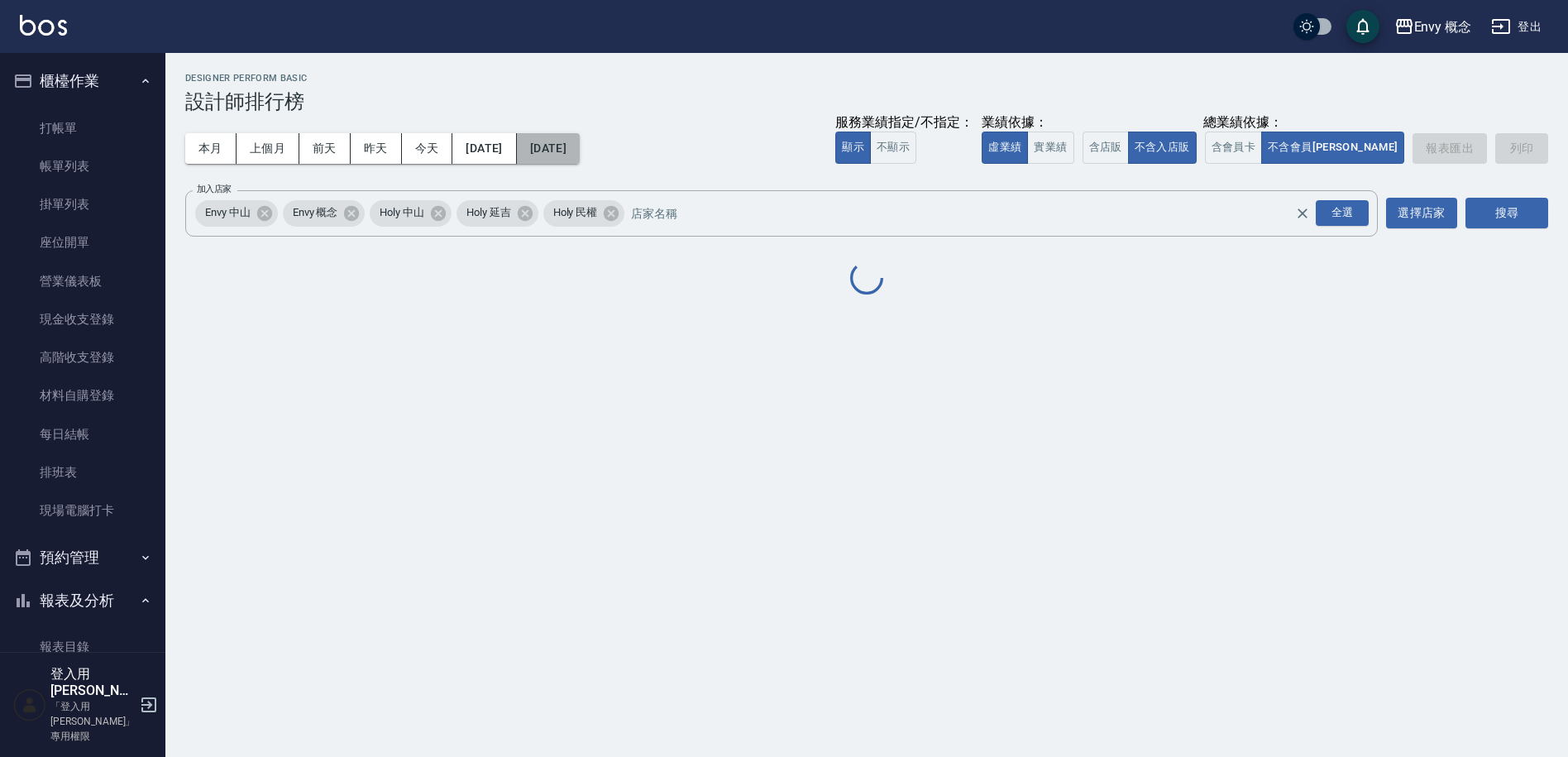
click at [580, 142] on button "[DATE]" at bounding box center [548, 148] width 63 height 30
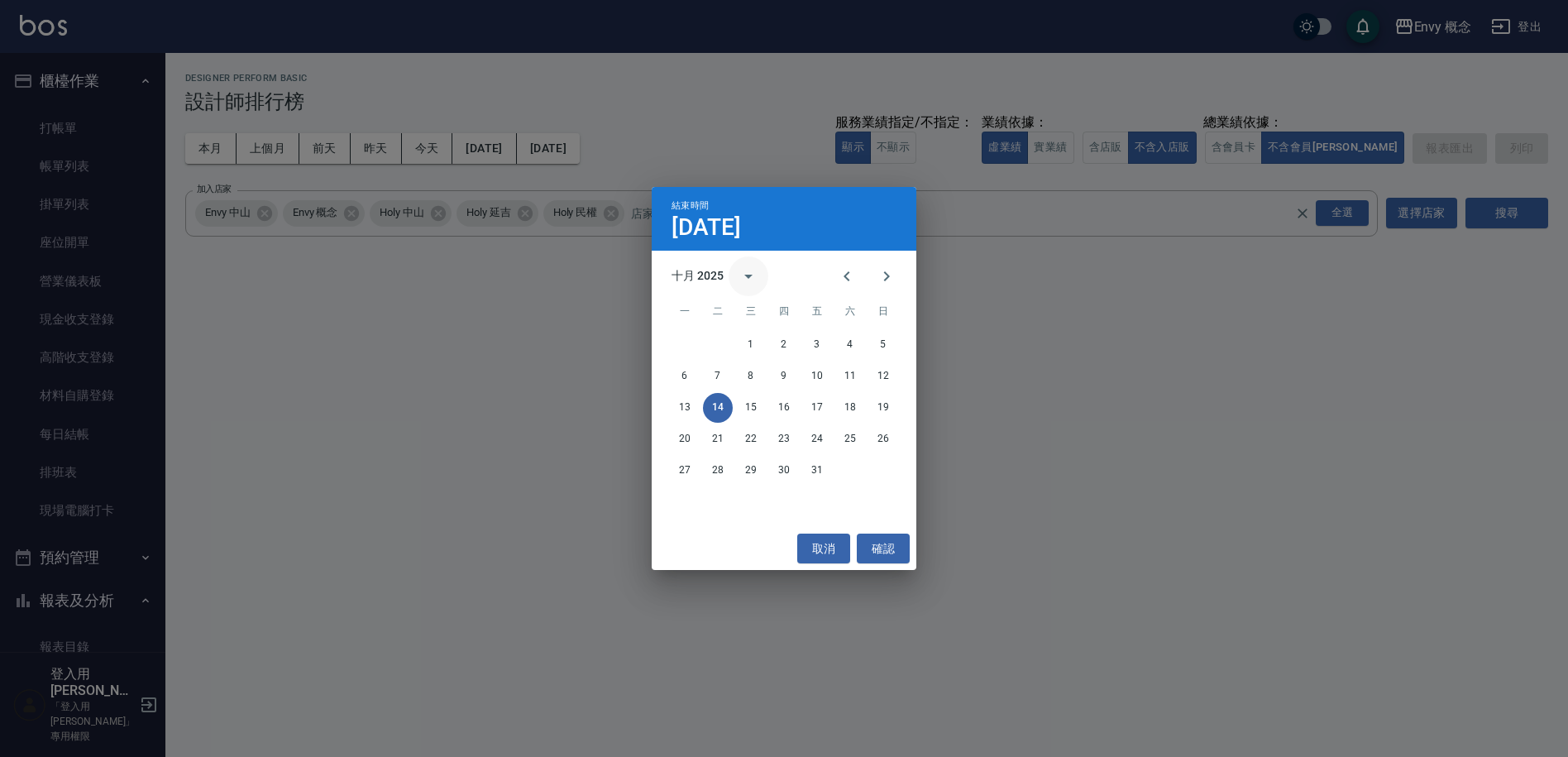
click at [737, 277] on button "calendar view is open, switch to year view" at bounding box center [748, 276] width 40 height 40
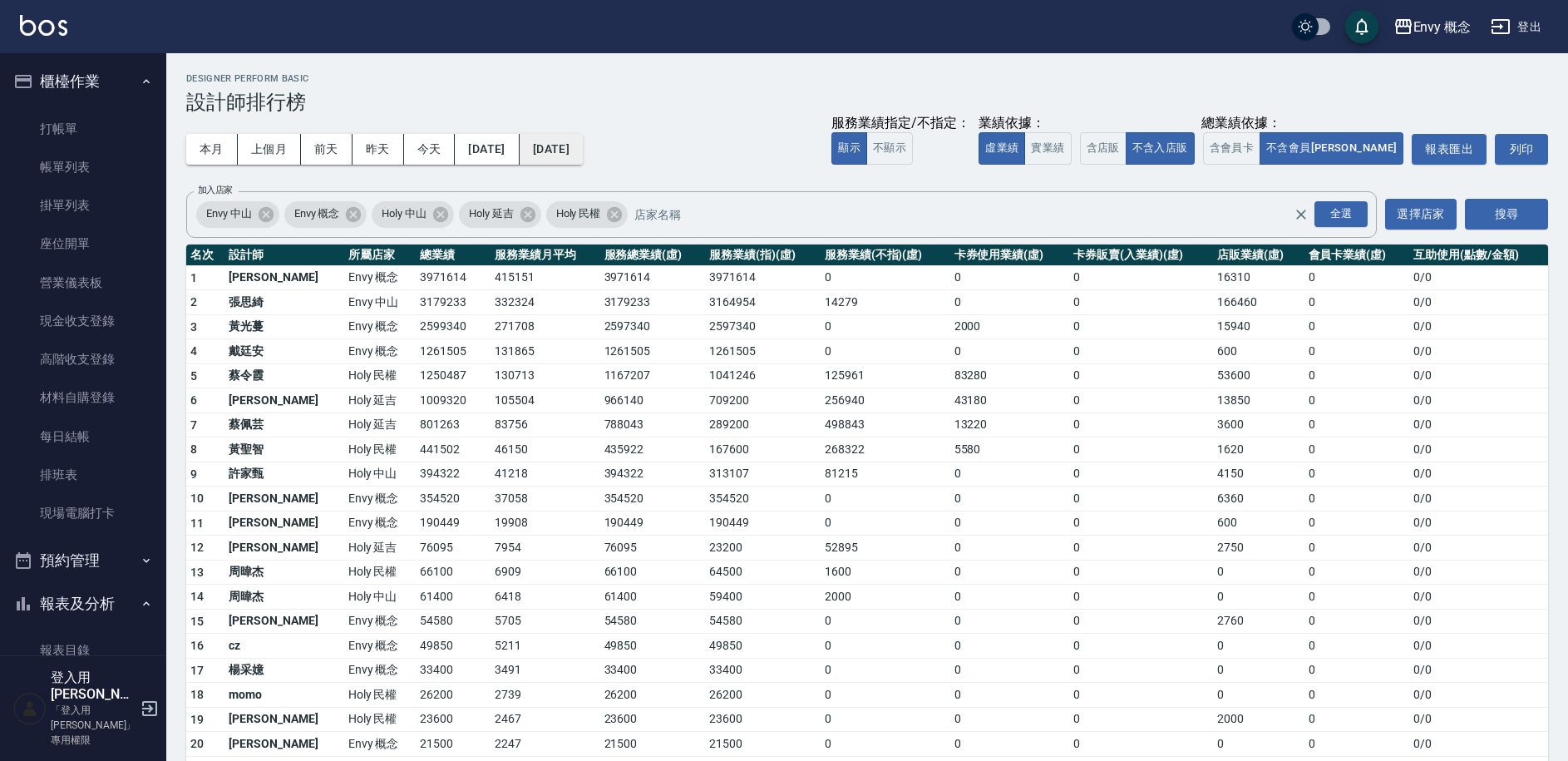
click at [583, 155] on button "[DATE]" at bounding box center [551, 149] width 63 height 31
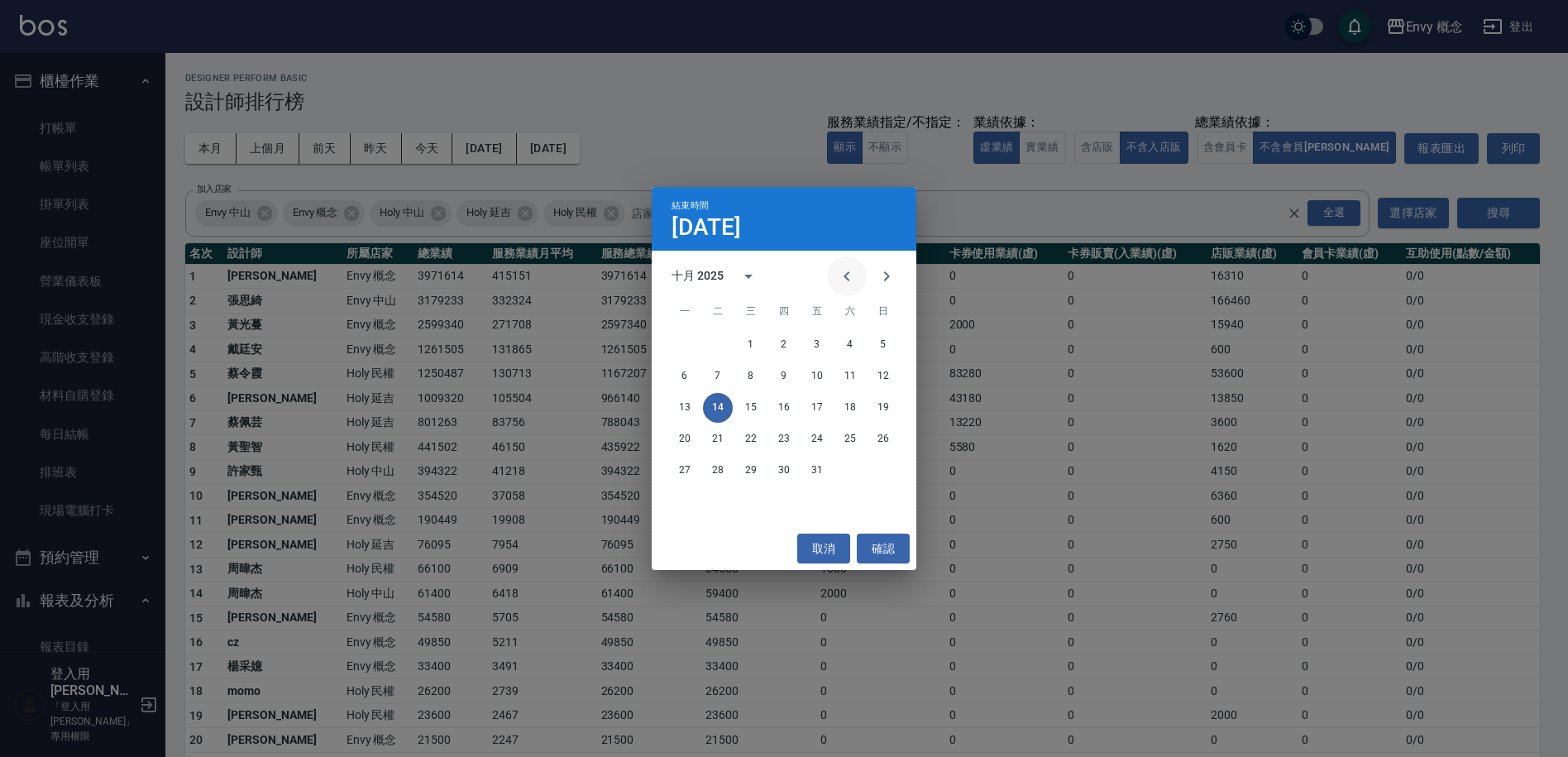
click at [853, 276] on icon "Previous month" at bounding box center [847, 276] width 19 height 19
click at [748, 278] on icon "calendar view is open, switch to year view" at bounding box center [748, 276] width 19 height 19
click at [782, 408] on button "2024" at bounding box center [784, 410] width 59 height 30
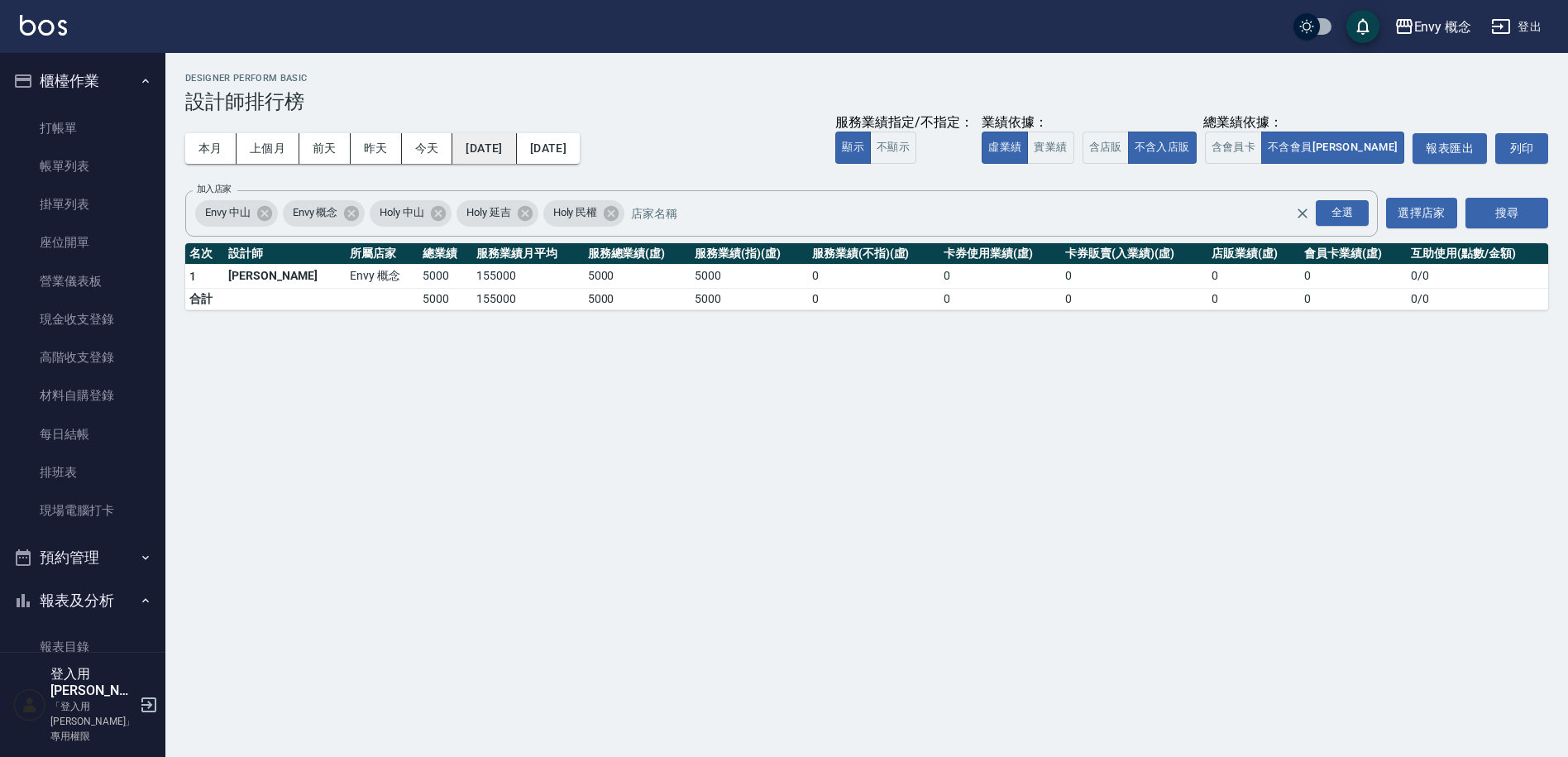
click at [516, 151] on button "2024/10/14" at bounding box center [484, 148] width 63 height 30
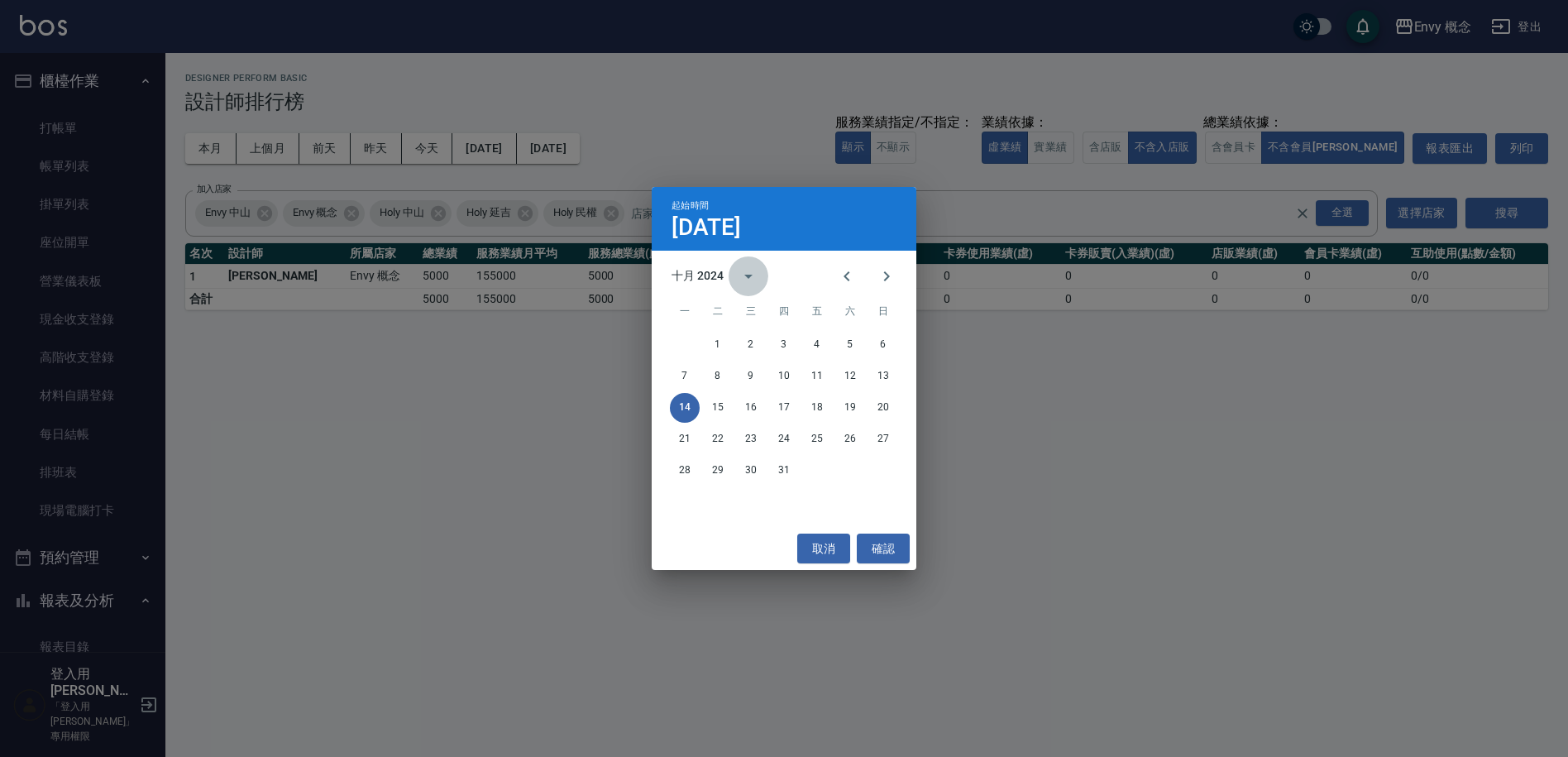
click at [749, 274] on icon "calendar view is open, switch to year view" at bounding box center [748, 276] width 19 height 19
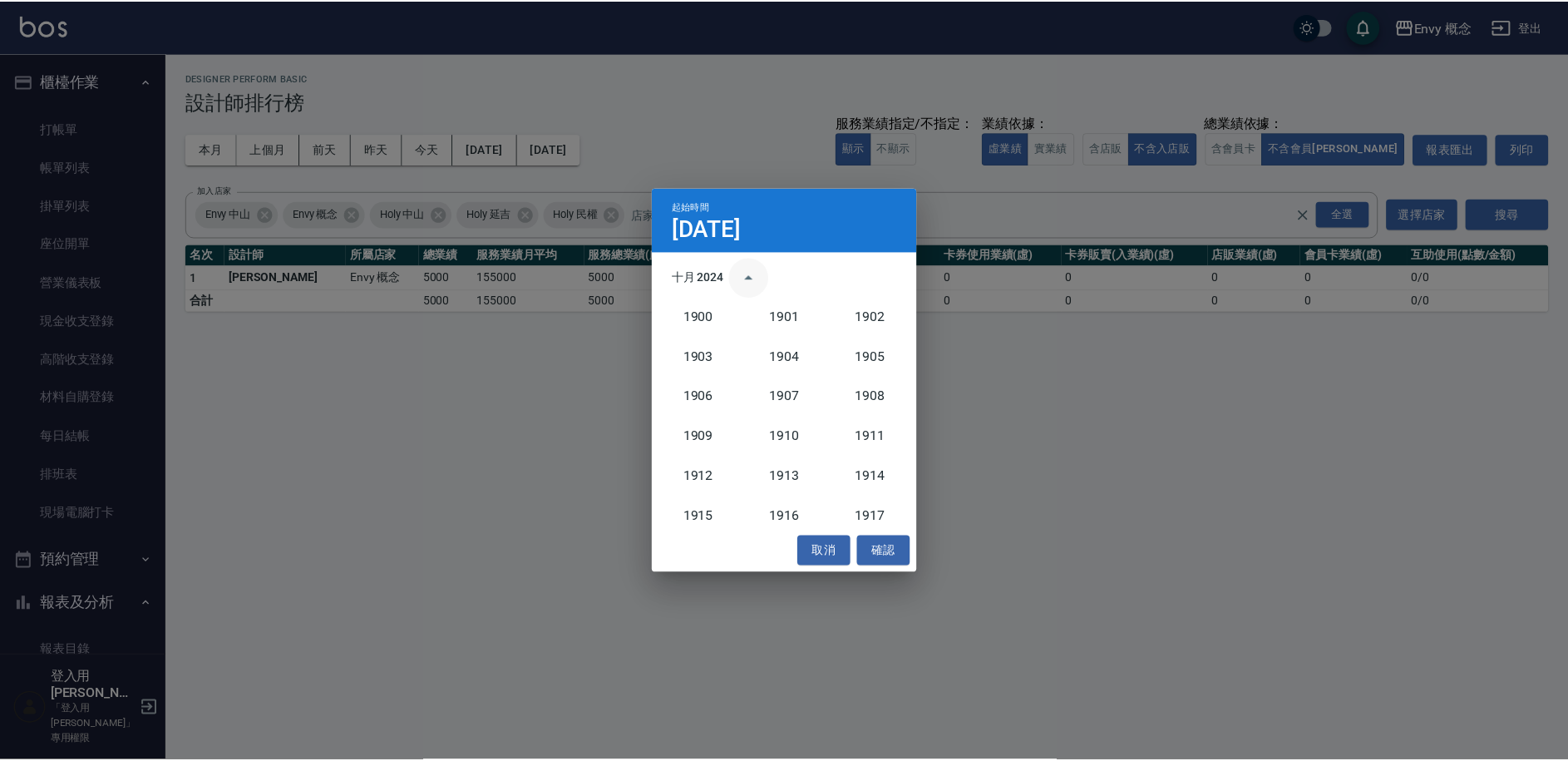
scroll to position [1540, 0]
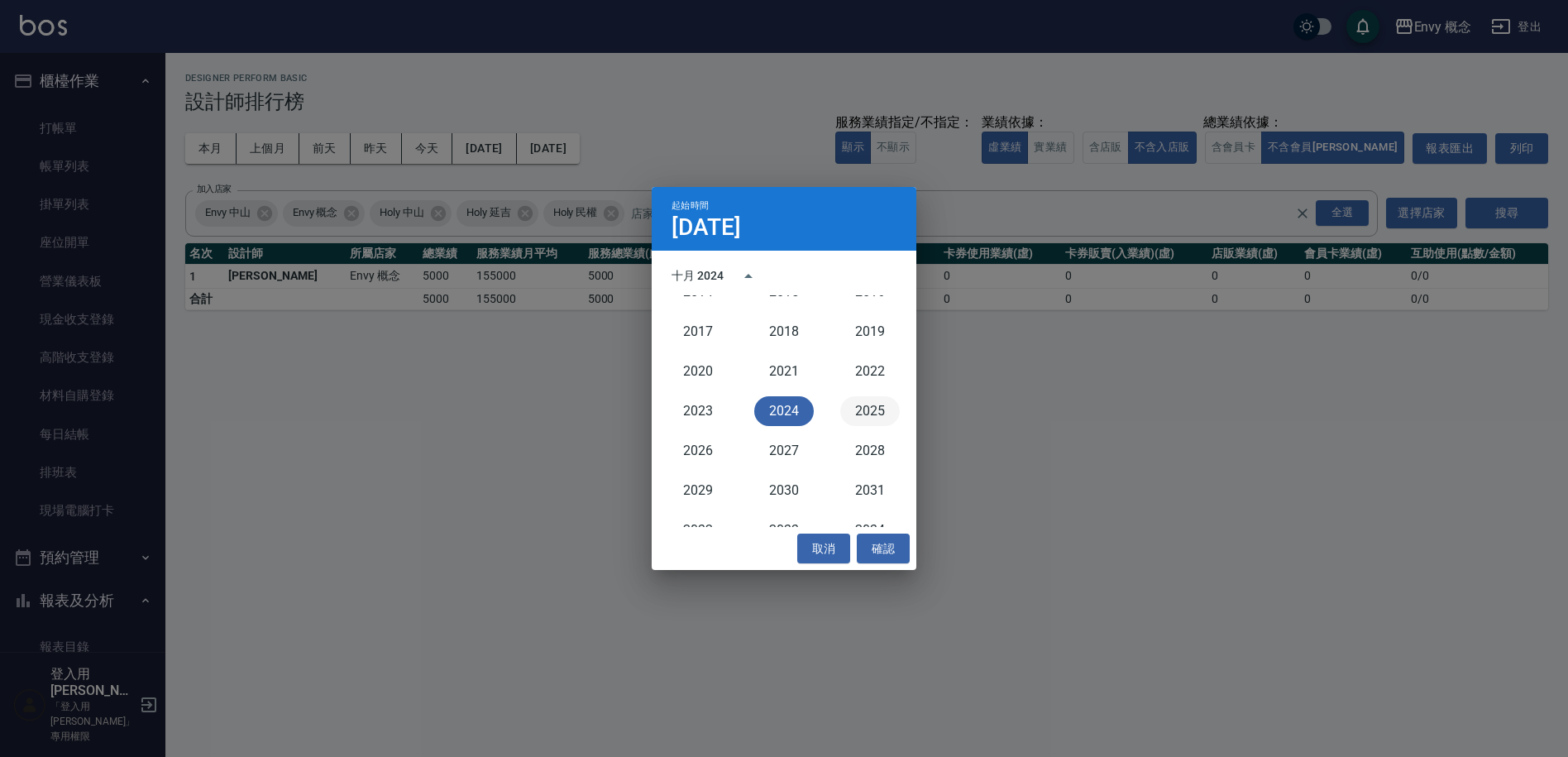
click at [867, 419] on button "2025" at bounding box center [870, 410] width 59 height 30
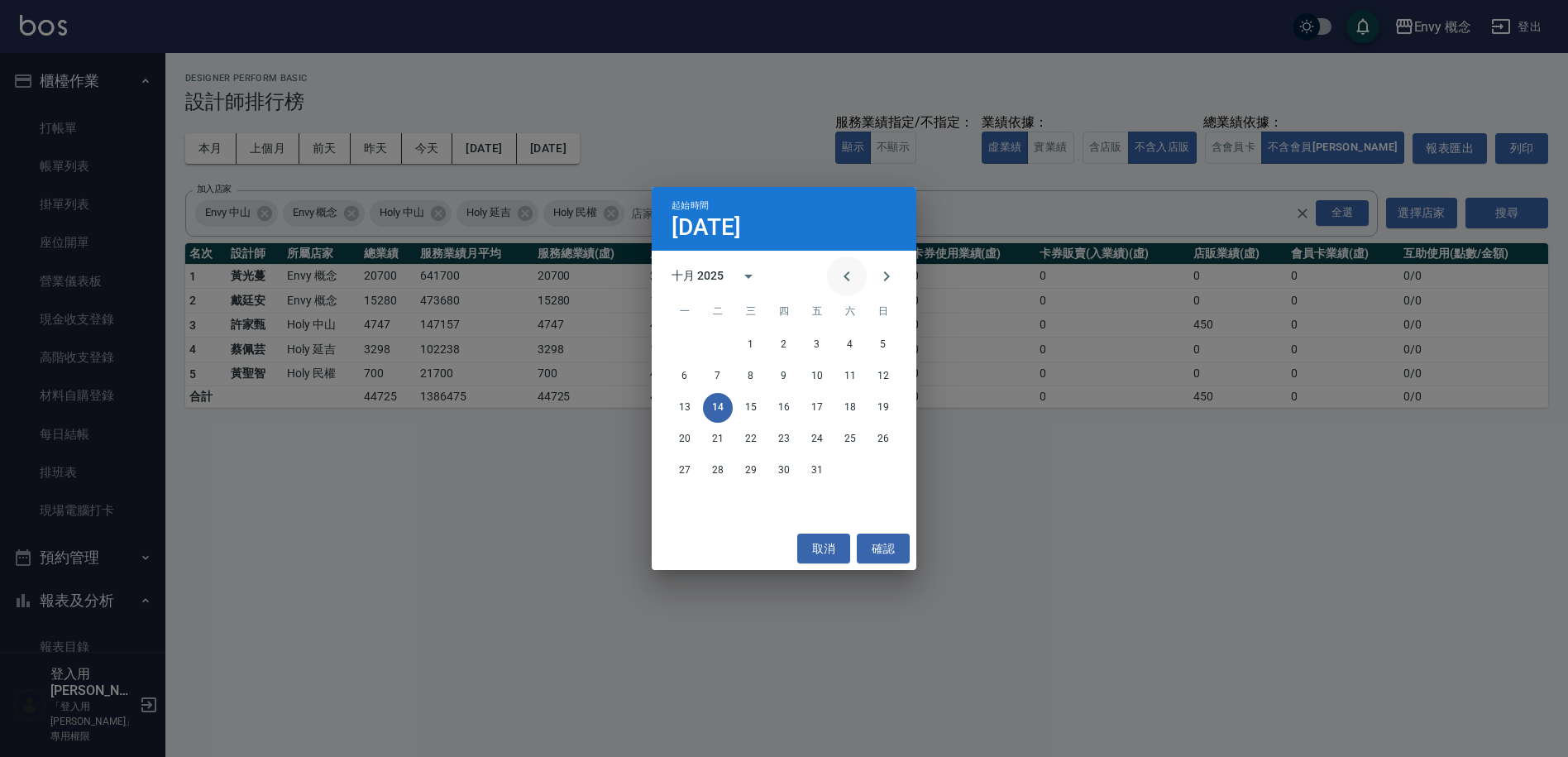
click at [847, 284] on icon "Previous month" at bounding box center [847, 276] width 19 height 19
click at [846, 283] on icon "Previous month" at bounding box center [847, 276] width 19 height 19
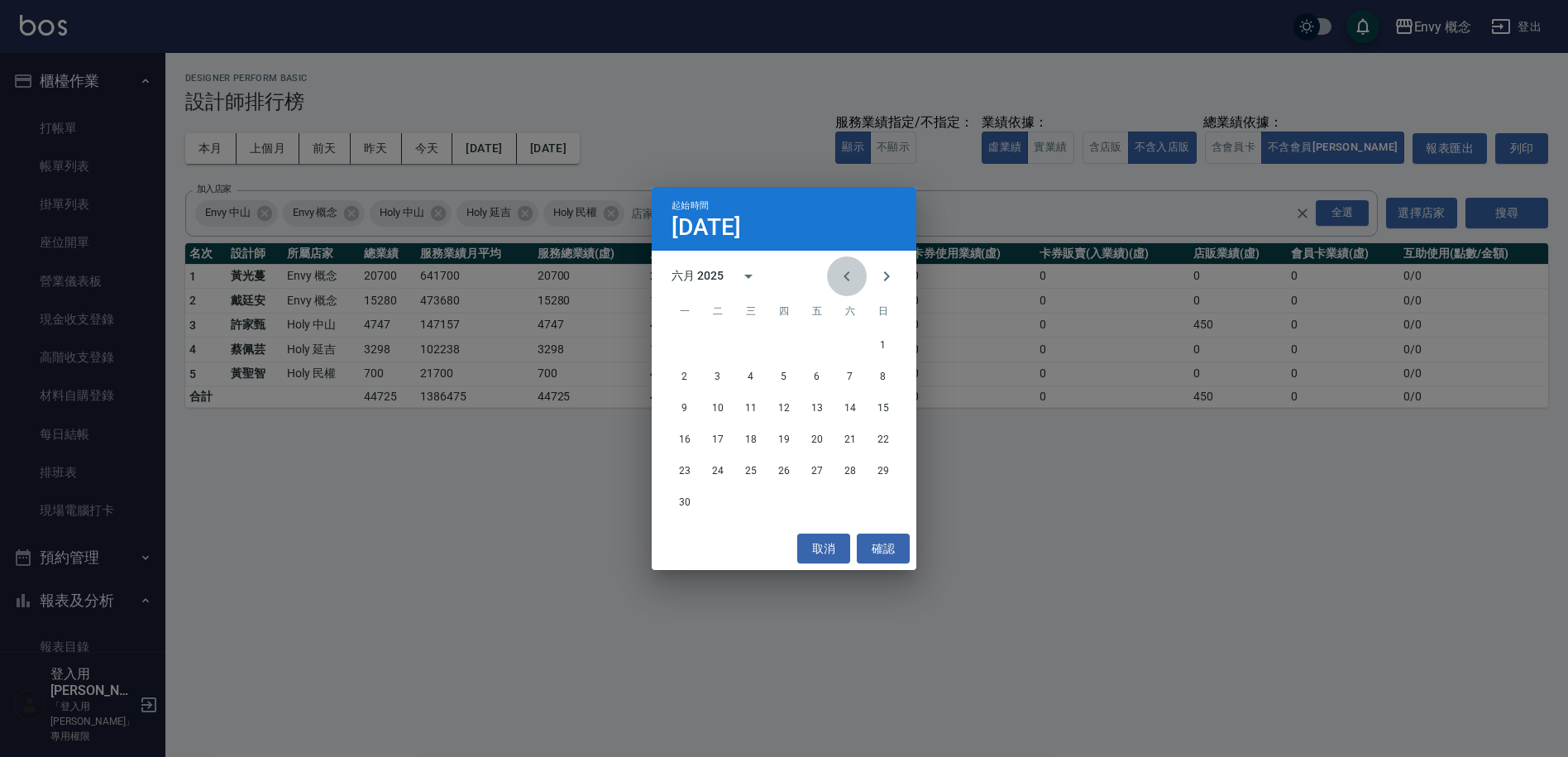
click at [846, 283] on icon "Previous month" at bounding box center [847, 276] width 19 height 19
click at [846, 283] on icon "Previous month" at bounding box center [847, 276] width 19 height 19
click at [747, 348] on button "1" at bounding box center [750, 344] width 30 height 30
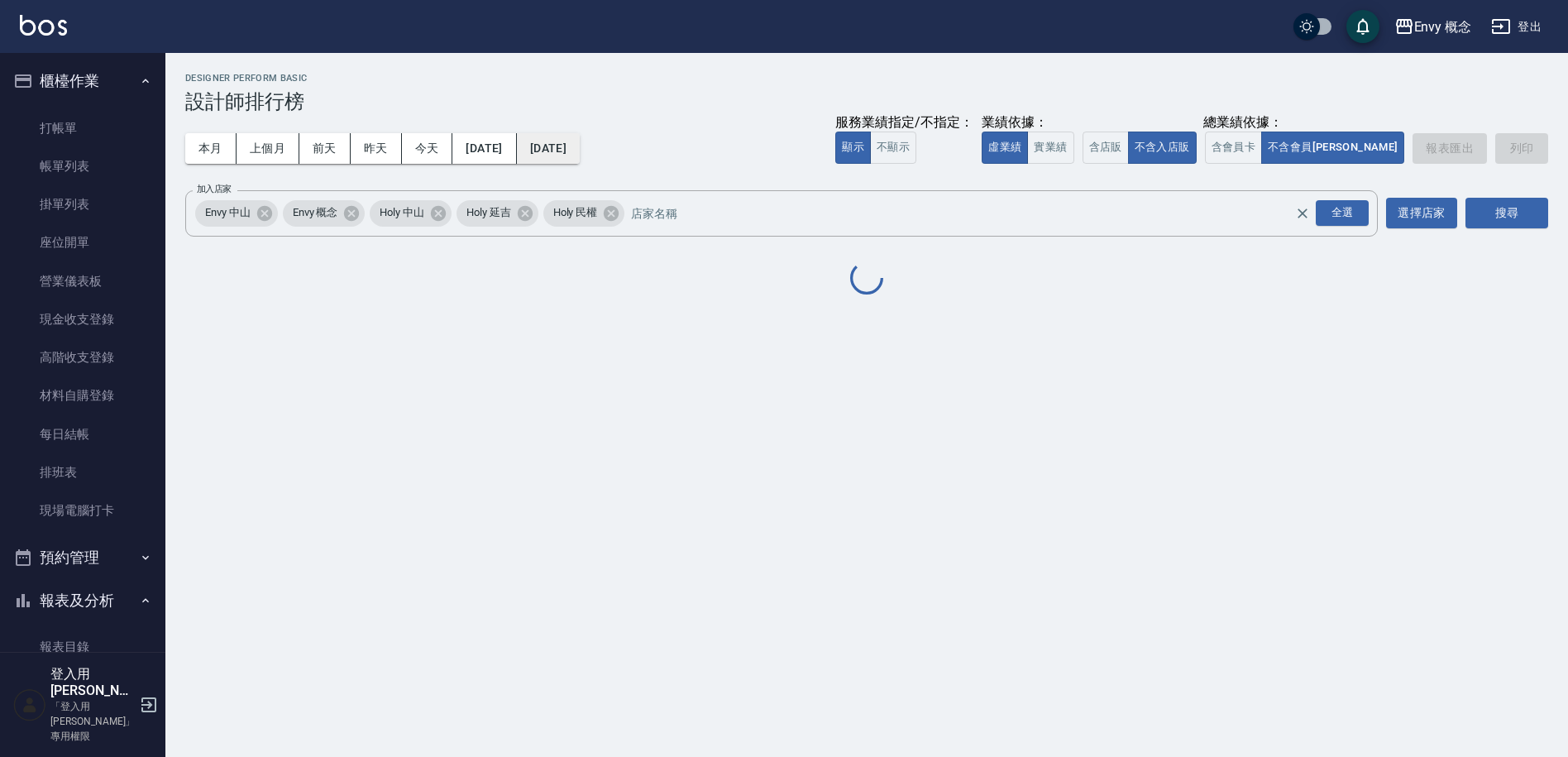
click at [580, 153] on button "[DATE]" at bounding box center [548, 148] width 63 height 30
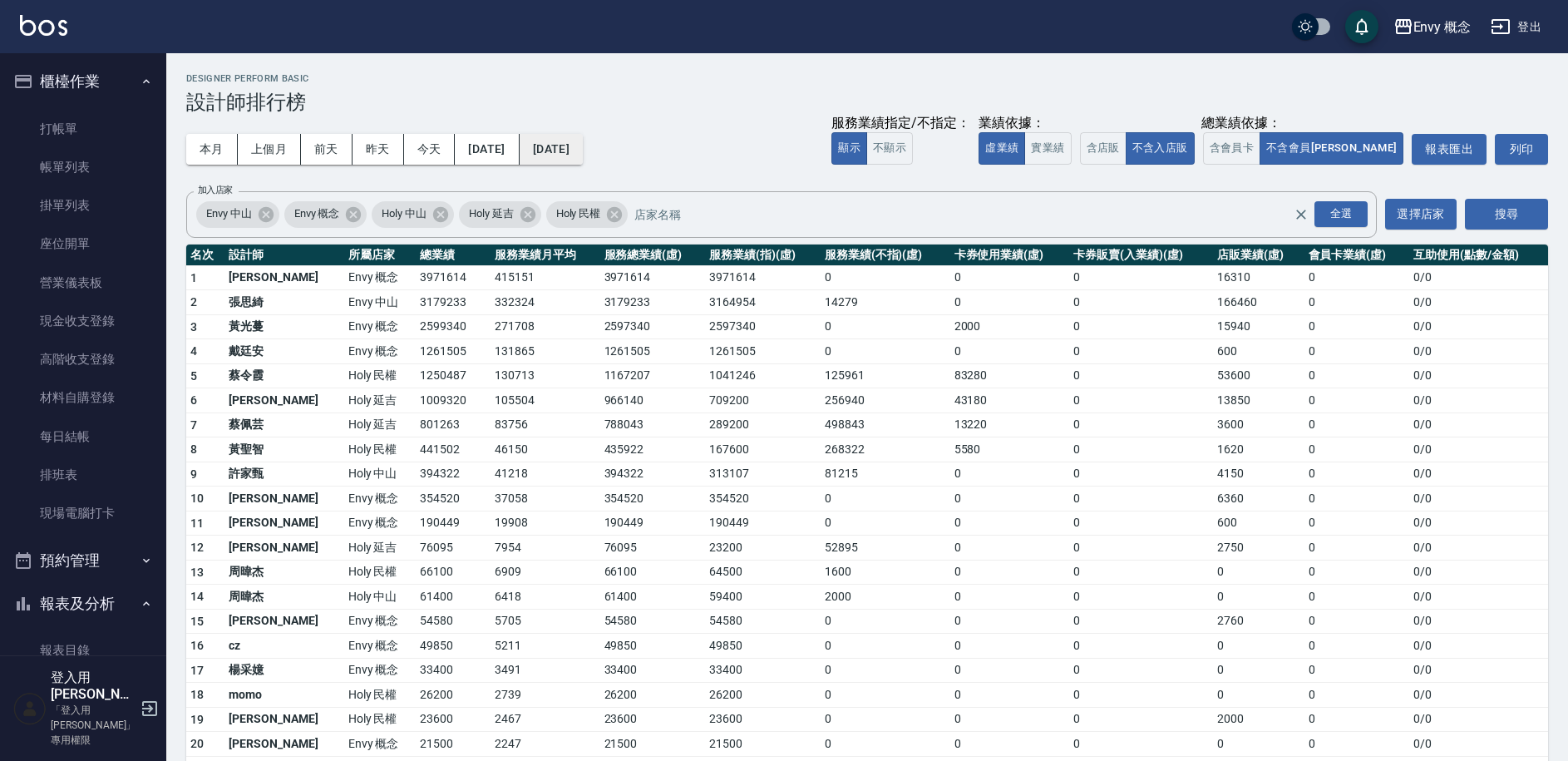
click at [583, 147] on button "[DATE]" at bounding box center [551, 149] width 63 height 31
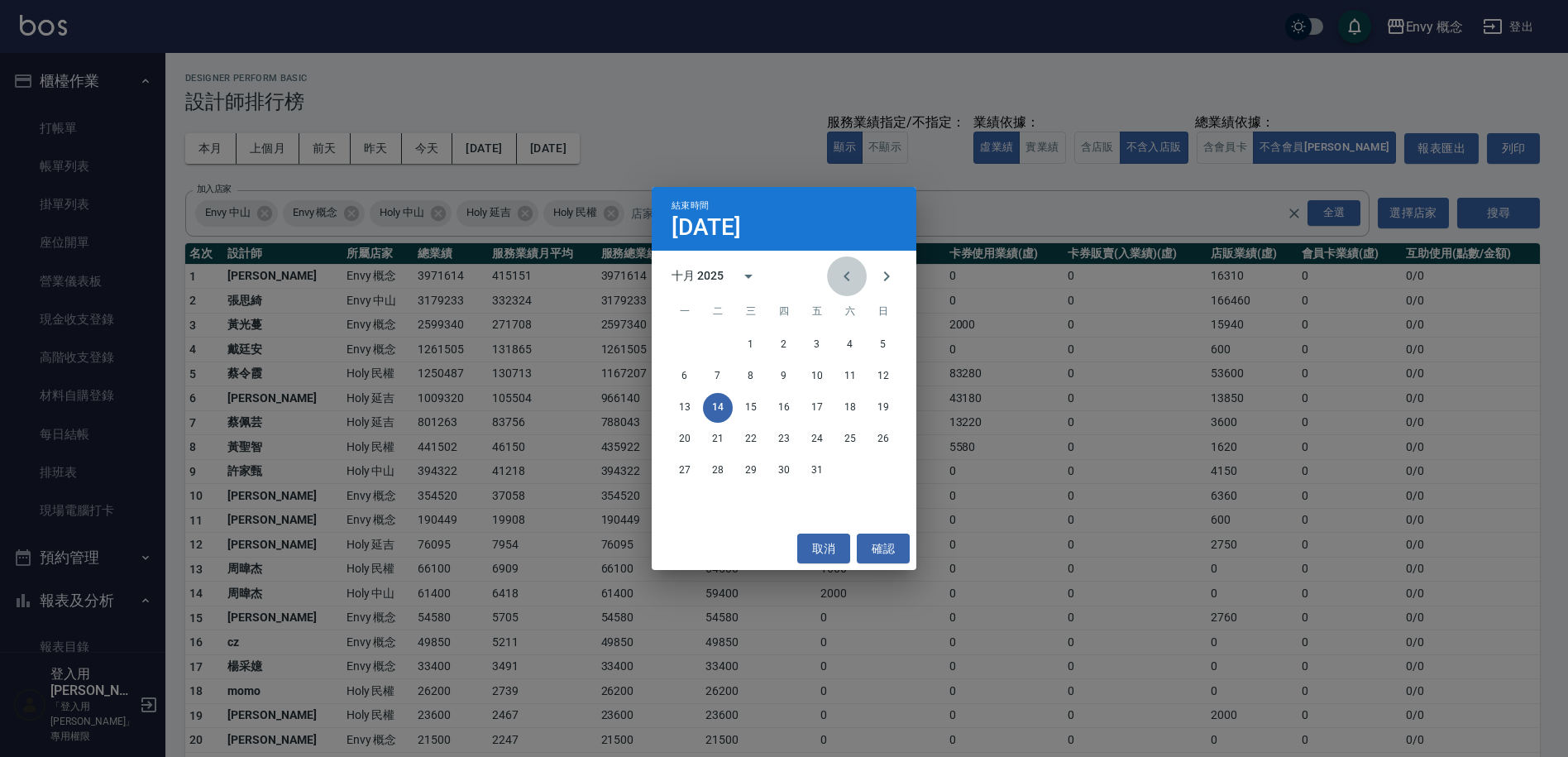
click at [850, 281] on icon "Previous month" at bounding box center [847, 276] width 19 height 19
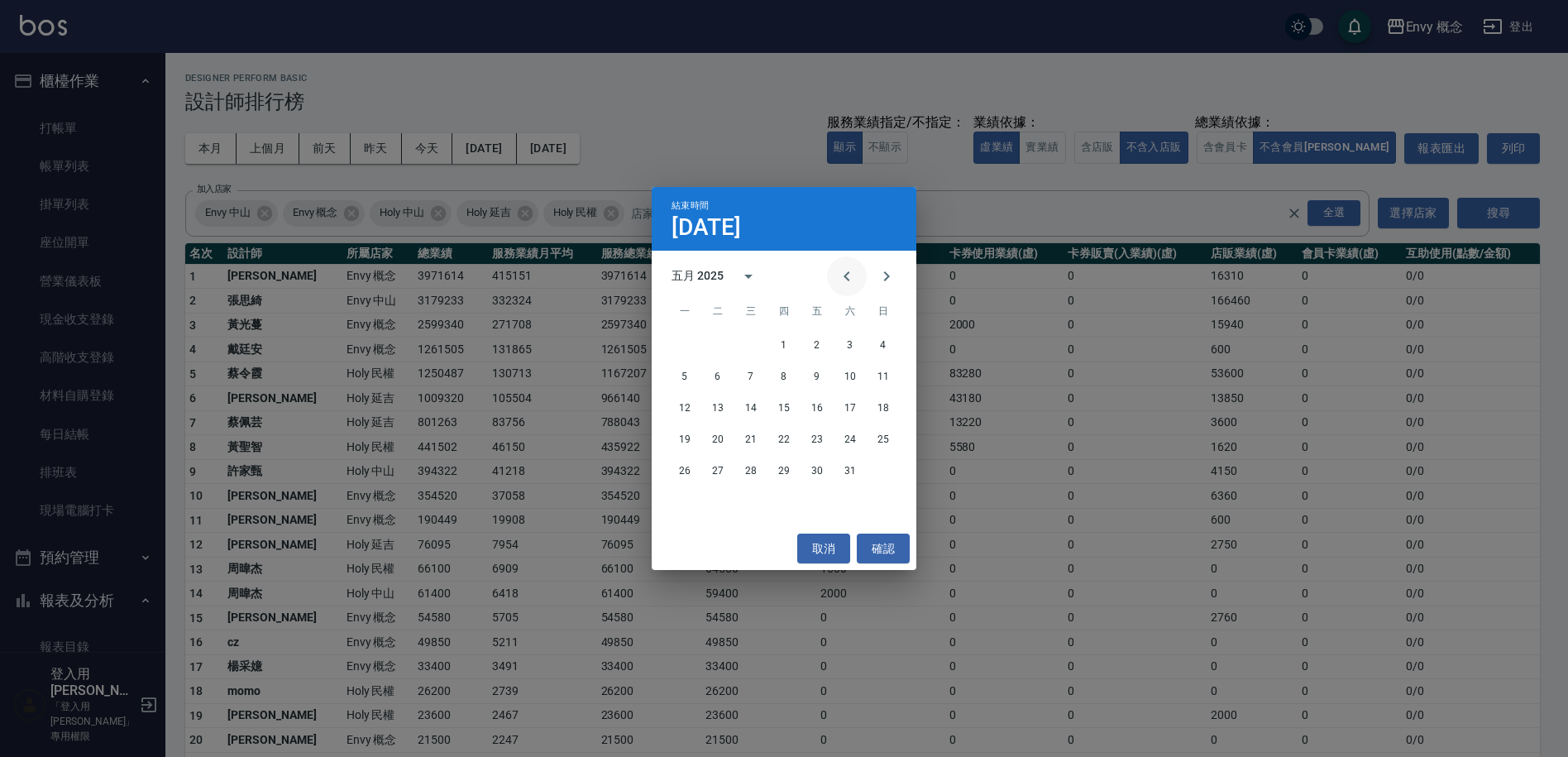
click at [850, 281] on icon "Previous month" at bounding box center [847, 276] width 19 height 19
click at [815, 474] on button "31" at bounding box center [817, 470] width 30 height 30
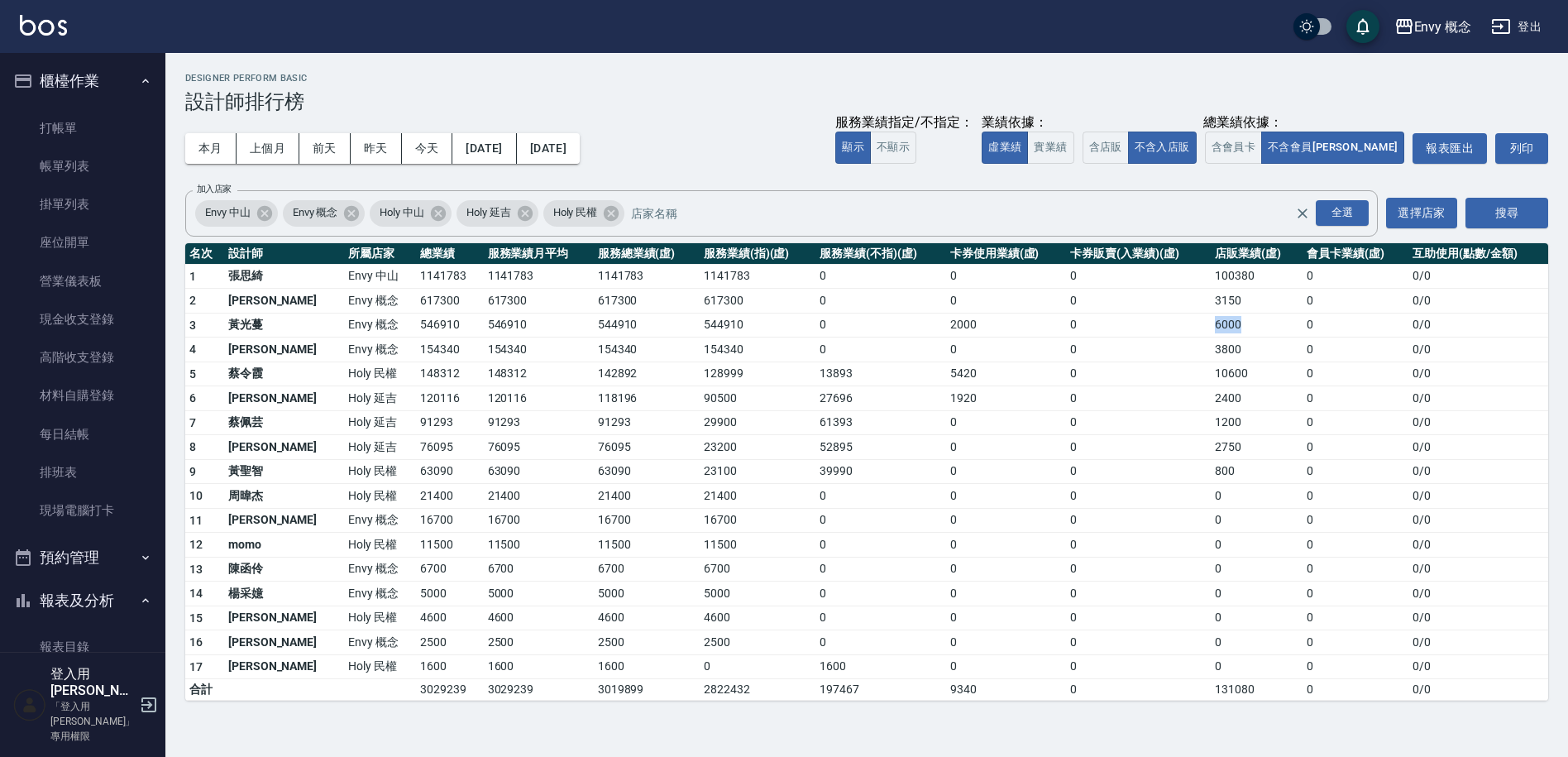
drag, startPoint x: 1197, startPoint y: 325, endPoint x: 1245, endPoint y: 322, distance: 48.1
click at [1245, 322] on td "6000" at bounding box center [1257, 325] width 92 height 25
drag, startPoint x: 1245, startPoint y: 322, endPoint x: 1209, endPoint y: 304, distance: 40.2
click at [1245, 322] on td "6000" at bounding box center [1257, 325] width 92 height 25
drag, startPoint x: 1193, startPoint y: 300, endPoint x: 1232, endPoint y: 323, distance: 45.3
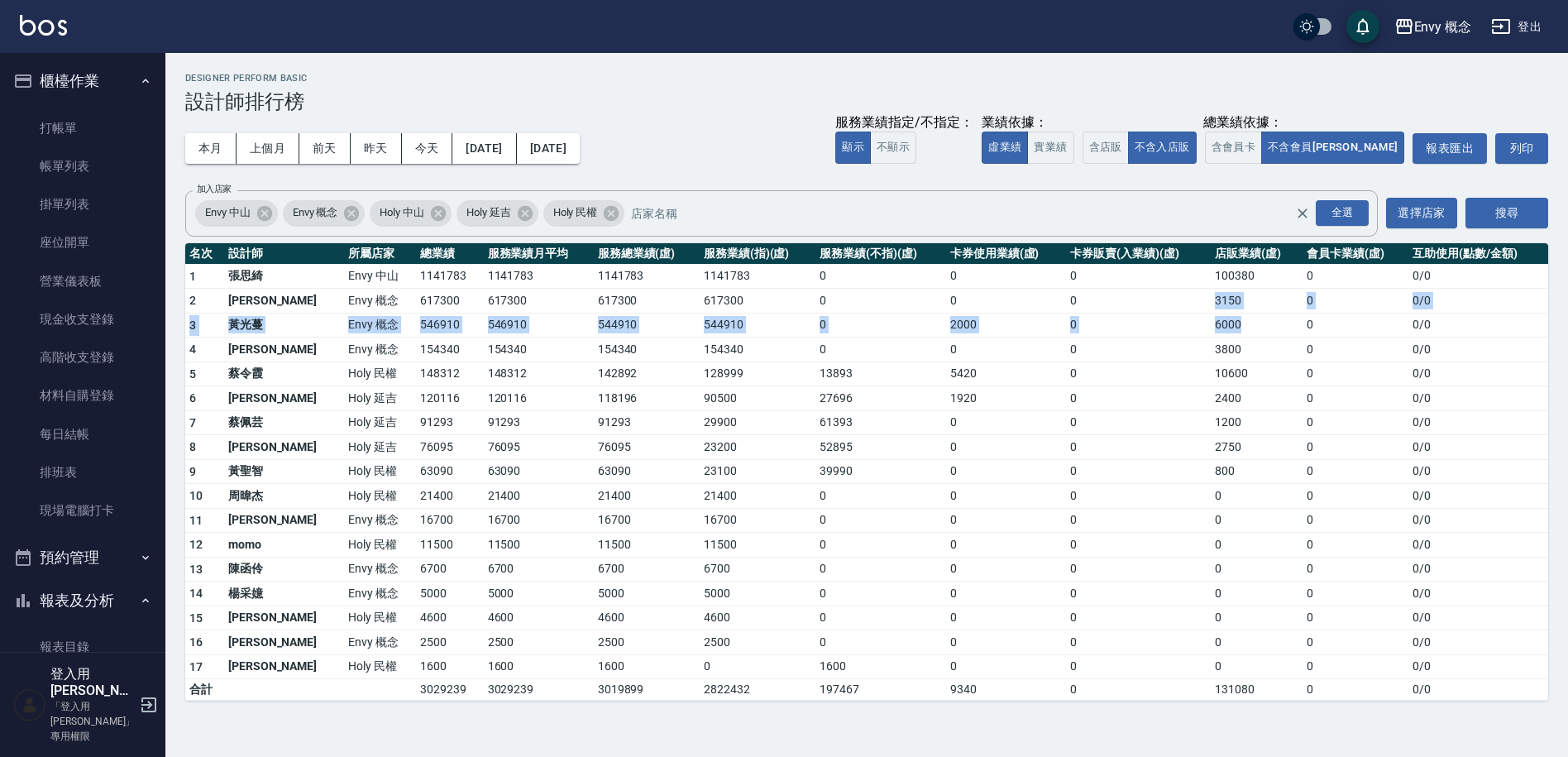
click at [1232, 322] on tbody "1 張思綺 Envy 中山 1141783 1141783 1141783 1141783 0 0 0 100380 0 0 / 0 2 王文嘉 Envy 概…" at bounding box center [867, 482] width 1363 height 436
click at [1234, 326] on td "6000" at bounding box center [1257, 325] width 92 height 25
drag, startPoint x: 1193, startPoint y: 302, endPoint x: 1229, endPoint y: 334, distance: 48.2
click at [1229, 334] on tbody "1 張思綺 Envy 中山 1141783 1141783 1141783 1141783 0 0 0 100380 0 0 / 0 2 王文嘉 Envy 概…" at bounding box center [867, 482] width 1363 height 436
click at [1230, 337] on td "3800" at bounding box center [1257, 349] width 92 height 25
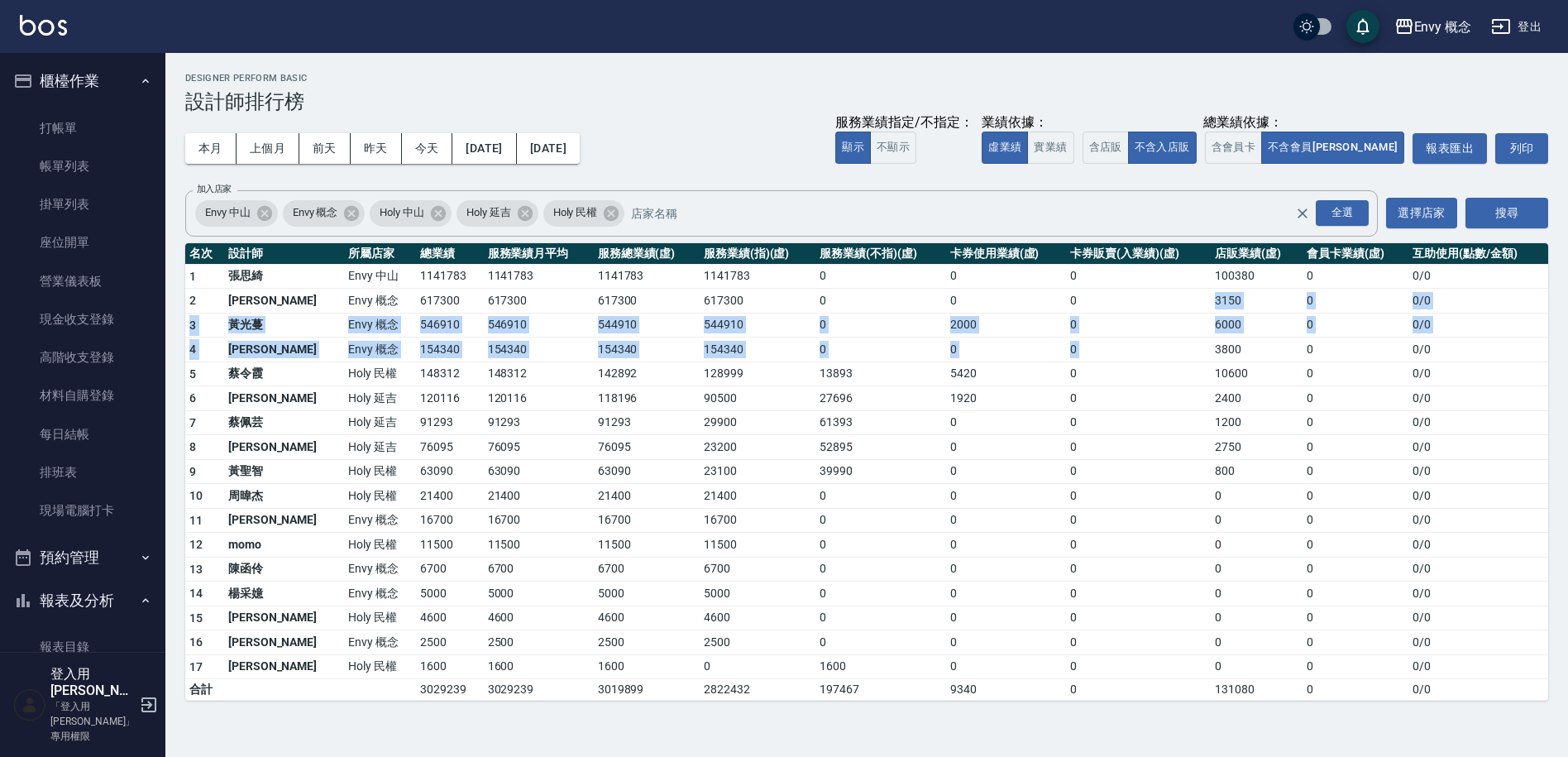
drag, startPoint x: 1193, startPoint y: 305, endPoint x: 1237, endPoint y: 337, distance: 54.4
click at [1237, 337] on tbody "1 張思綺 Envy 中山 1141783 1141783 1141783 1141783 0 0 0 100380 0 0 / 0 2 王文嘉 Envy 概…" at bounding box center [867, 482] width 1363 height 436
click at [1237, 337] on td "3800" at bounding box center [1257, 349] width 92 height 25
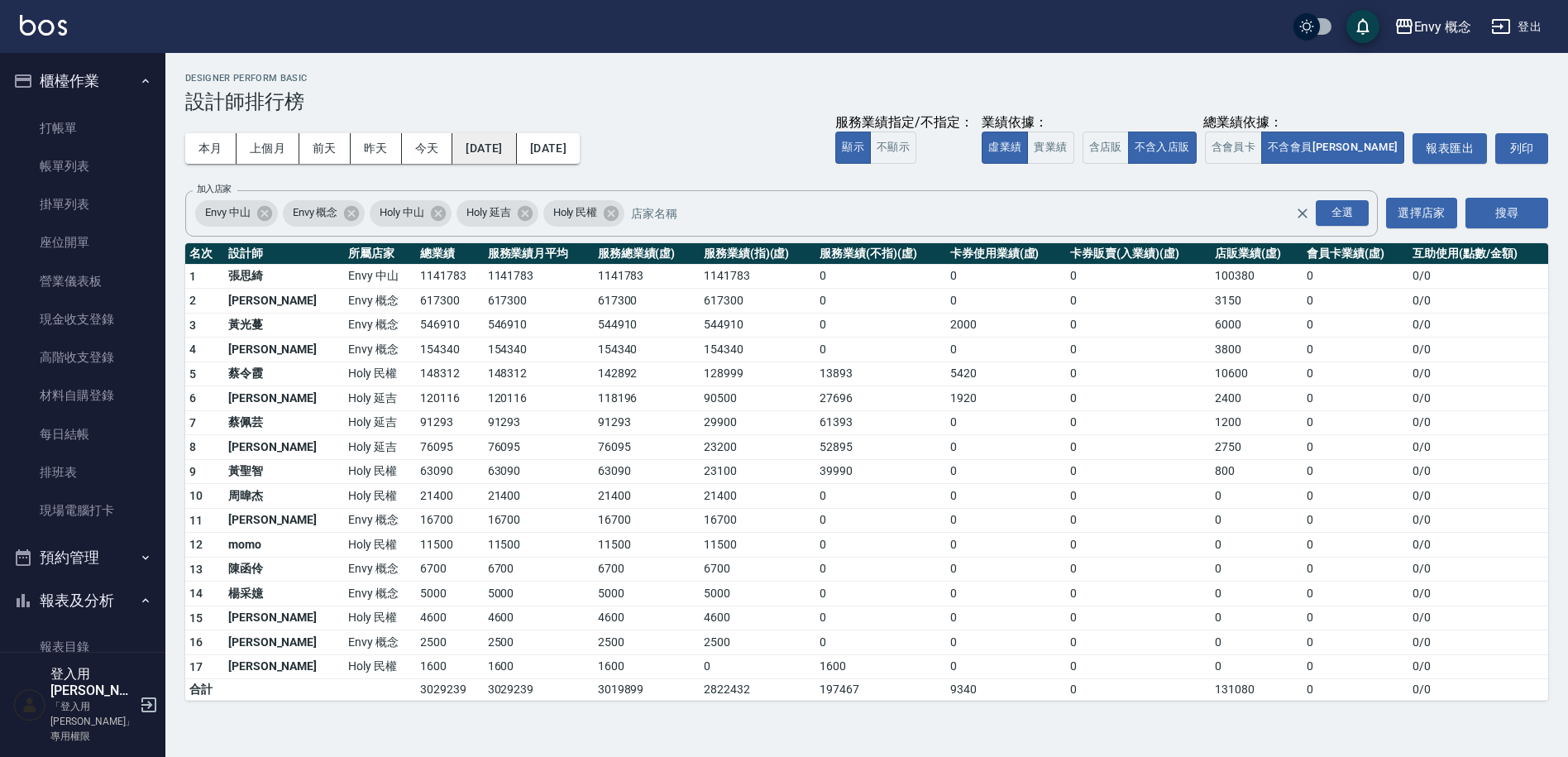
click at [516, 147] on button "2025/01/01" at bounding box center [484, 148] width 63 height 30
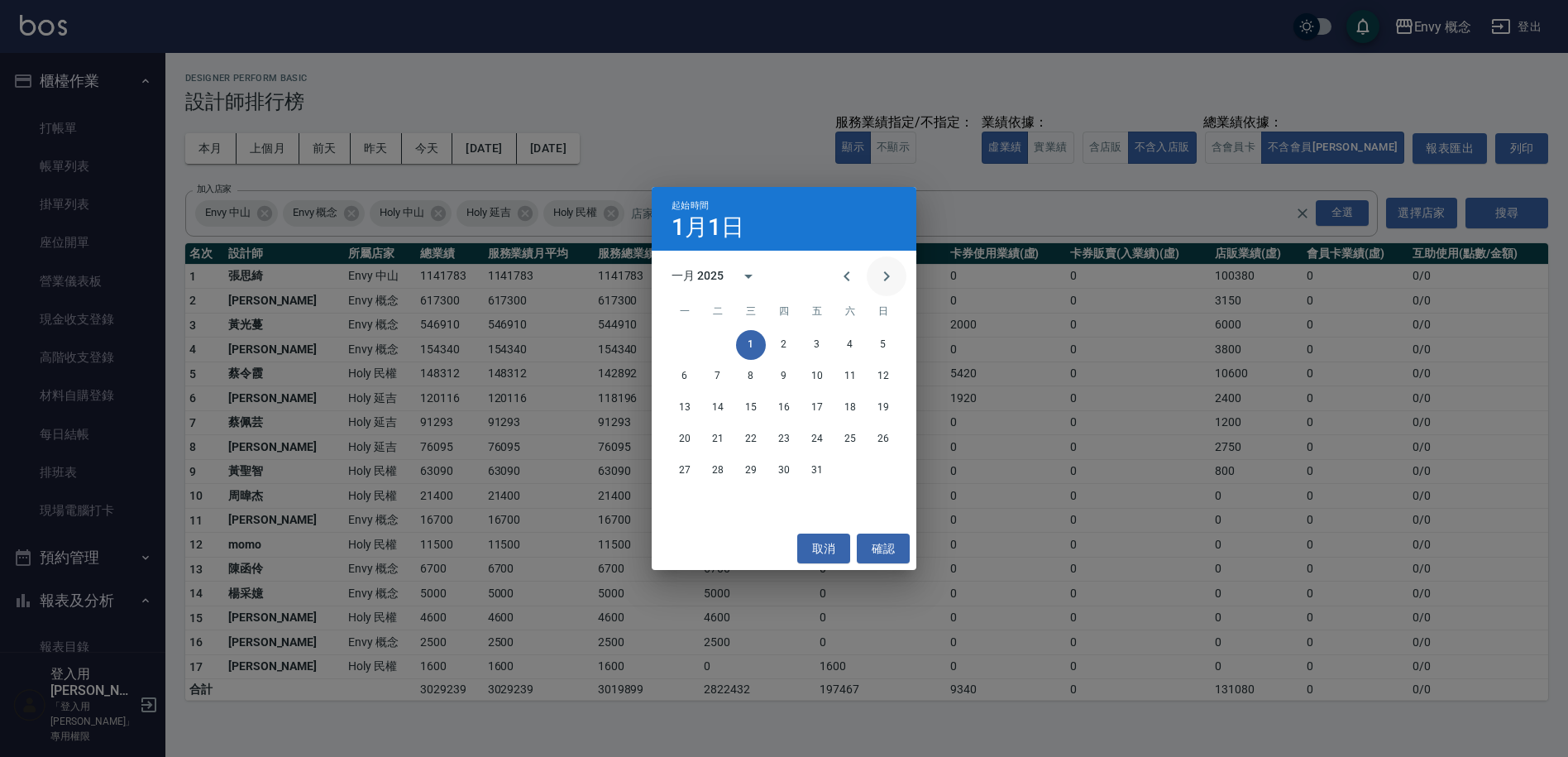
click at [885, 277] on icon "Next month" at bounding box center [886, 276] width 19 height 19
click at [853, 348] on button "1" at bounding box center [850, 344] width 30 height 30
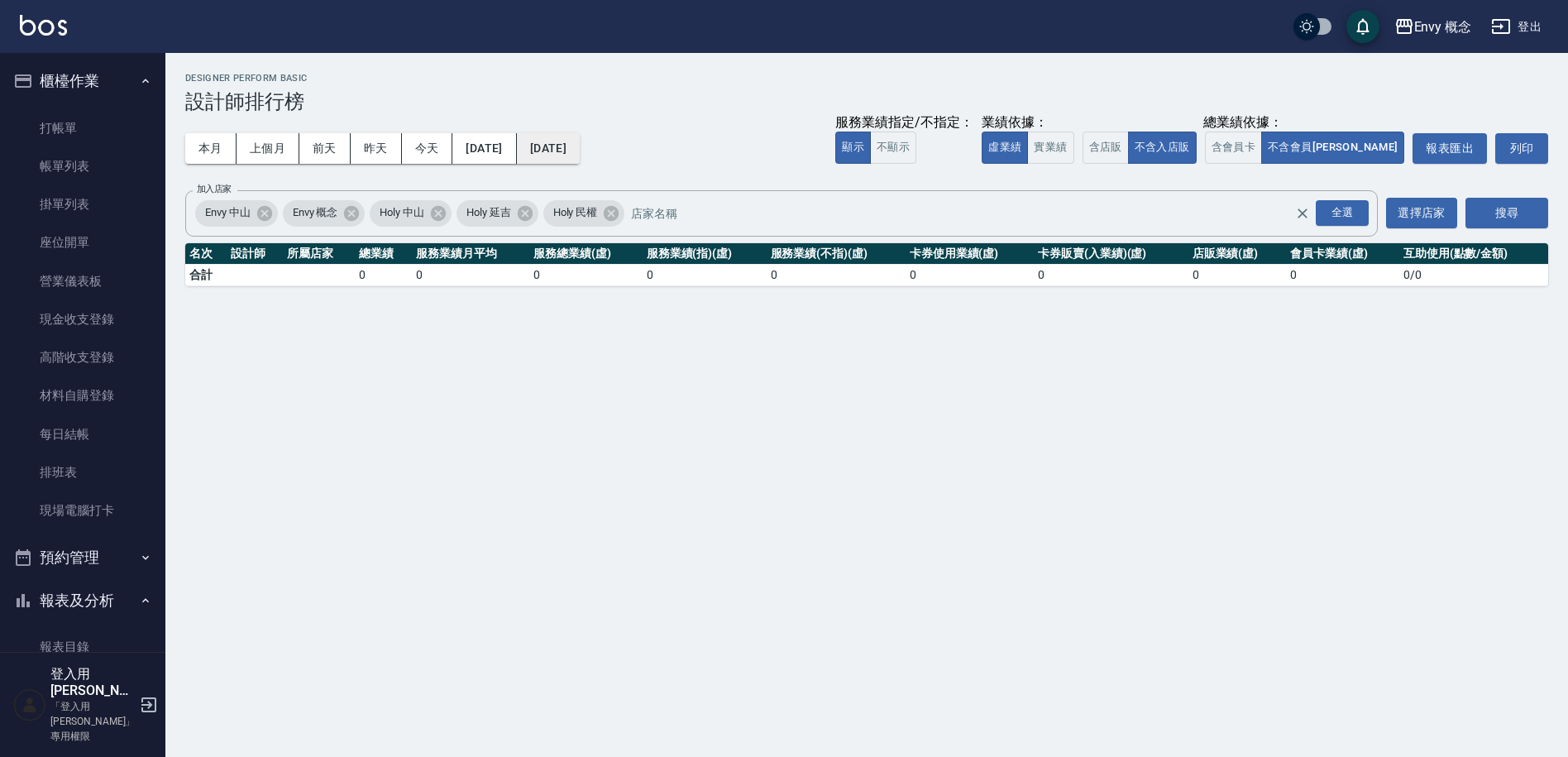
click at [580, 159] on button "2025/02/01" at bounding box center [548, 148] width 63 height 30
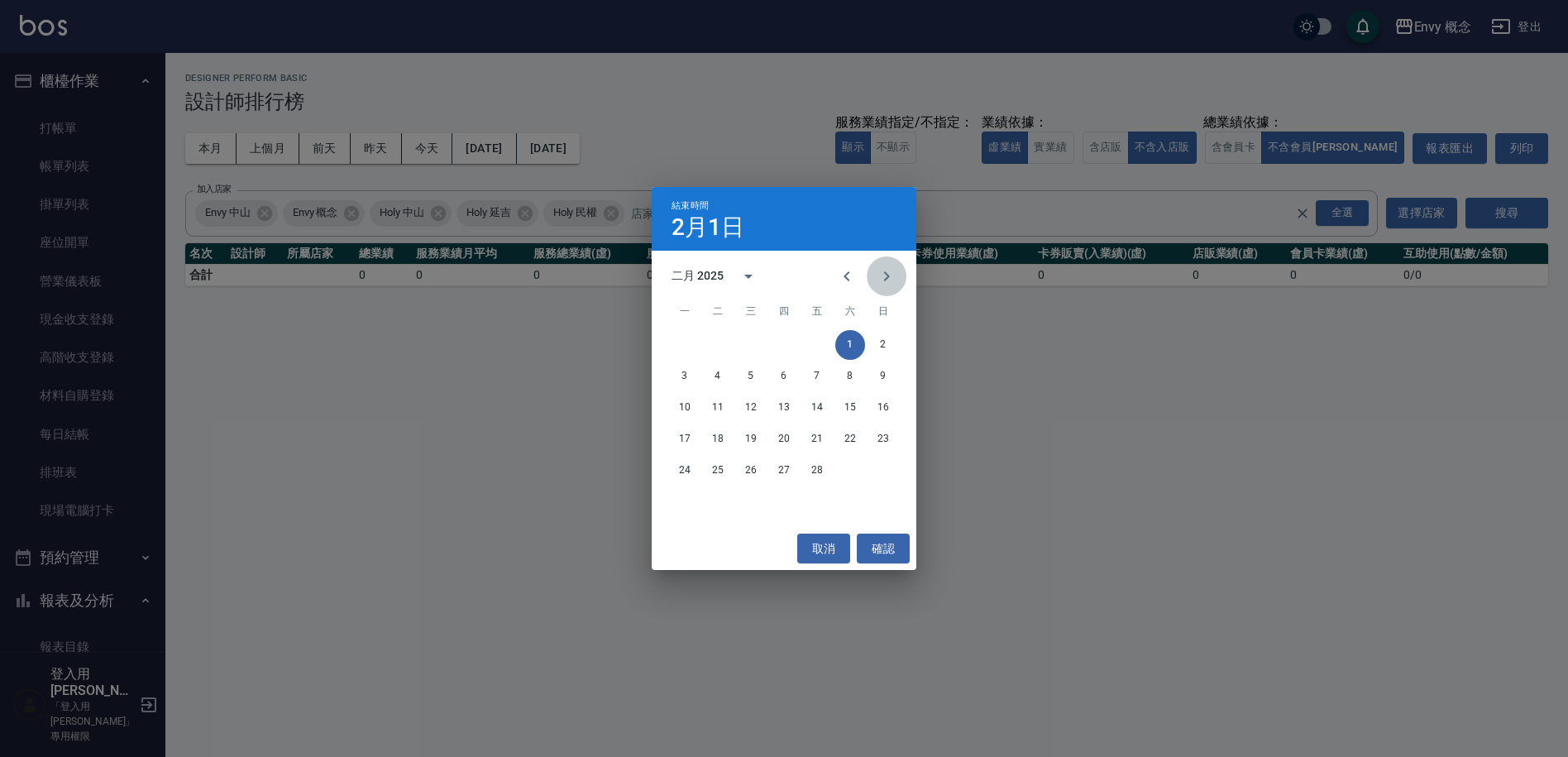
click at [892, 278] on icon "Next month" at bounding box center [886, 276] width 19 height 19
click at [842, 280] on icon "Previous month" at bounding box center [847, 276] width 19 height 19
click at [819, 471] on button "28" at bounding box center [817, 470] width 30 height 30
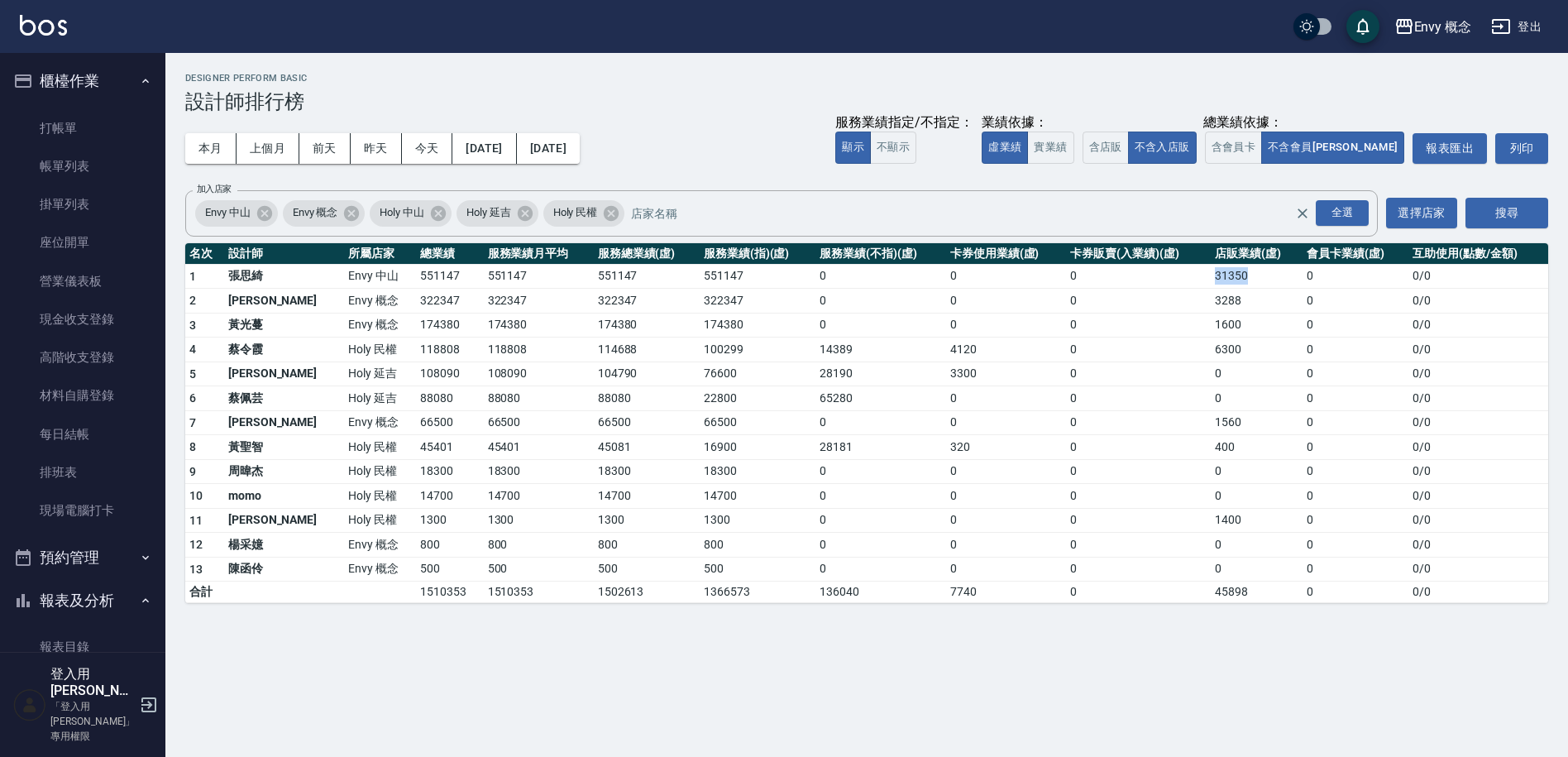
drag, startPoint x: 1195, startPoint y: 278, endPoint x: 1256, endPoint y: 278, distance: 61.0
click at [1256, 278] on td "31350" at bounding box center [1257, 276] width 92 height 25
click at [1256, 279] on td "31350" at bounding box center [1257, 276] width 92 height 25
drag, startPoint x: 1171, startPoint y: 325, endPoint x: 1228, endPoint y: 328, distance: 57.1
click at [1228, 328] on tr "3 黃光蔓 Envy 概念 174380 174380 174380 174380 0 0 0 1600 0 0 / 0" at bounding box center [867, 325] width 1363 height 25
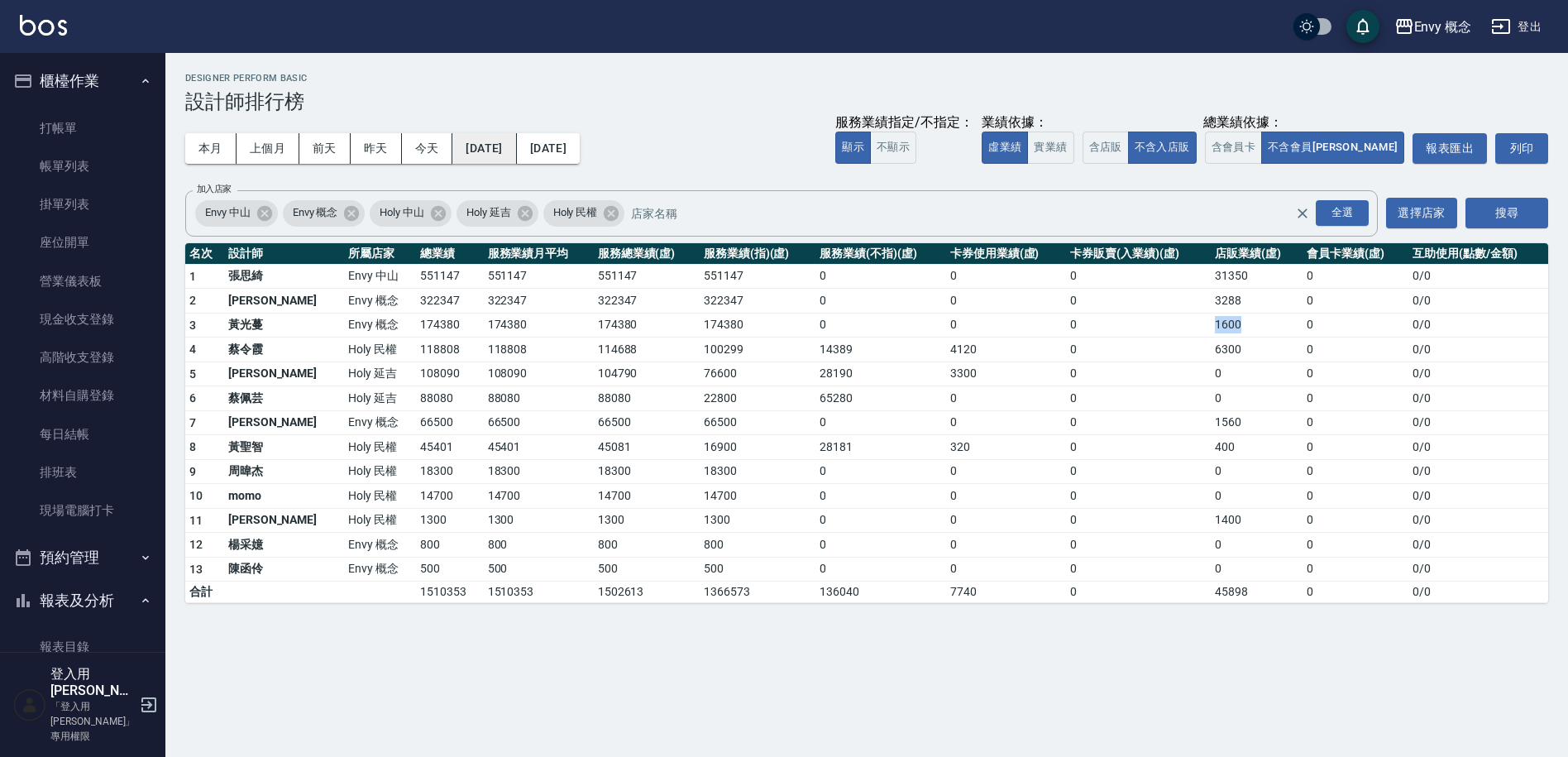
click at [505, 145] on button "2025/02/01" at bounding box center [484, 148] width 63 height 30
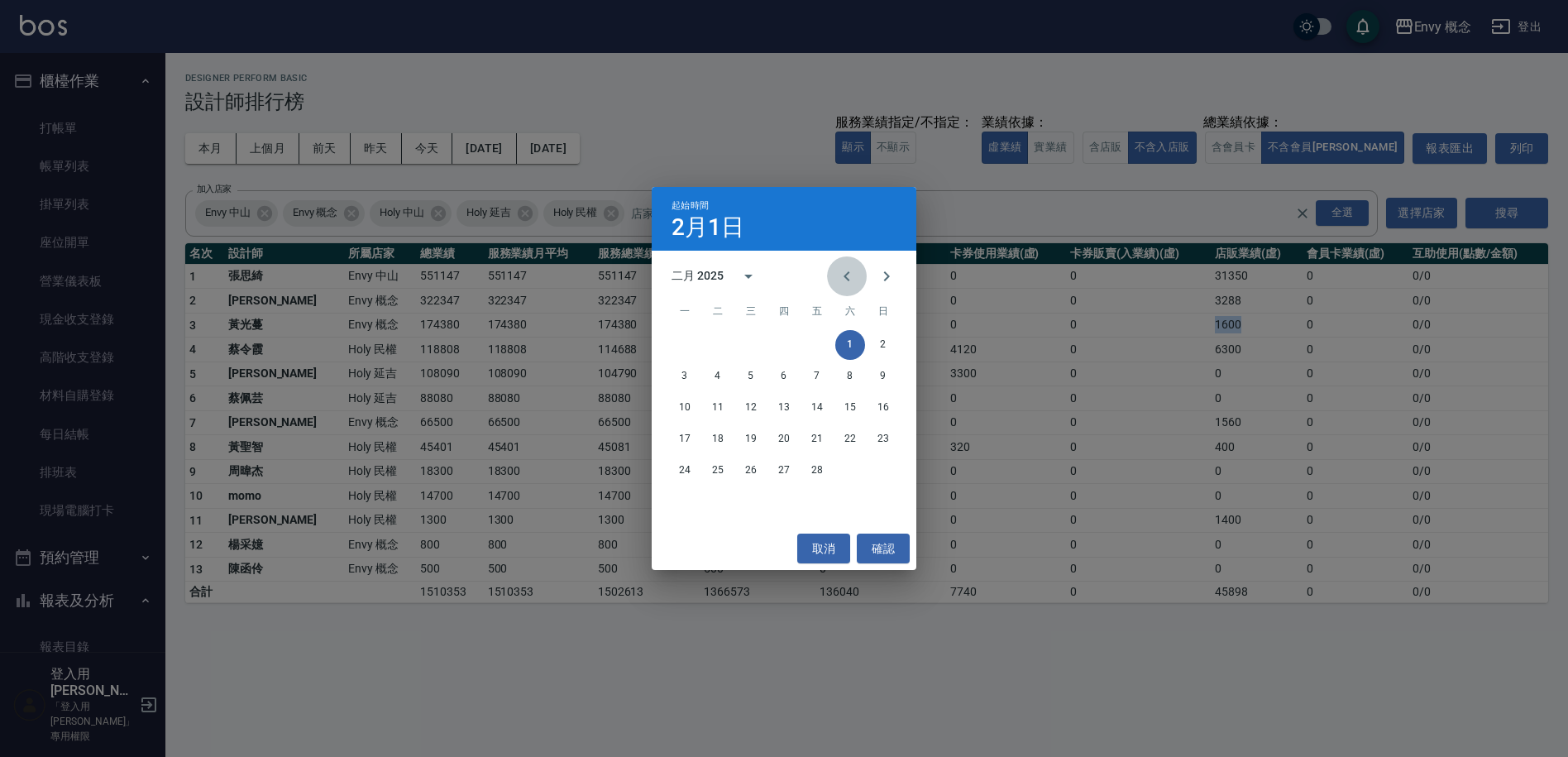
click at [844, 282] on icon "Previous month" at bounding box center [847, 276] width 19 height 19
click at [845, 281] on icon "Previous month" at bounding box center [847, 276] width 19 height 19
click at [883, 338] on button "1" at bounding box center [883, 344] width 30 height 30
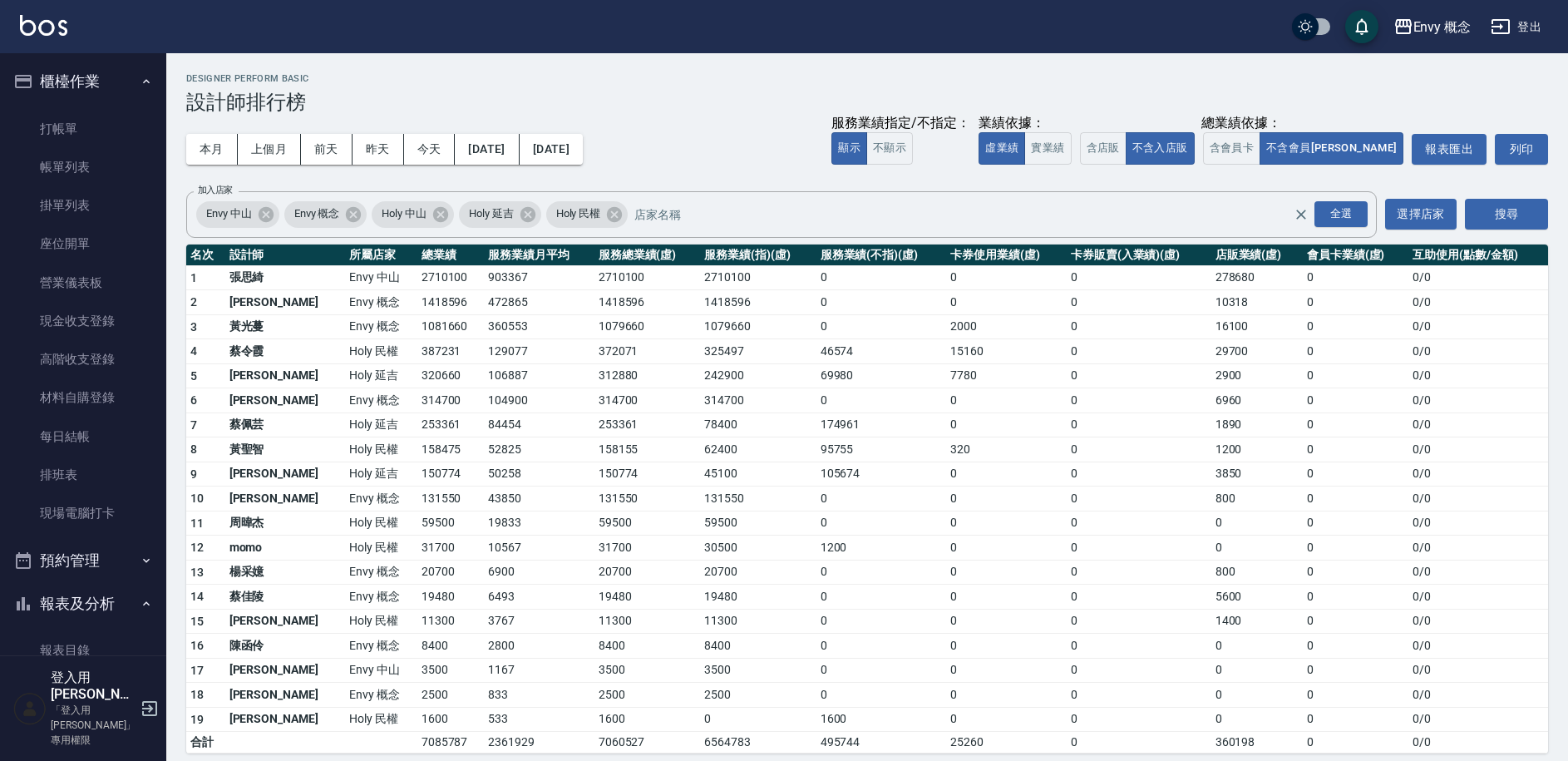
click at [583, 156] on button "2025/02/28" at bounding box center [551, 149] width 63 height 31
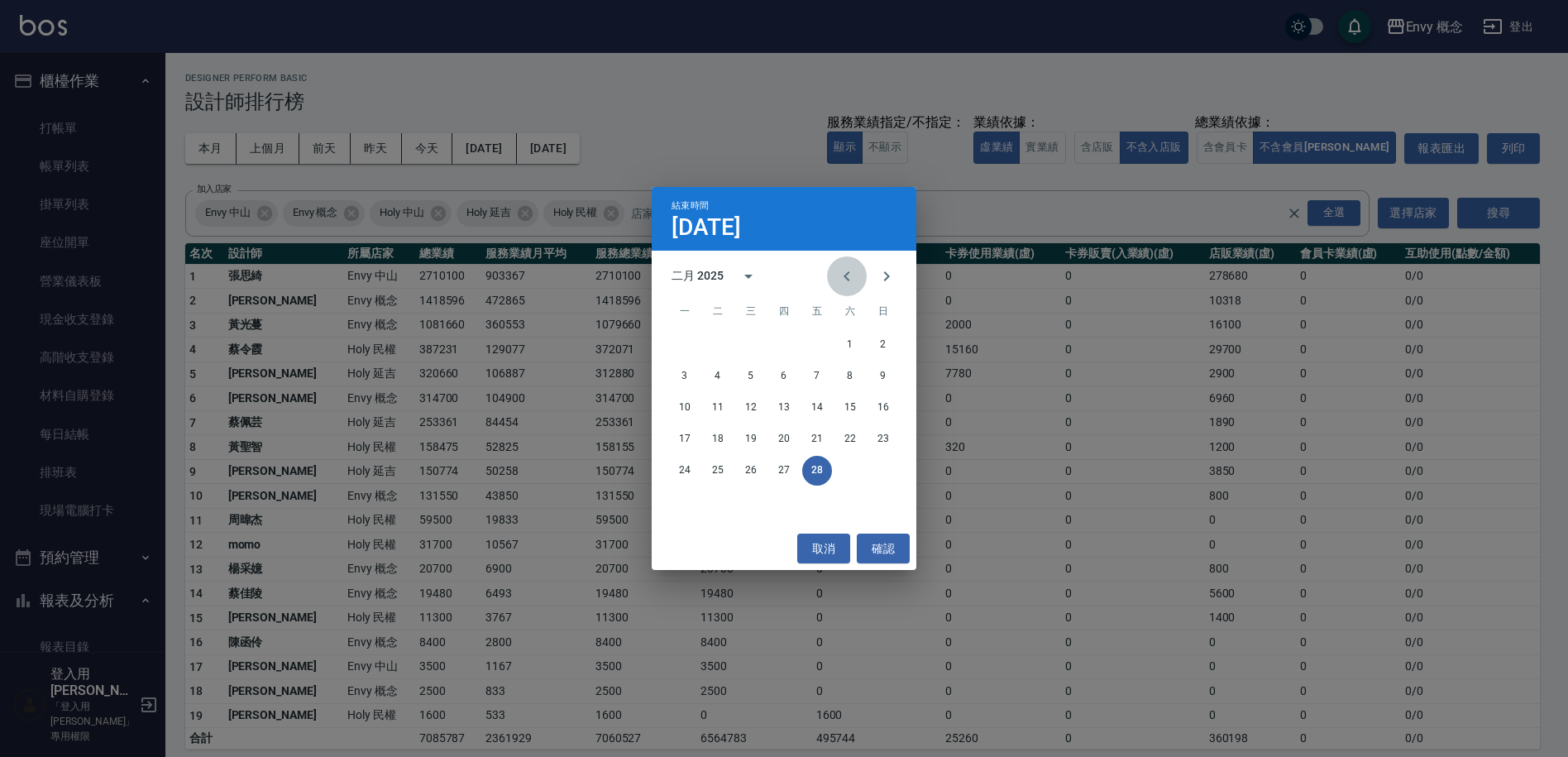
click at [854, 279] on icon "Previous month" at bounding box center [847, 276] width 19 height 19
click at [716, 505] on button "31" at bounding box center [717, 502] width 30 height 30
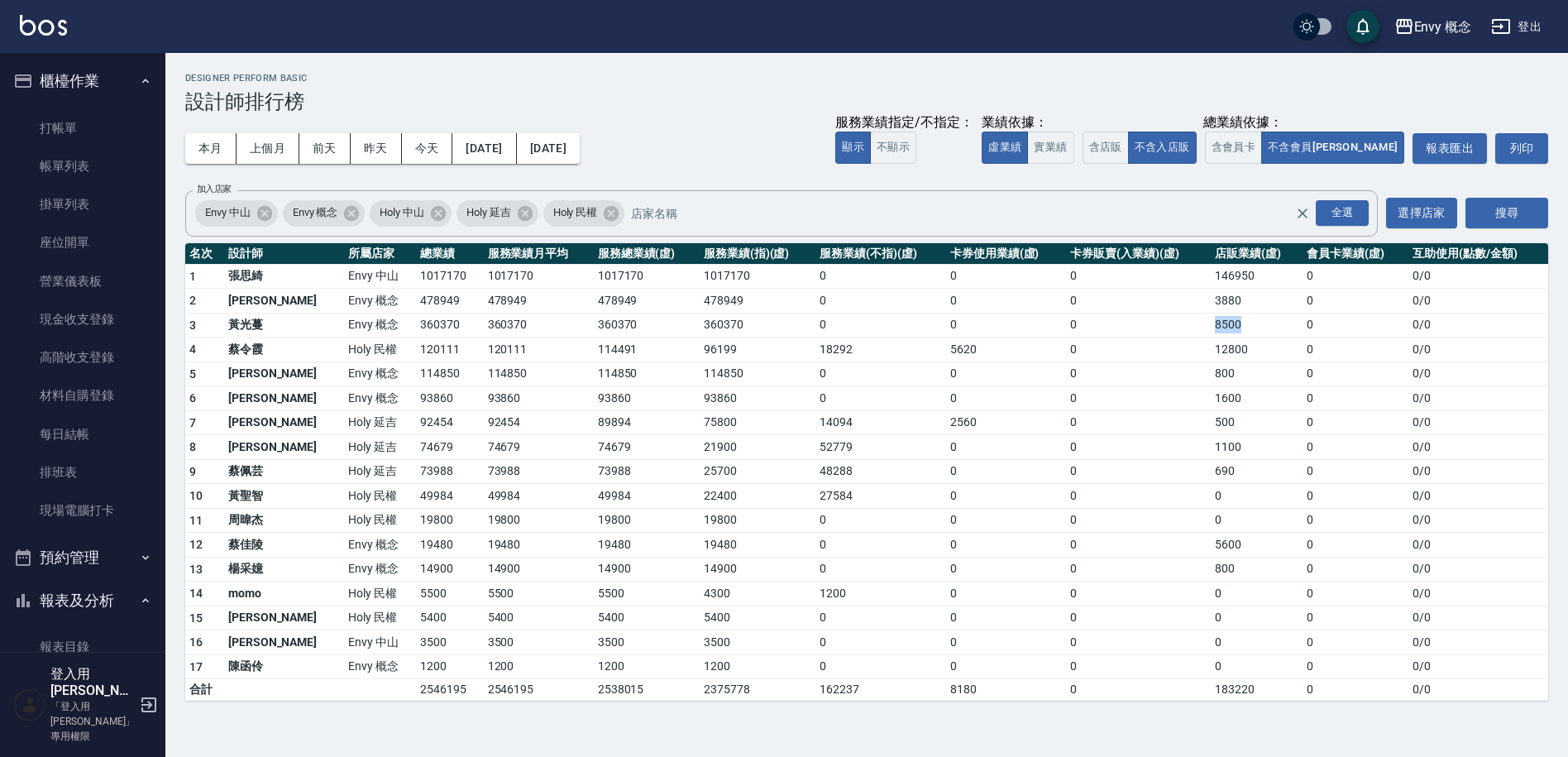
drag, startPoint x: 1184, startPoint y: 326, endPoint x: 1237, endPoint y: 330, distance: 53.2
click at [1234, 329] on tr "3 黃光蔓 Envy 概念 360370 360370 360370 360370 0 0 0 8500 0 0 / 0" at bounding box center [867, 325] width 1363 height 25
click at [1238, 330] on td "8500" at bounding box center [1257, 325] width 92 height 25
drag, startPoint x: 1198, startPoint y: 328, endPoint x: 1241, endPoint y: 324, distance: 43.2
click at [1241, 324] on td "8500" at bounding box center [1257, 325] width 92 height 25
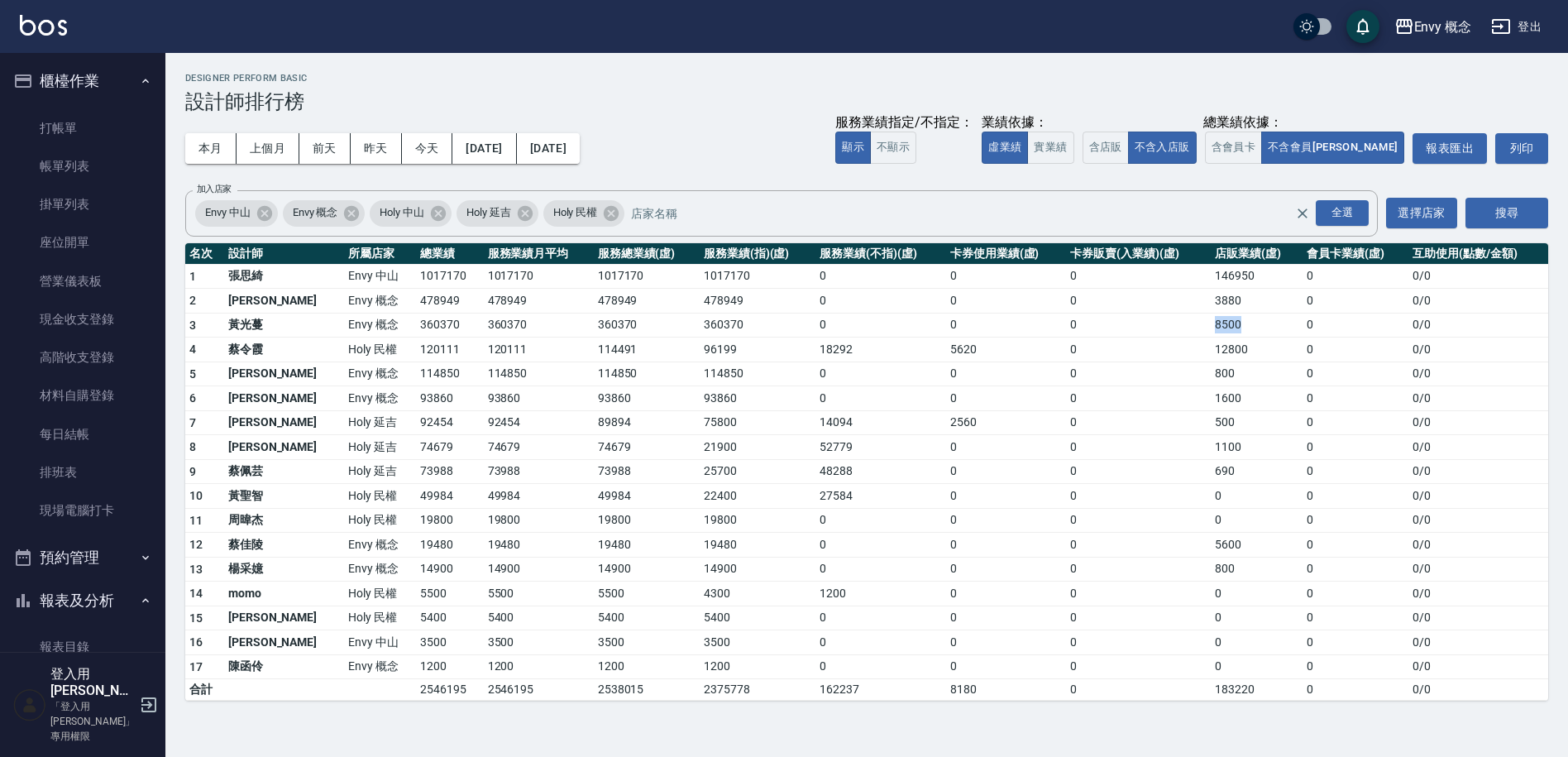
click at [1241, 324] on td "8500" at bounding box center [1257, 325] width 92 height 25
click at [1211, 326] on td "8500" at bounding box center [1257, 325] width 92 height 25
click at [580, 154] on button "2024/12/31" at bounding box center [548, 148] width 63 height 30
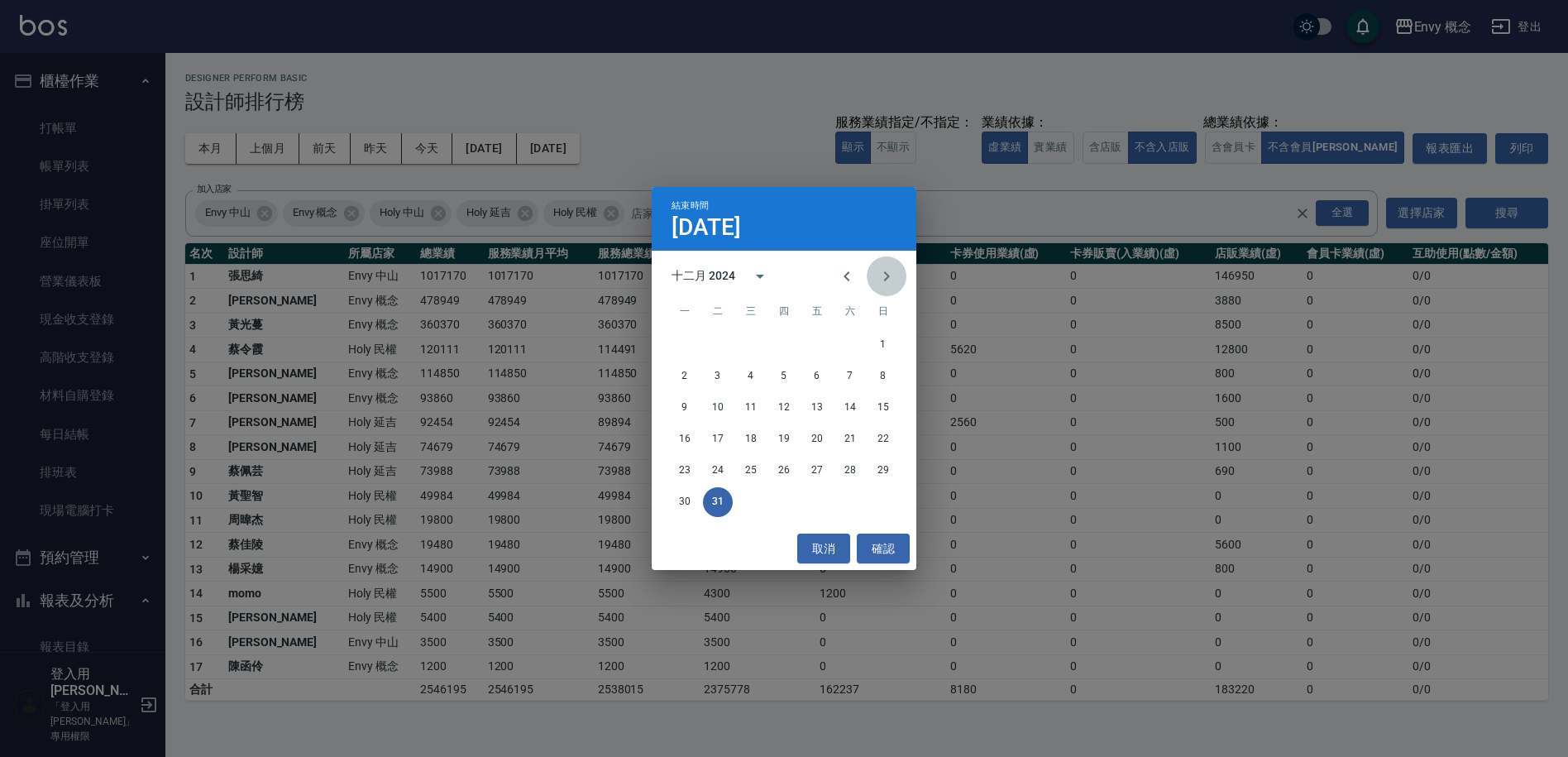
click at [886, 272] on icon "Next month" at bounding box center [886, 276] width 19 height 19
click at [812, 475] on button "28" at bounding box center [817, 470] width 30 height 30
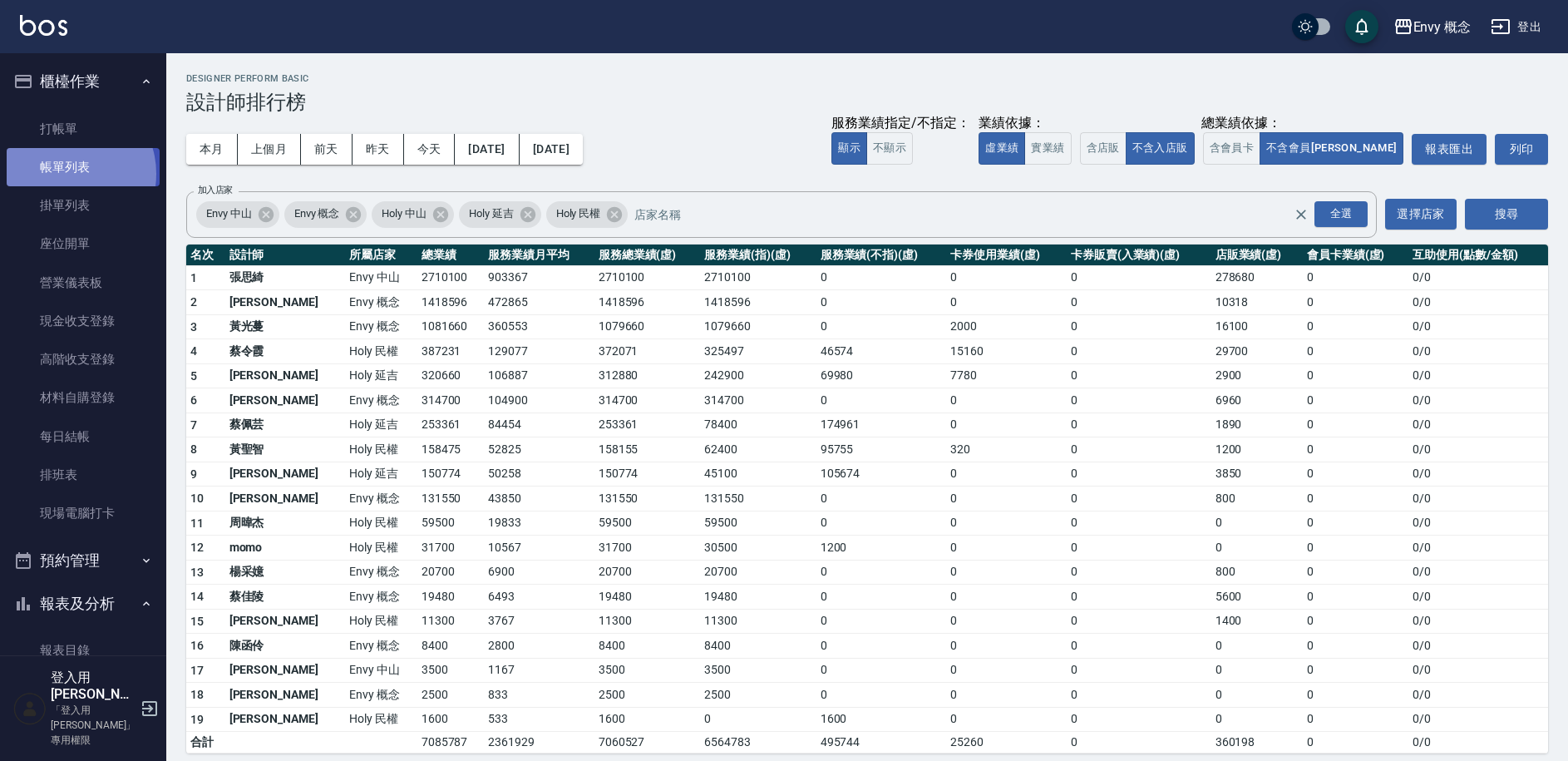
click at [65, 173] on link "帳單列表" at bounding box center [83, 167] width 153 height 38
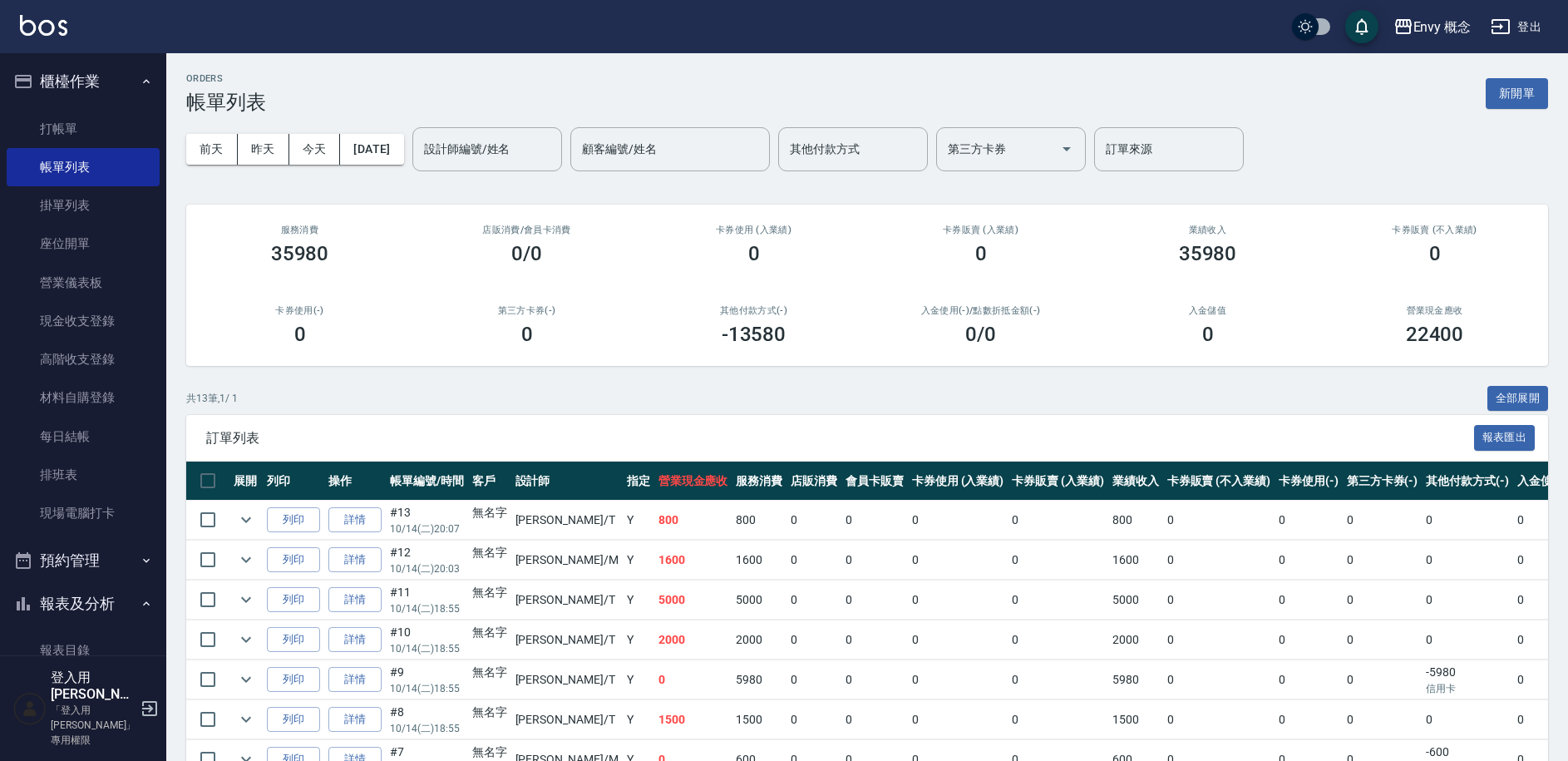
click at [1510, 86] on button "新開單" at bounding box center [1517, 94] width 62 height 31
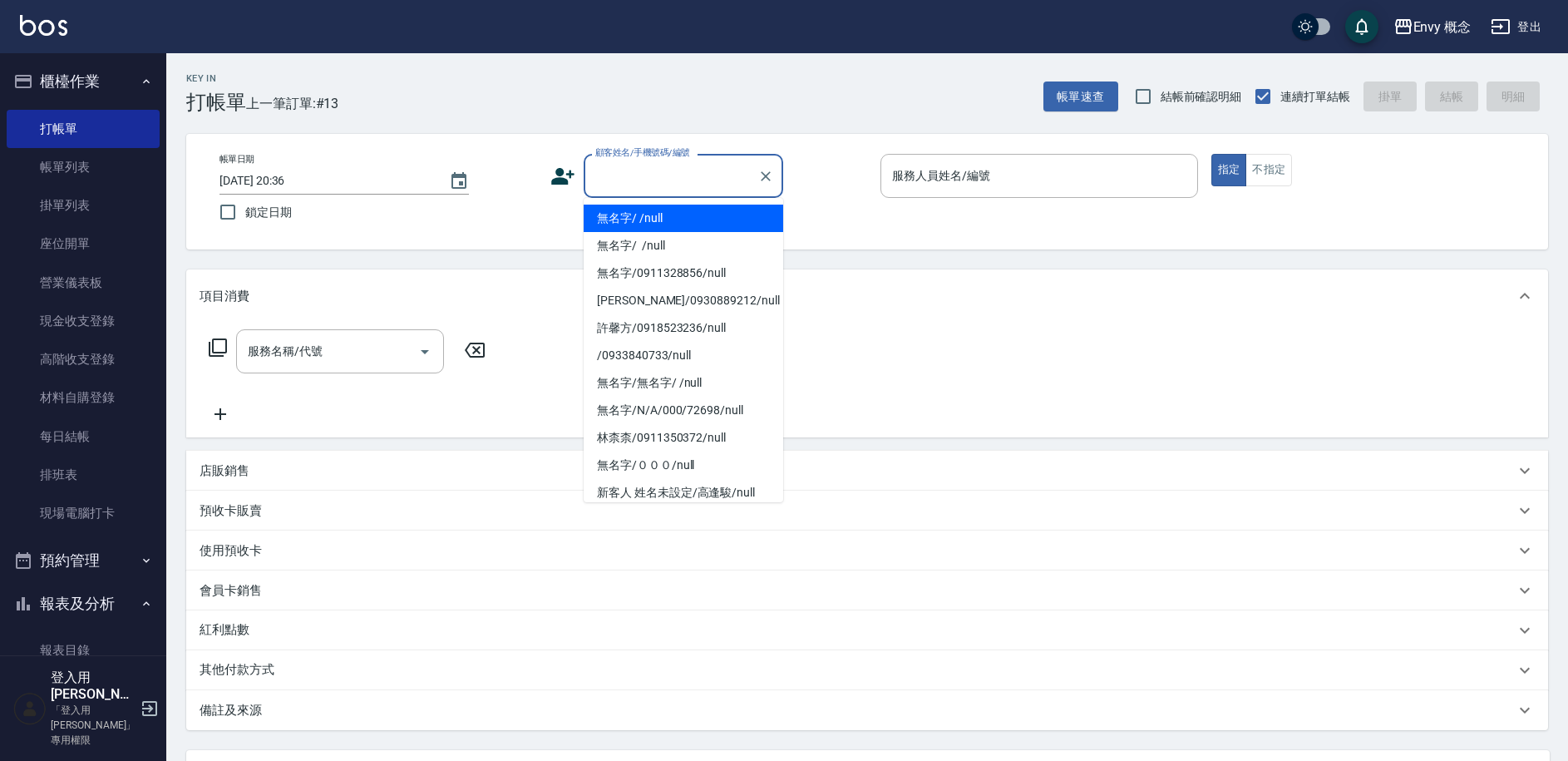
click at [639, 177] on input "顧客姓名/手機號碼/編號" at bounding box center [671, 176] width 160 height 29
click at [658, 218] on li "無名字/ /null" at bounding box center [683, 219] width 200 height 27
type input "無名字/ /null"
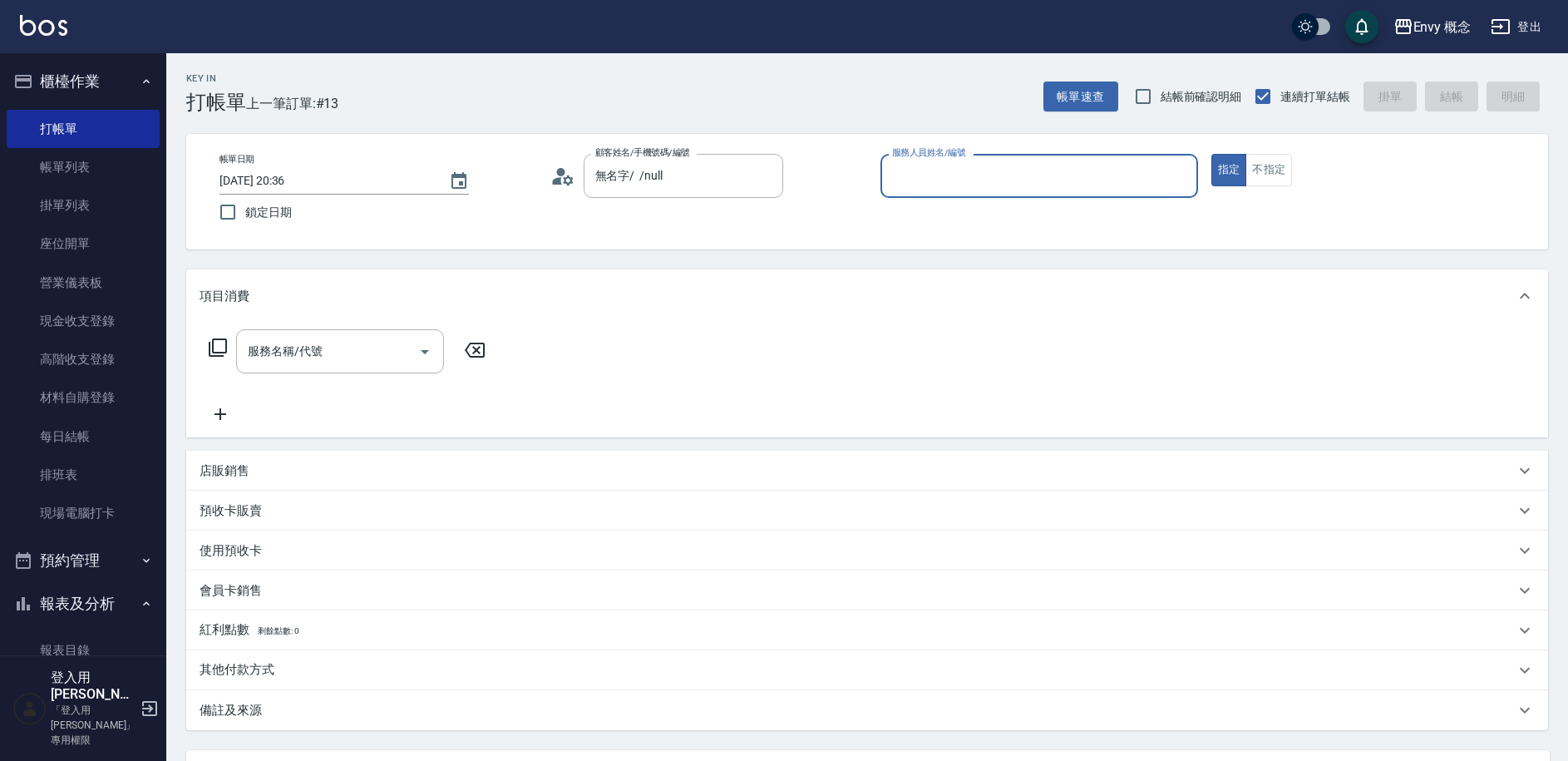
click at [939, 185] on input "服務人員姓名/編號" at bounding box center [1039, 176] width 303 height 29
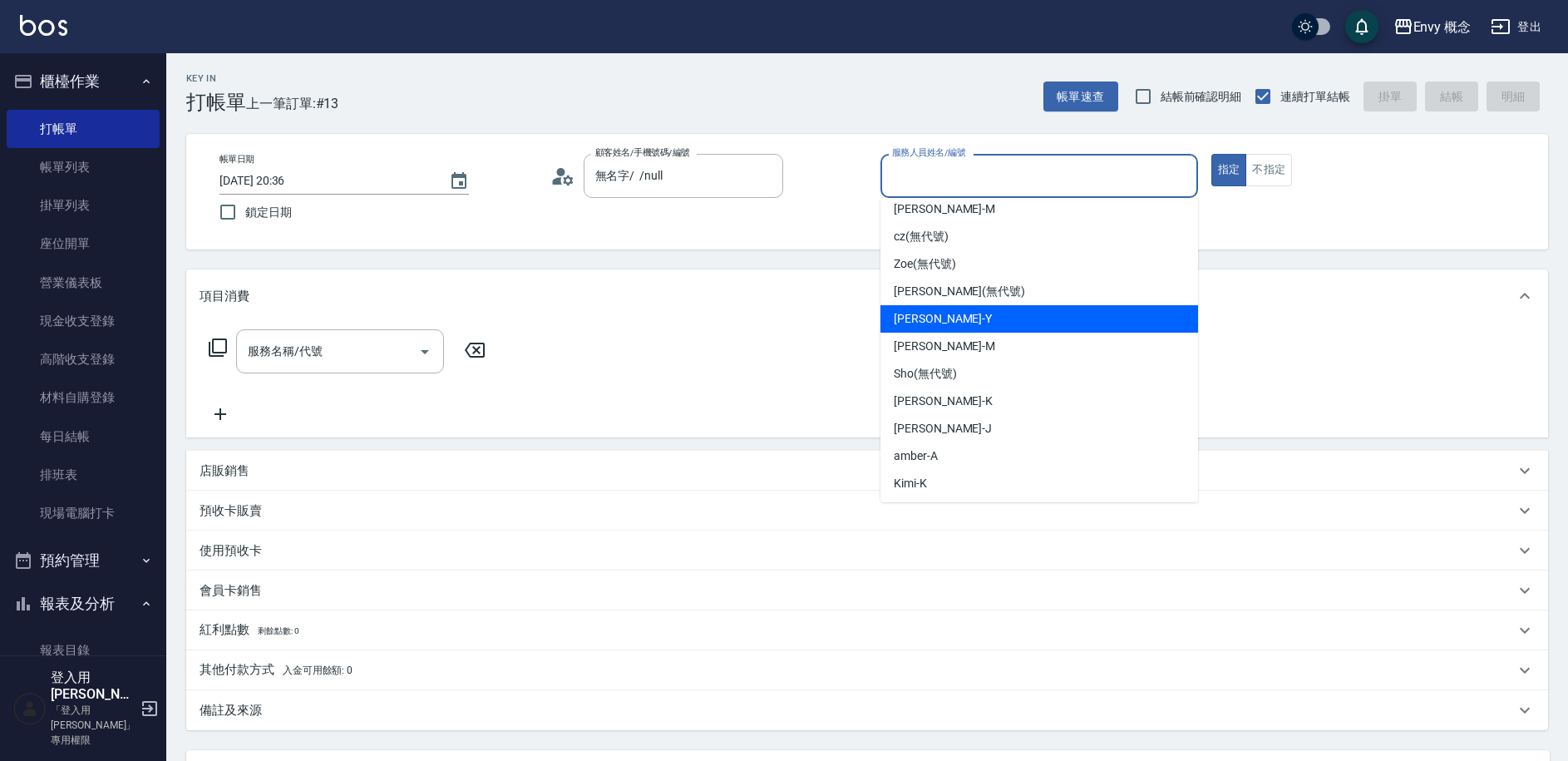
scroll to position [121, 0]
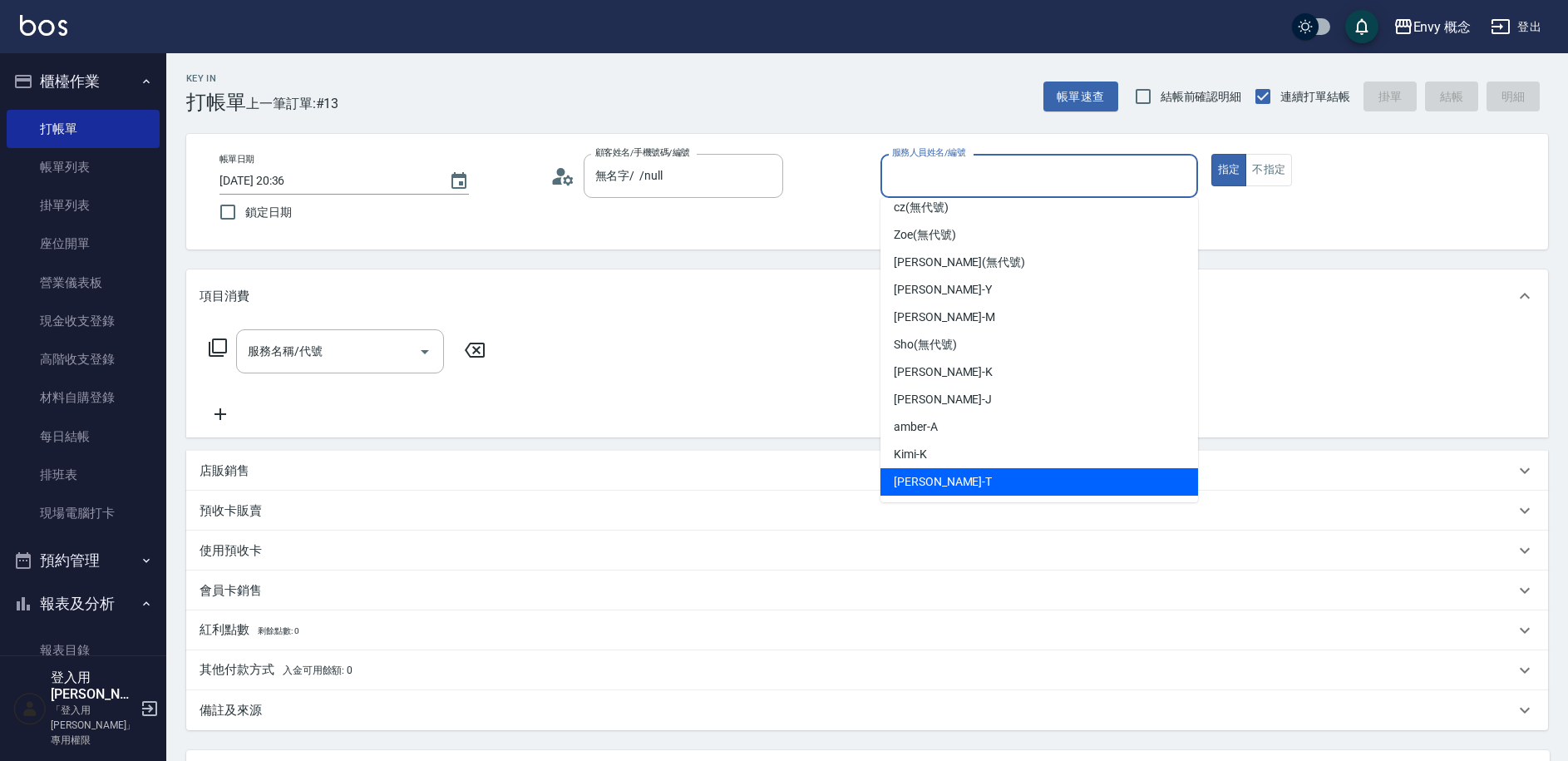
click at [940, 476] on div "[PERSON_NAME]" at bounding box center [1040, 482] width 318 height 27
type input "[PERSON_NAME]"
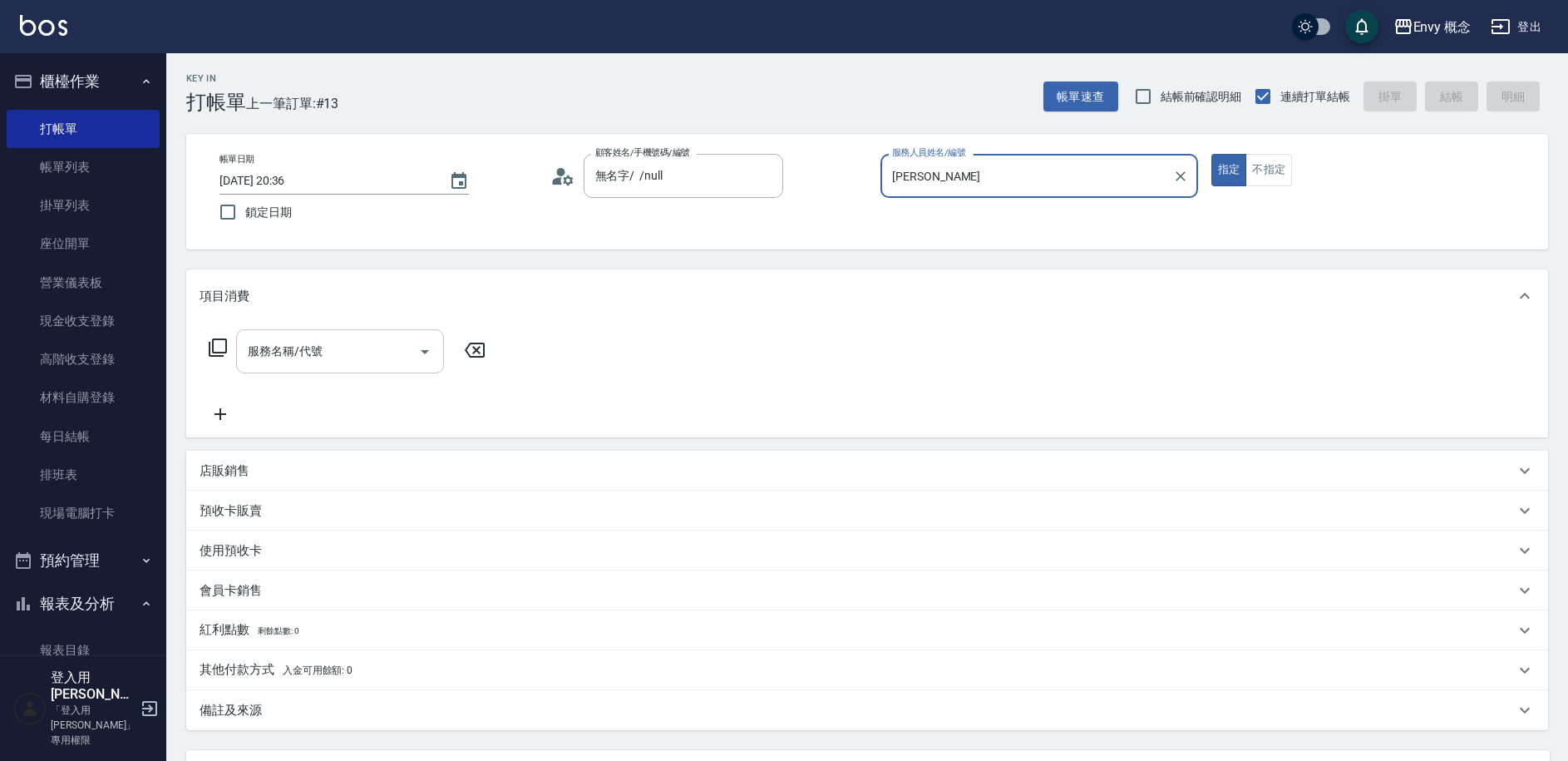
click at [313, 353] on div "服務名稱/代號 服務名稱/代號" at bounding box center [340, 351] width 207 height 44
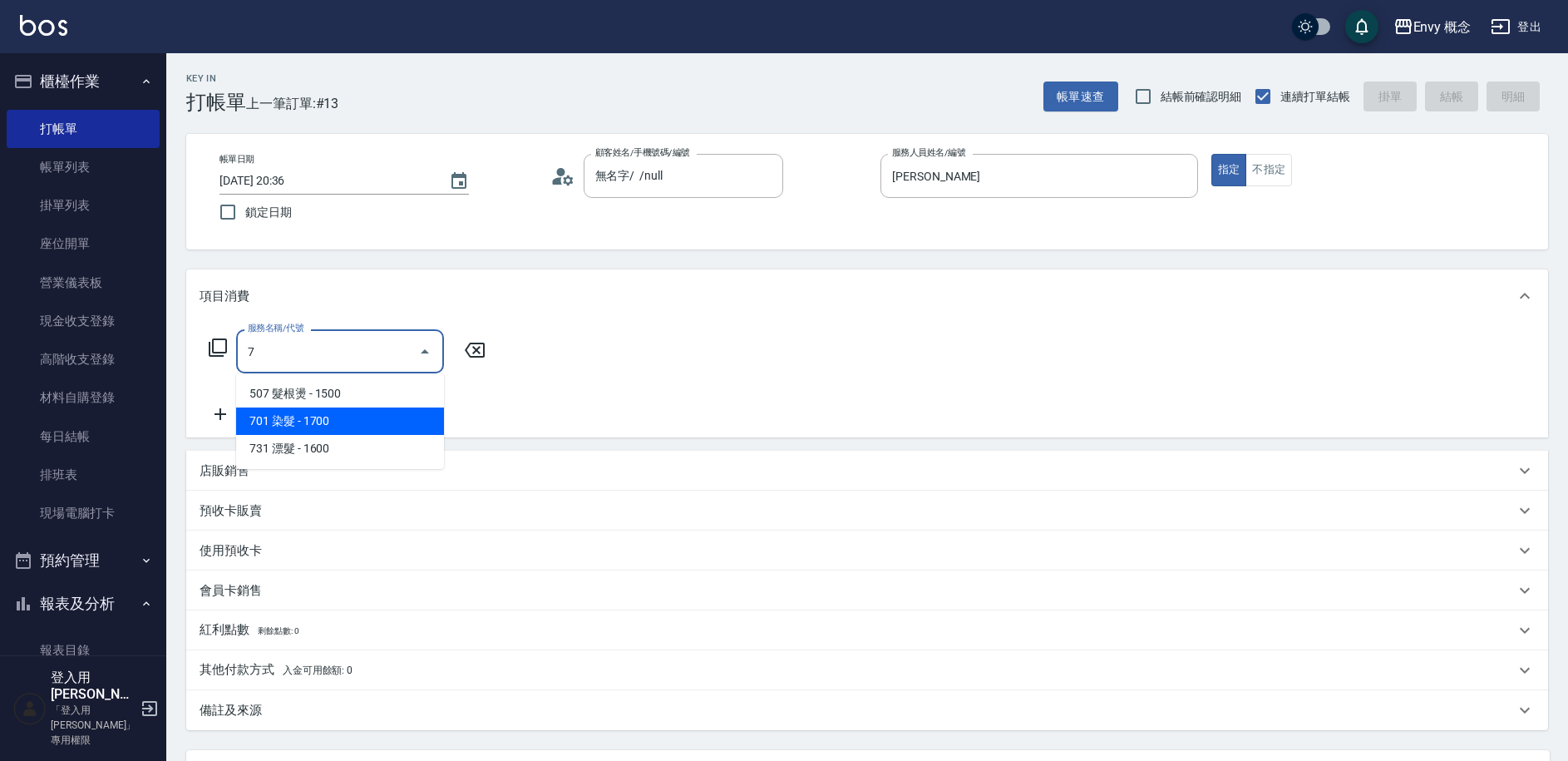
click at [329, 423] on span "701 染髮 - 1700" at bounding box center [340, 421] width 207 height 27
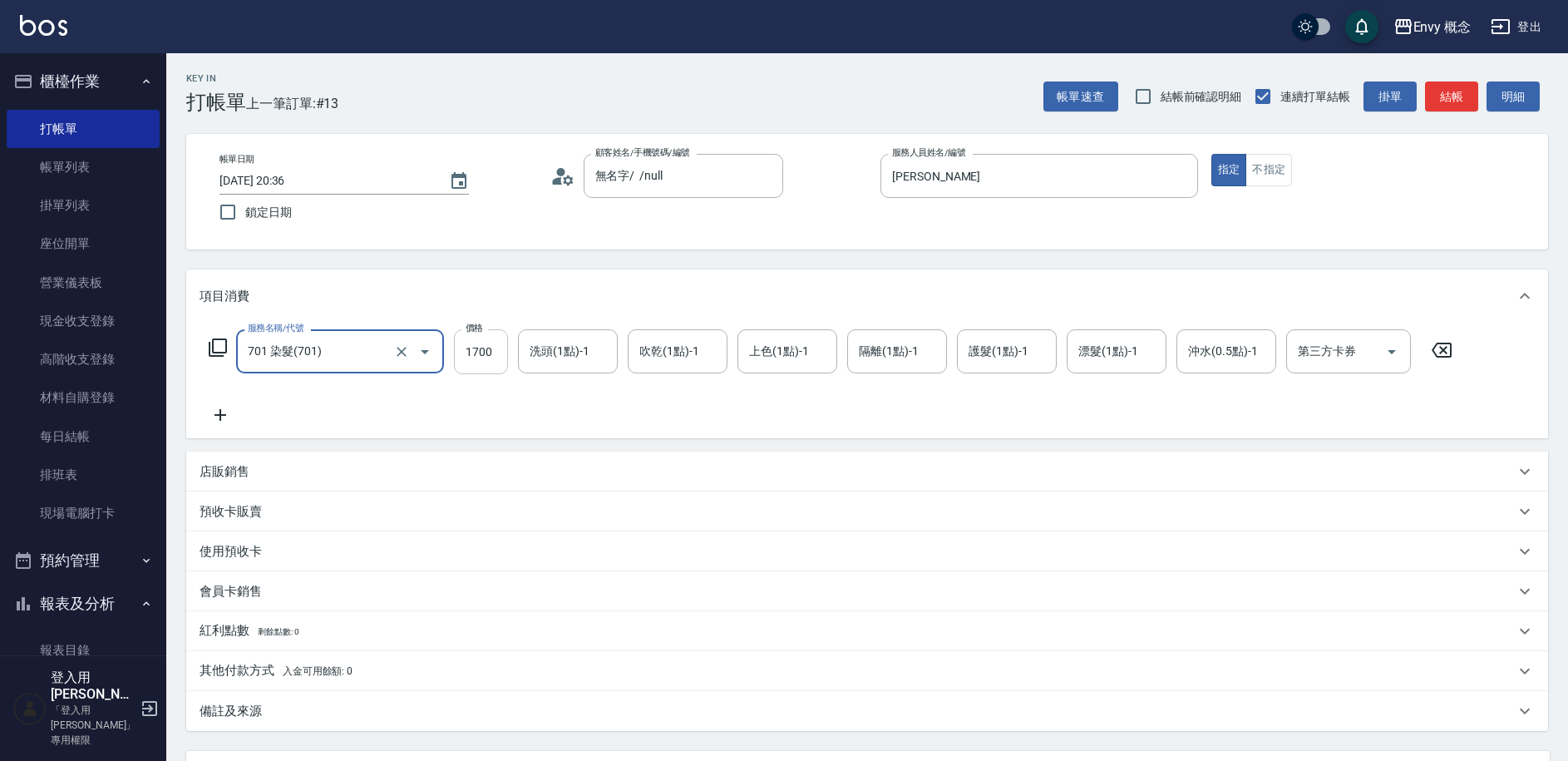
type input "701 染髮(701)"
click at [493, 356] on input "1700" at bounding box center [481, 351] width 54 height 45
type input "2800"
click at [266, 664] on p "其他付款方式 入金可用餘額: 0" at bounding box center [276, 671] width 153 height 19
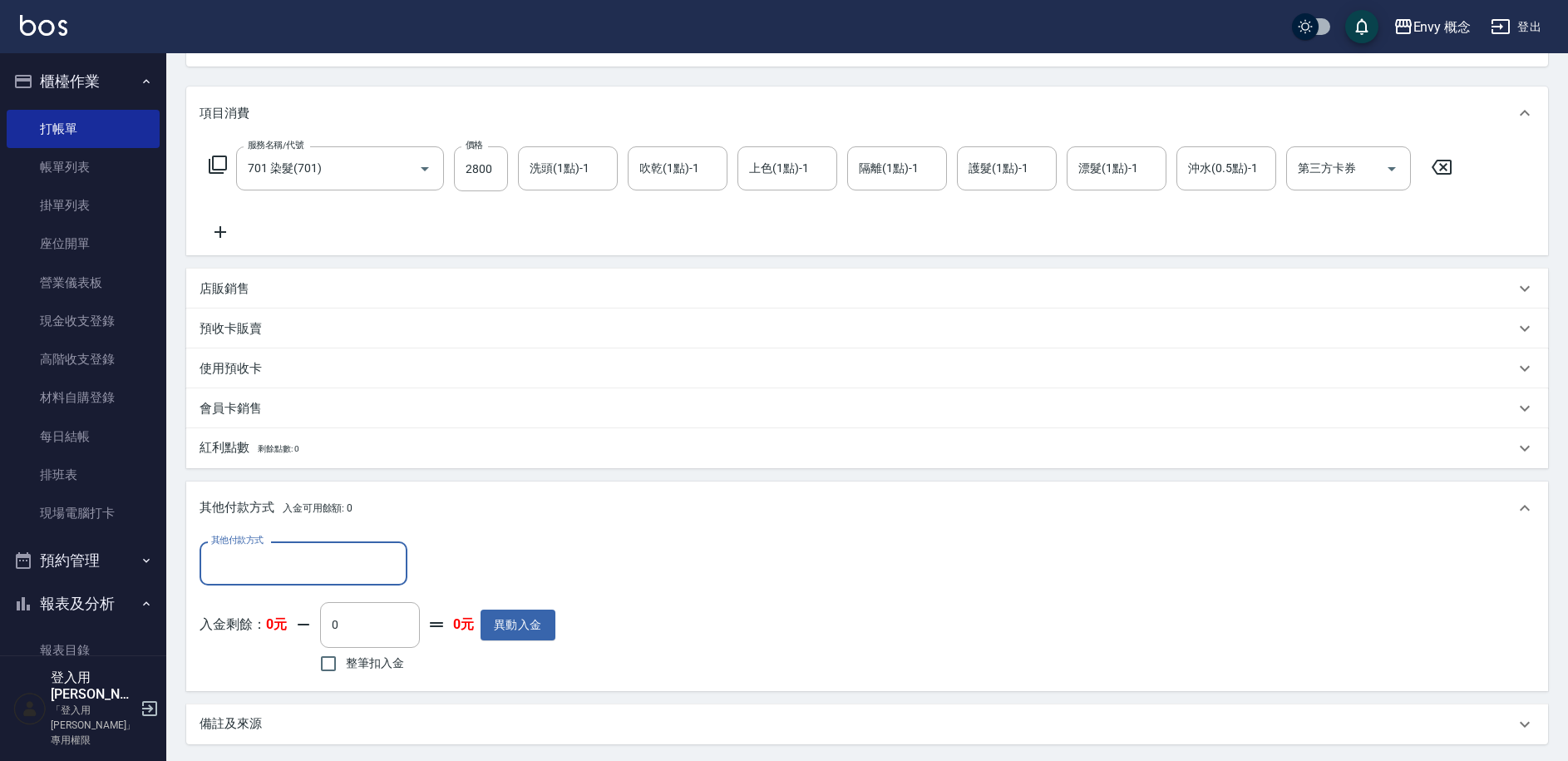
scroll to position [322, 0]
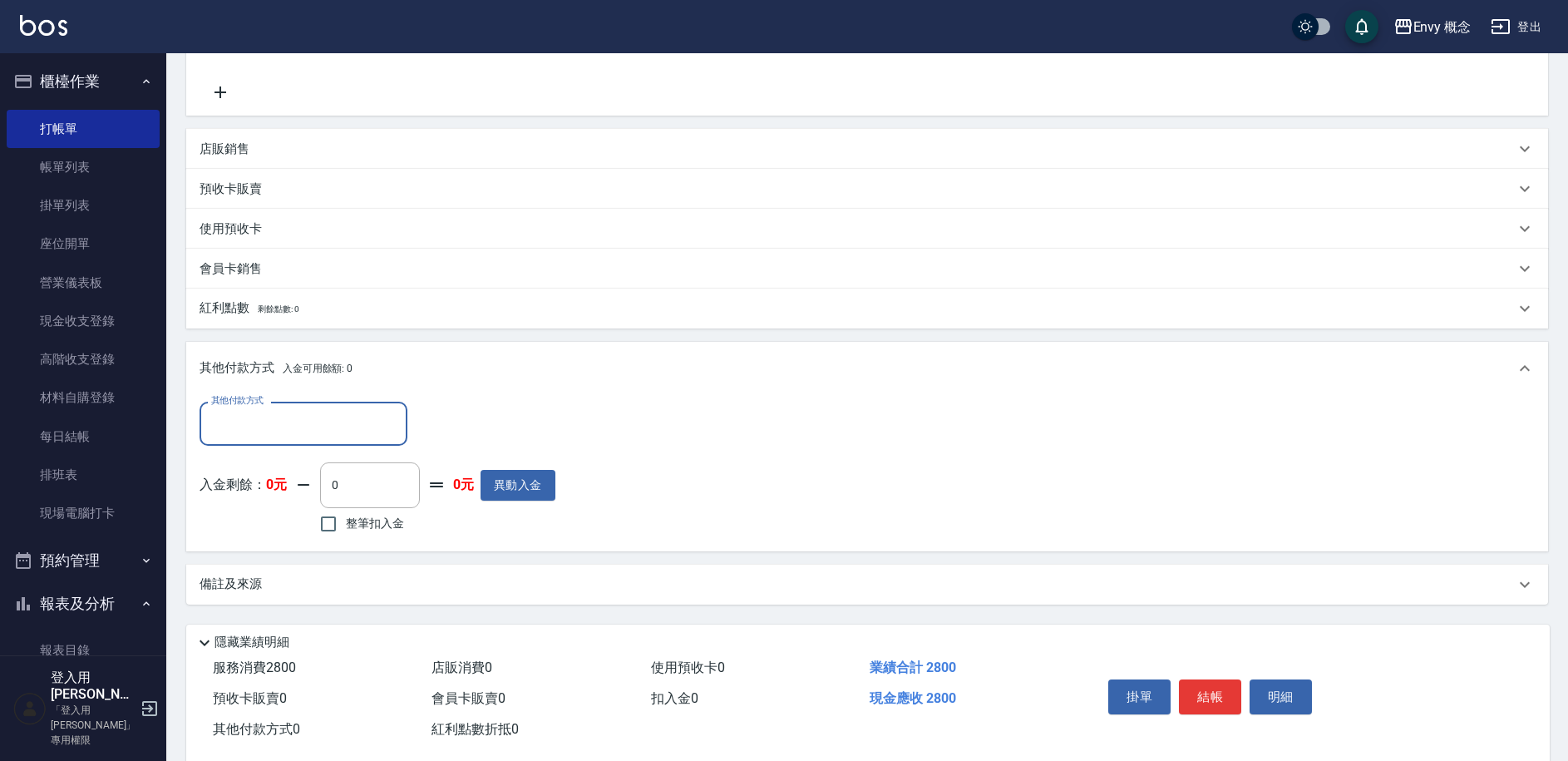
click at [319, 432] on input "其他付款方式" at bounding box center [303, 423] width 193 height 29
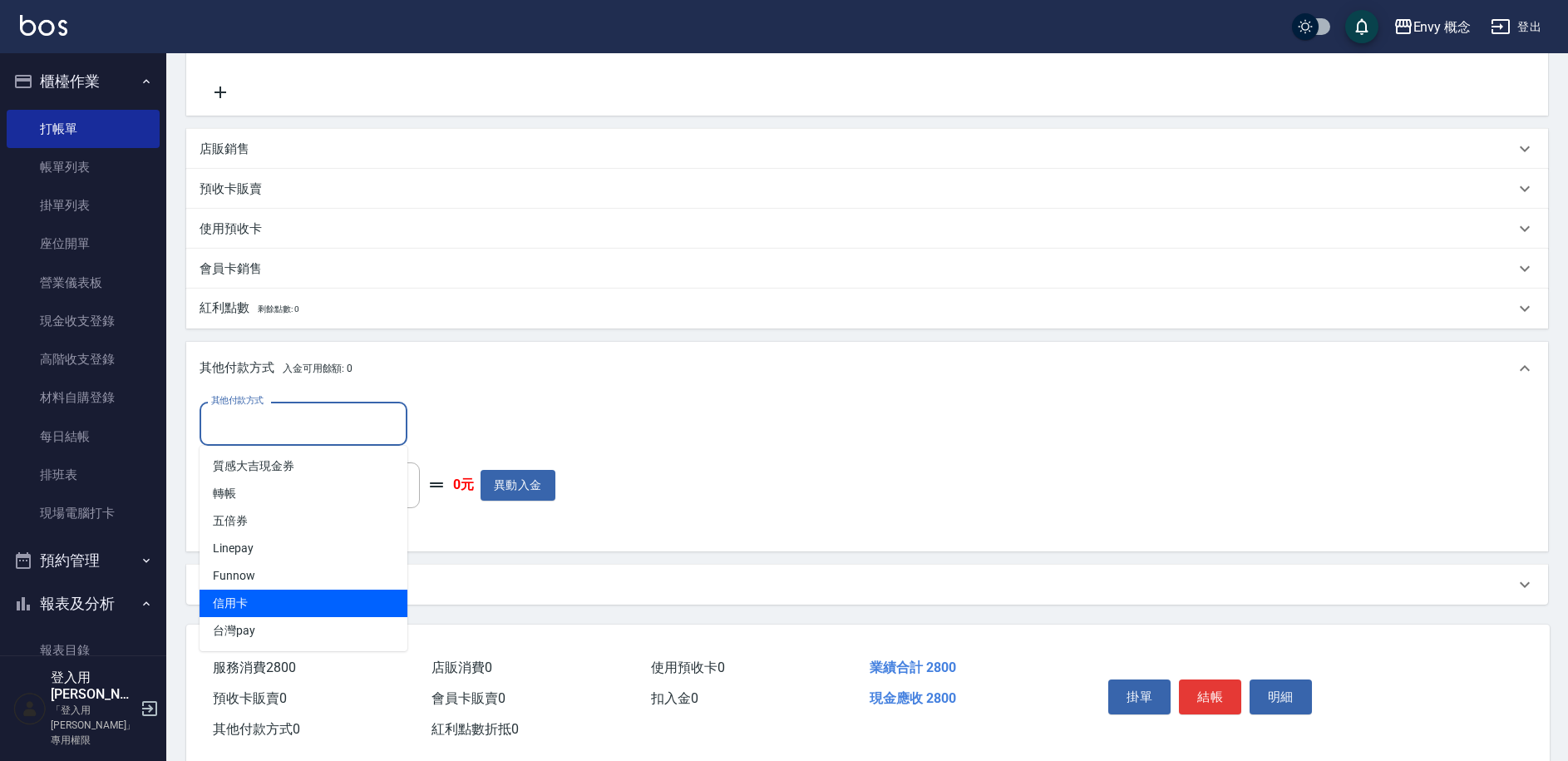
click at [265, 595] on span "信用卡" at bounding box center [304, 603] width 207 height 27
type input "信用卡"
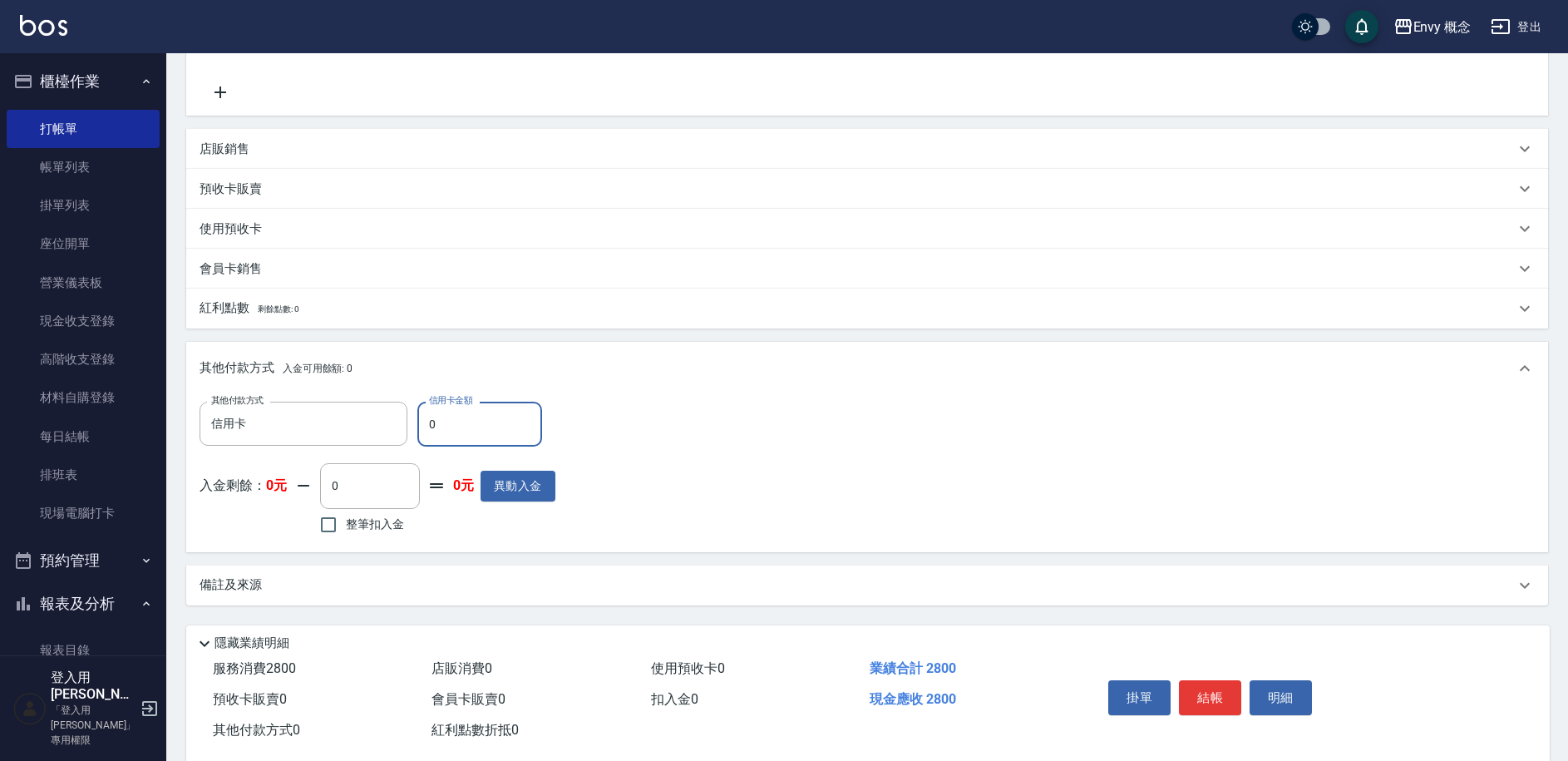
drag, startPoint x: 444, startPoint y: 423, endPoint x: 430, endPoint y: 423, distance: 14.0
click at [430, 423] on input "0" at bounding box center [480, 423] width 125 height 45
type input "2800"
click at [1224, 702] on button "結帳" at bounding box center [1210, 697] width 62 height 35
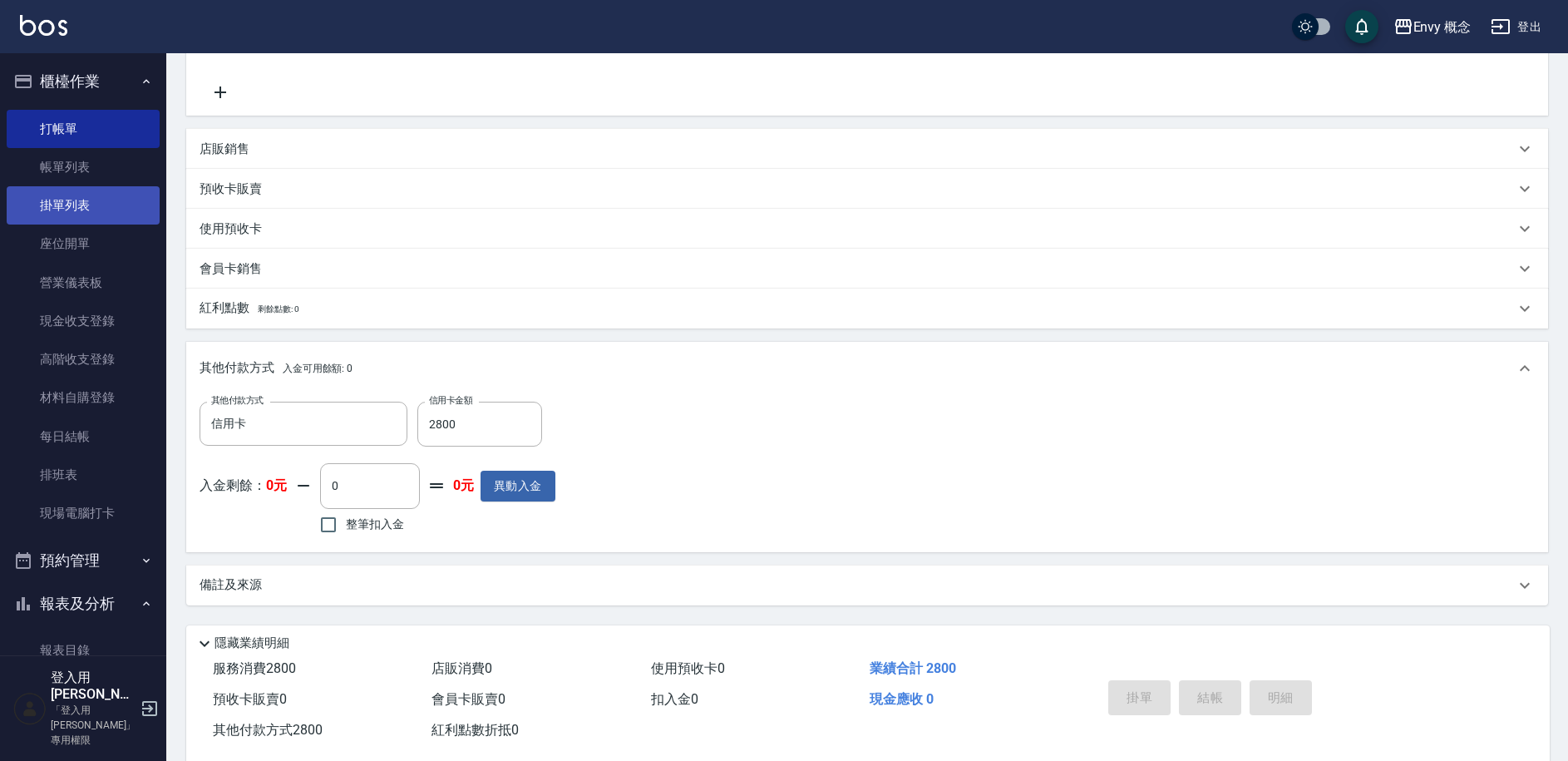
type input "2025/10/14 20:37"
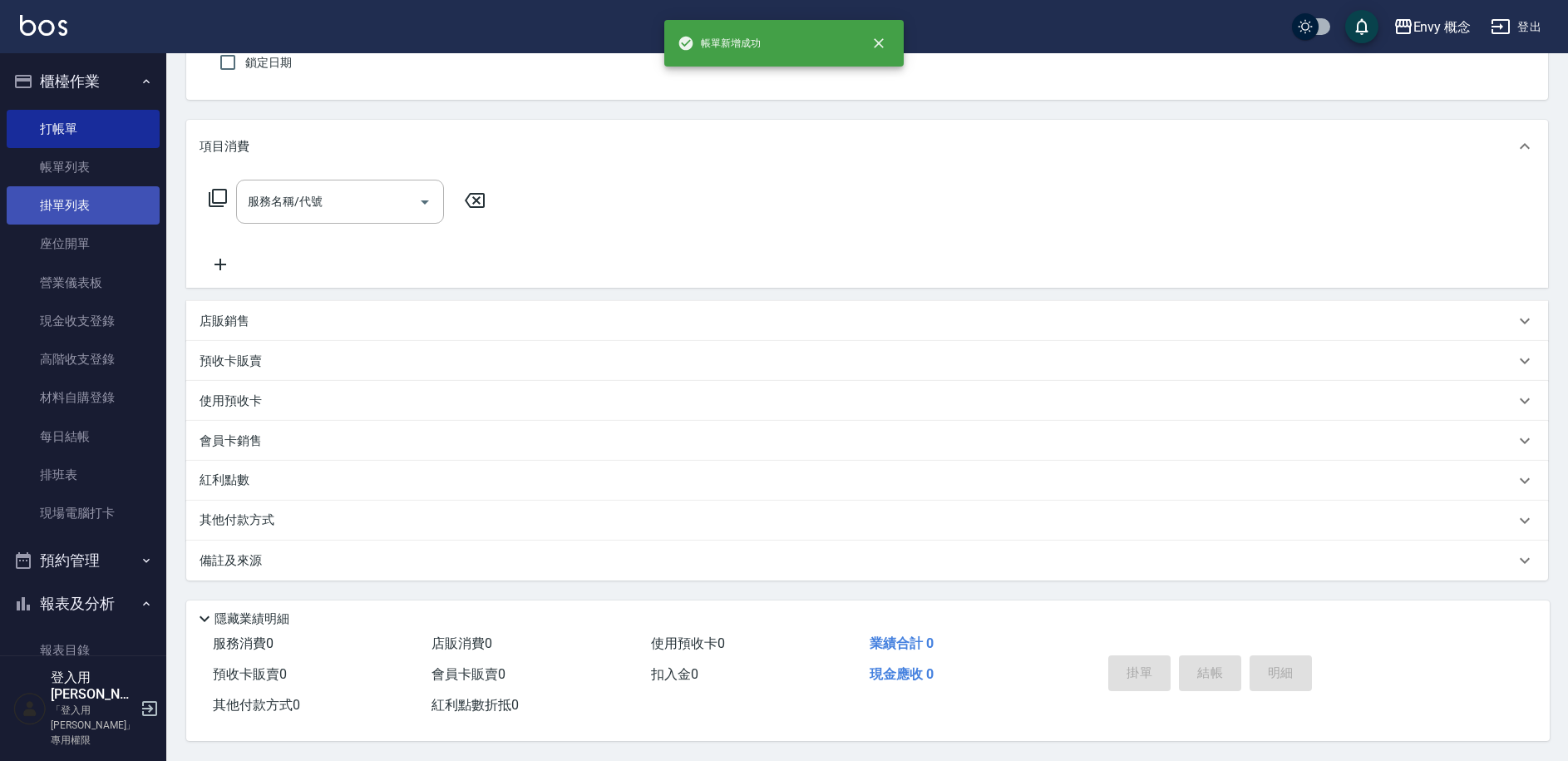
scroll to position [0, 0]
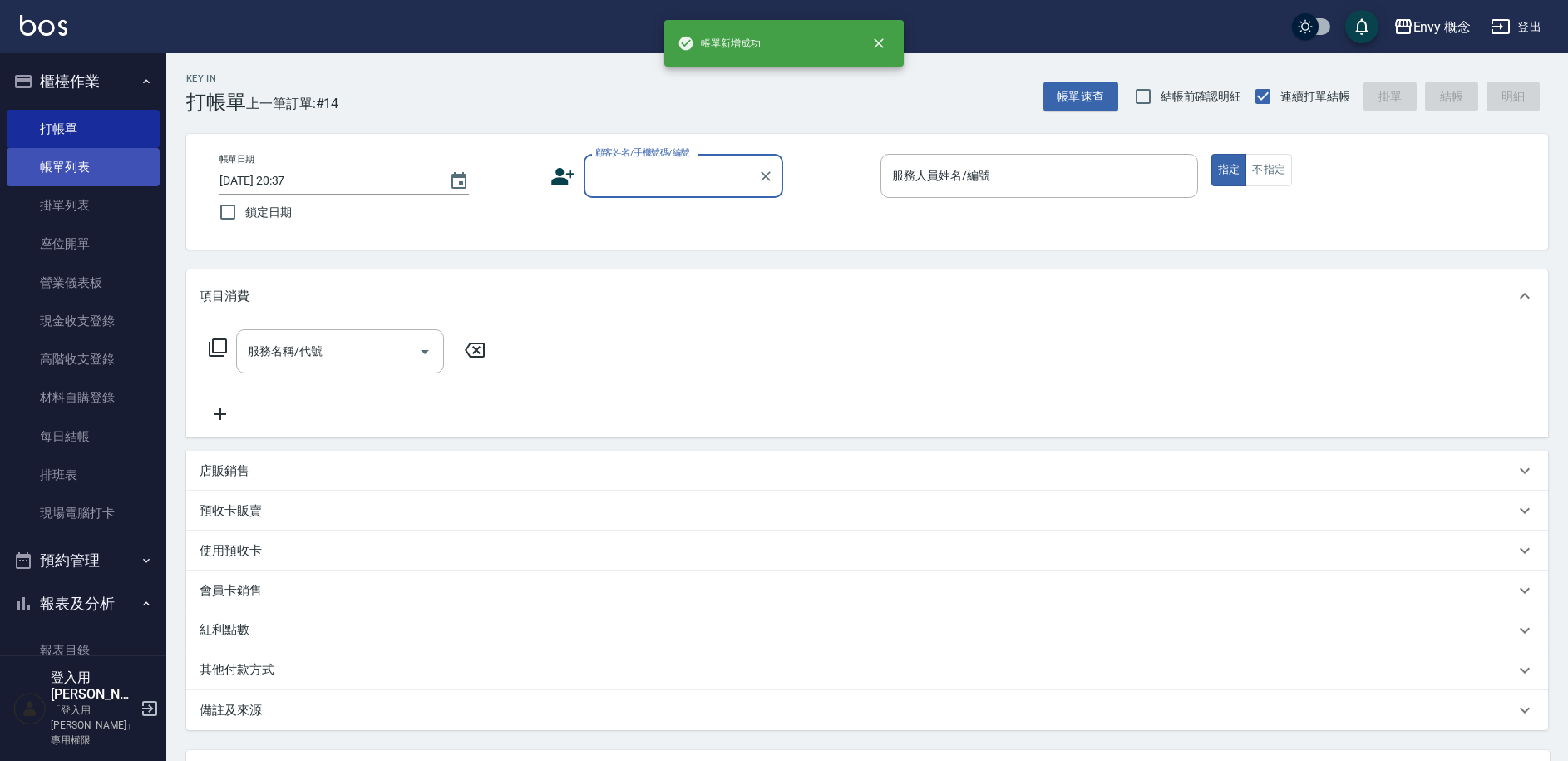
click at [86, 173] on link "帳單列表" at bounding box center [83, 167] width 153 height 38
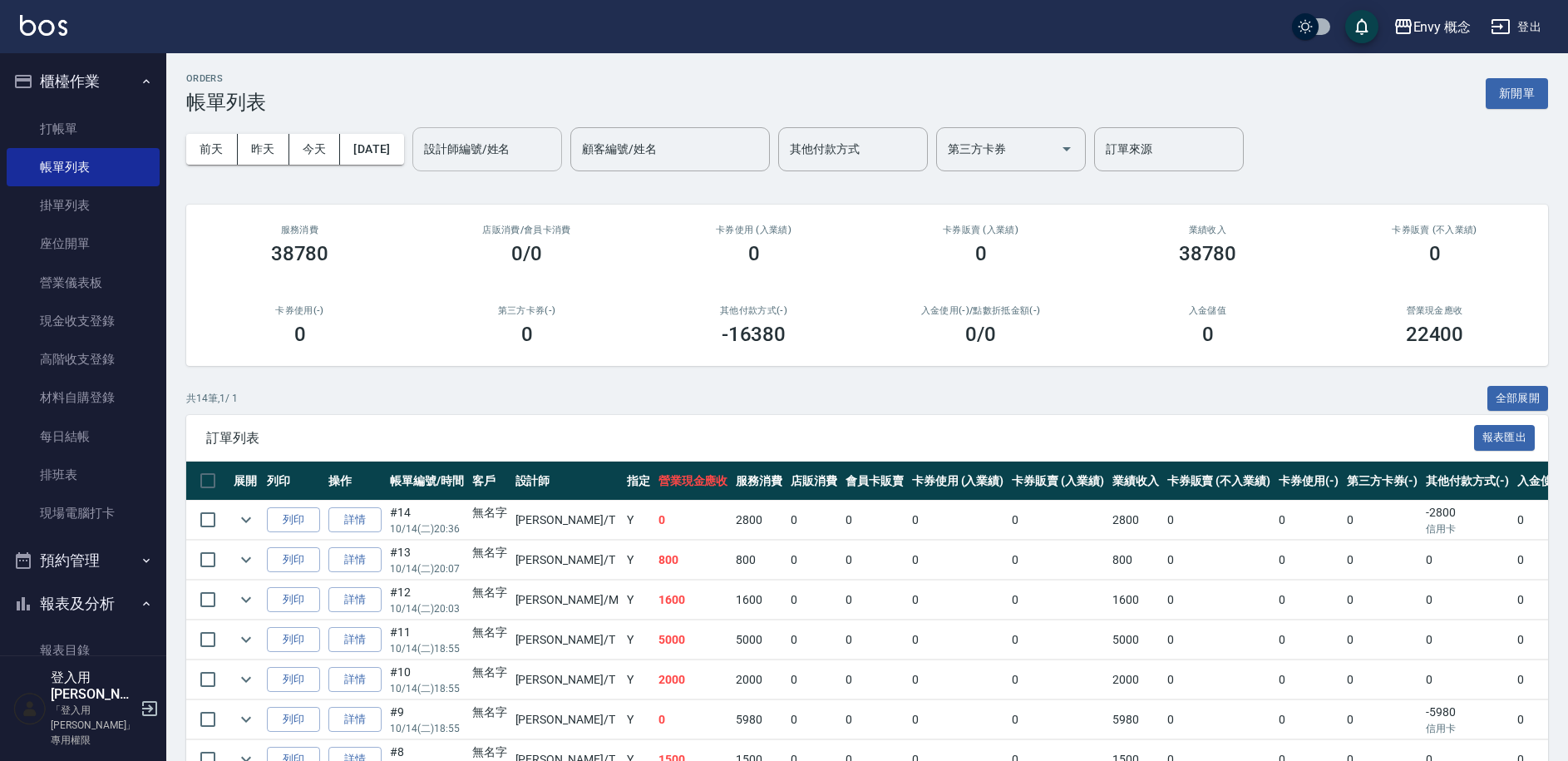
click at [464, 155] on input "設計師編號/姓名" at bounding box center [487, 149] width 134 height 29
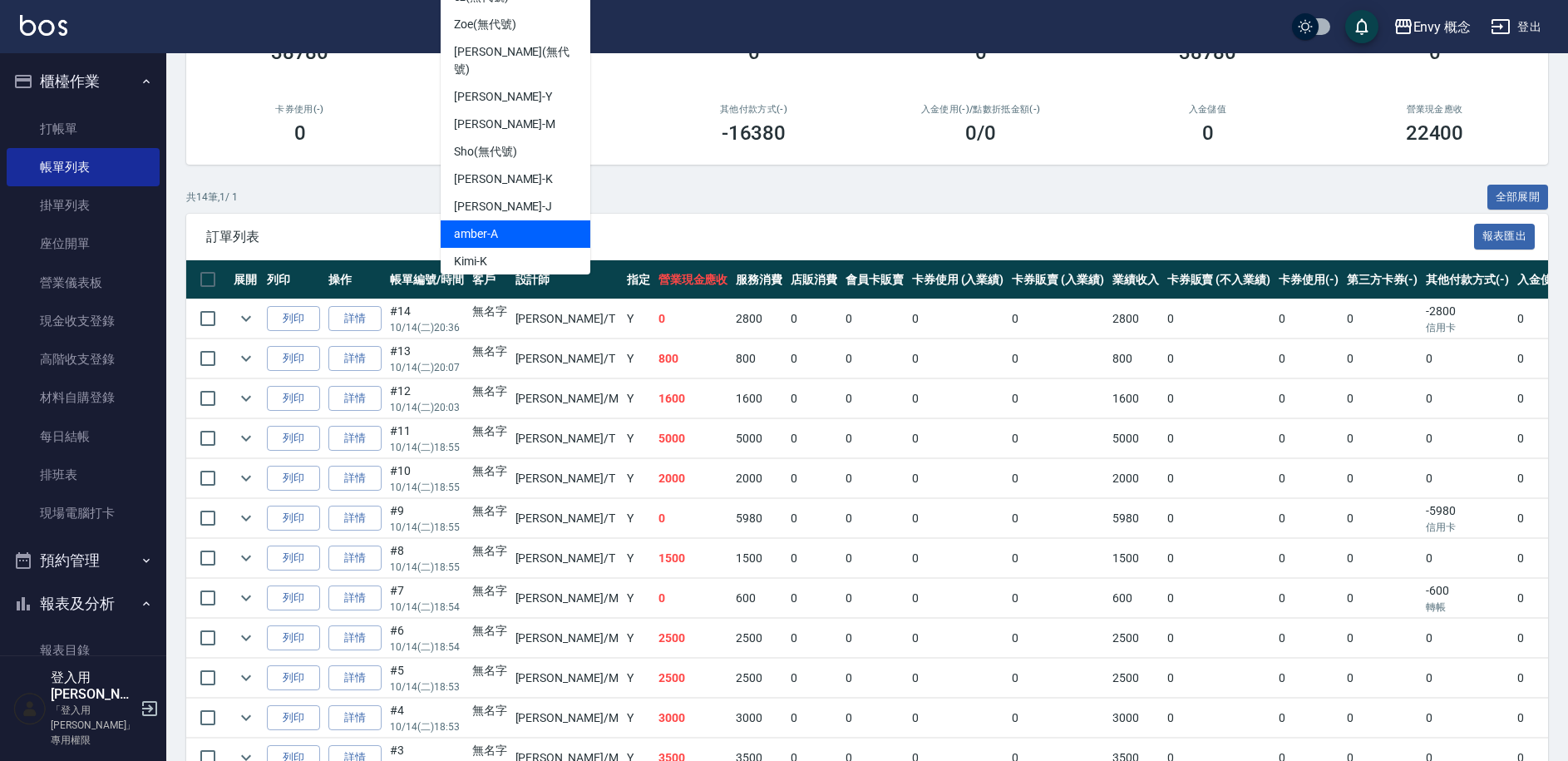
scroll to position [247, 0]
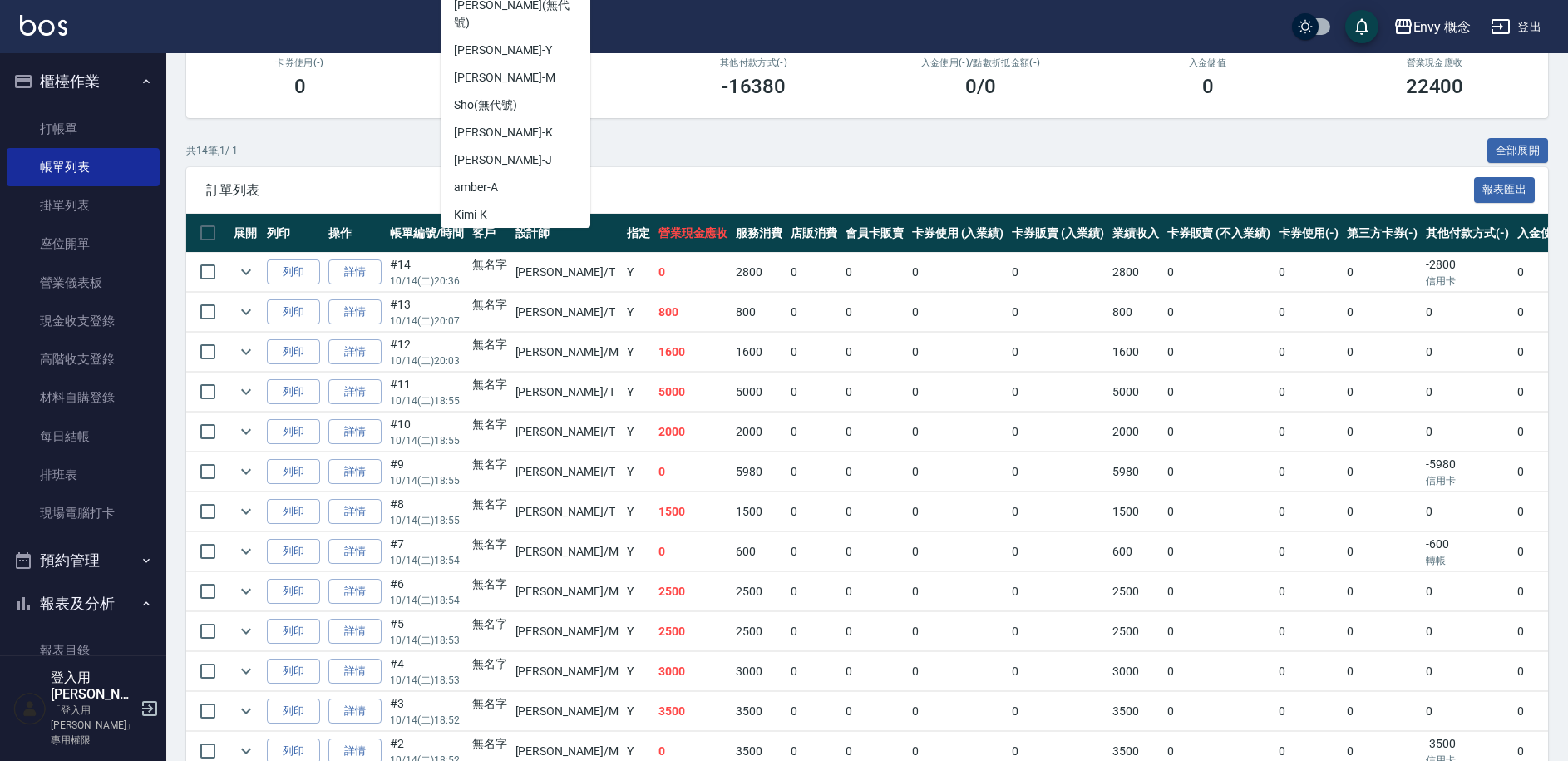
click at [533, 229] on div "[PERSON_NAME]" at bounding box center [515, 242] width 150 height 27
type input "[PERSON_NAME]"
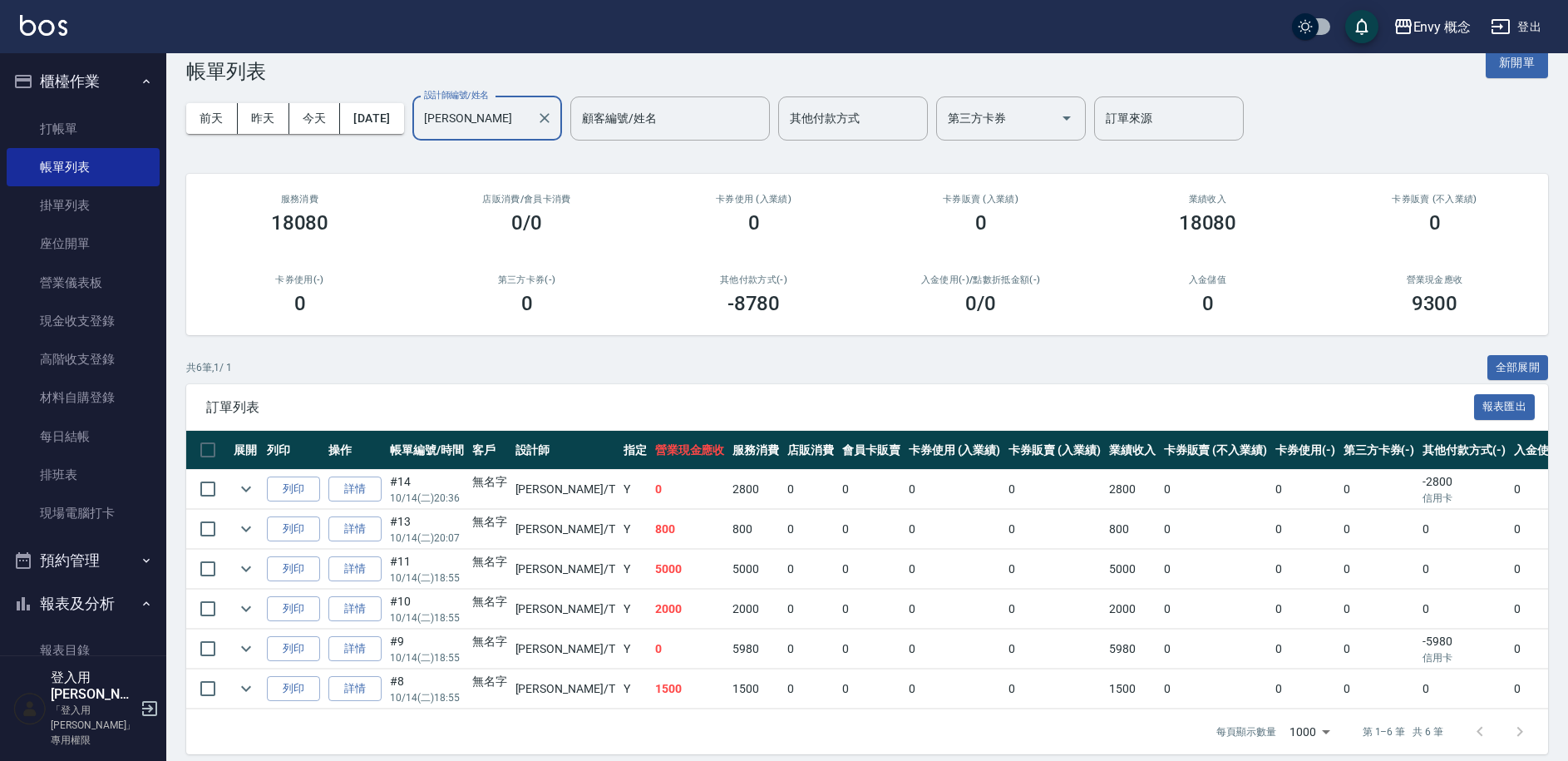
scroll to position [56, 0]
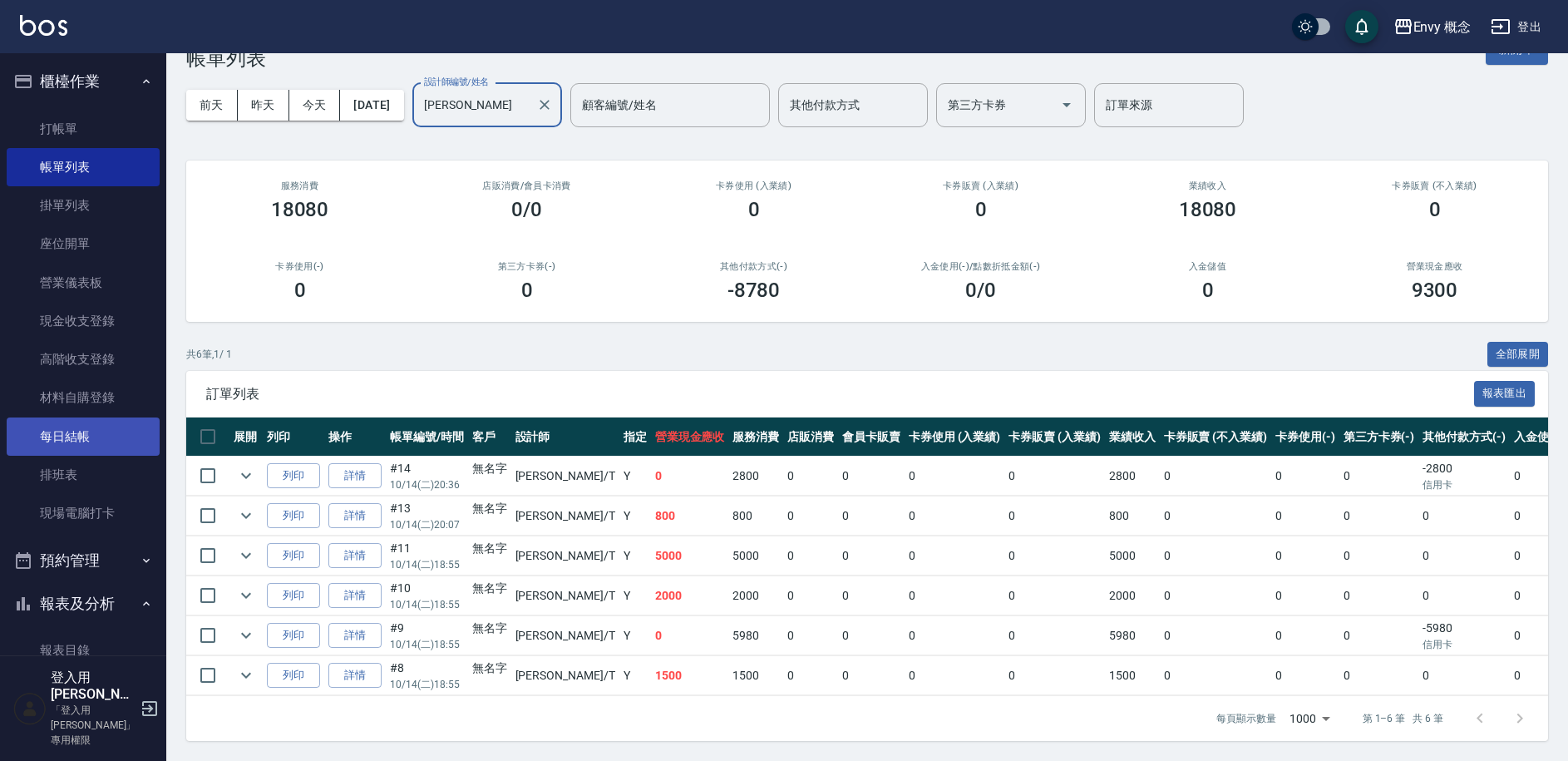
click at [88, 428] on link "每日結帳" at bounding box center [83, 436] width 153 height 38
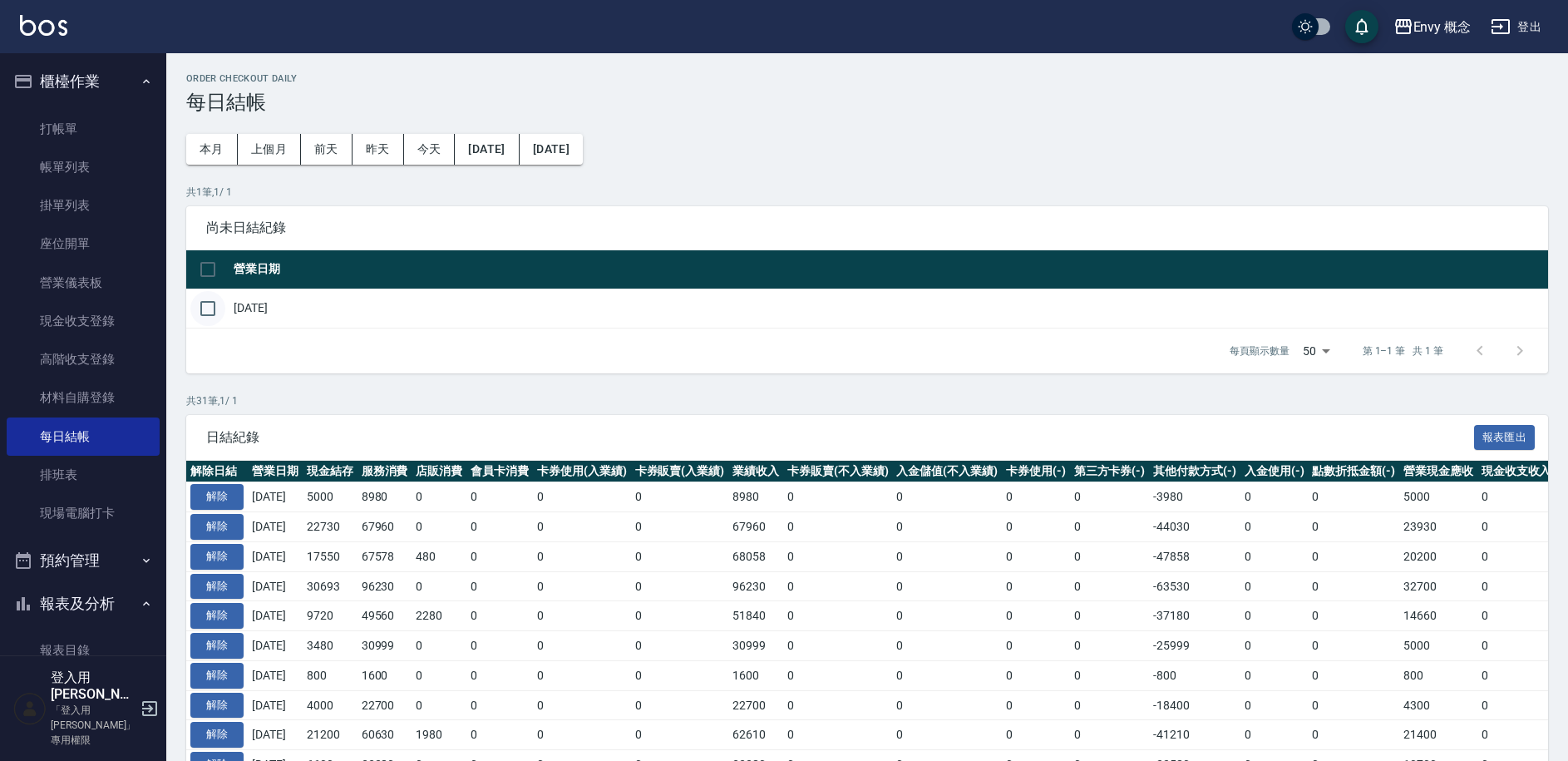
click at [206, 310] on input "checkbox" at bounding box center [207, 308] width 35 height 35
checkbox input "true"
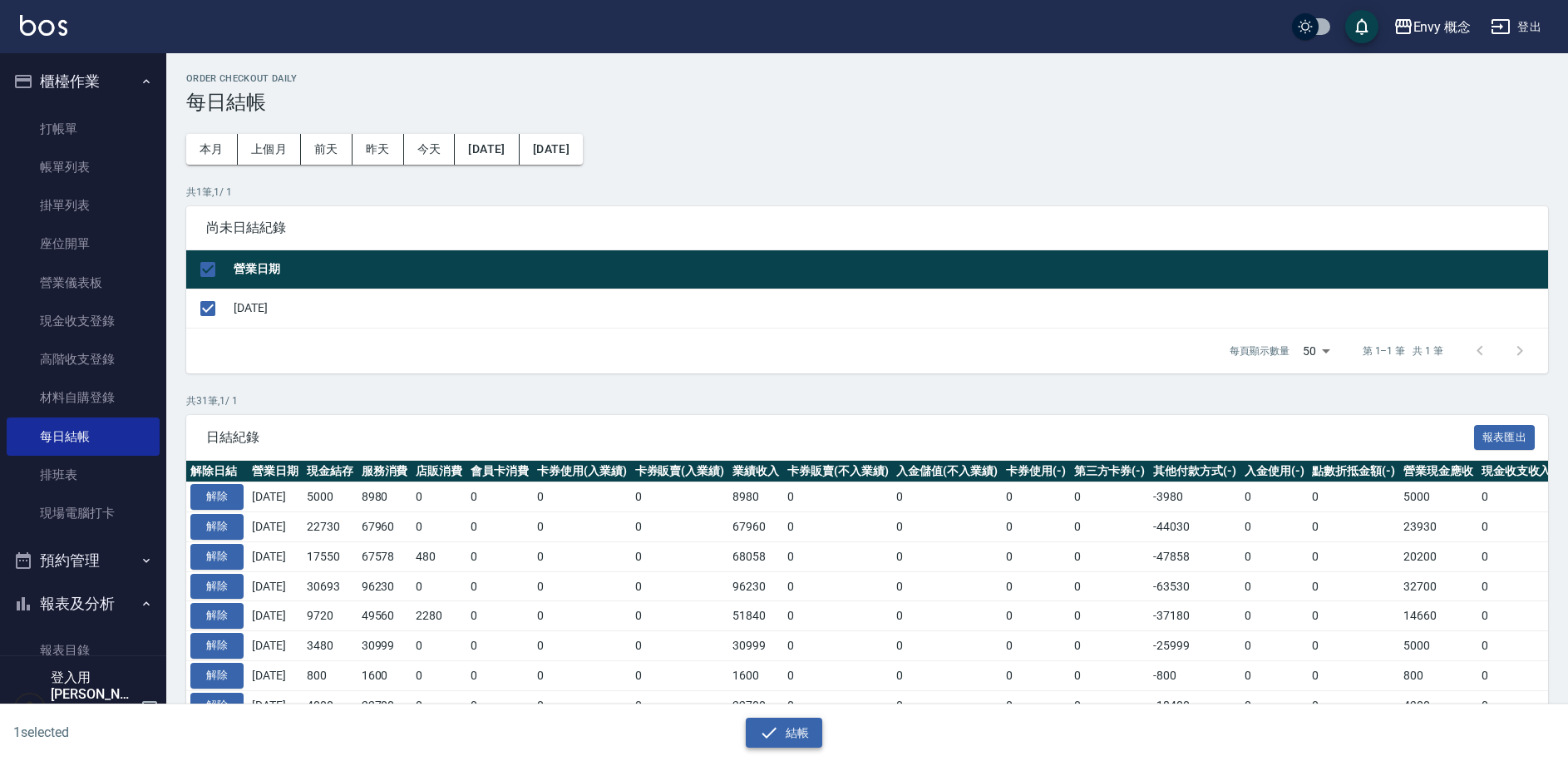
click at [796, 734] on button "結帳" at bounding box center [784, 733] width 77 height 31
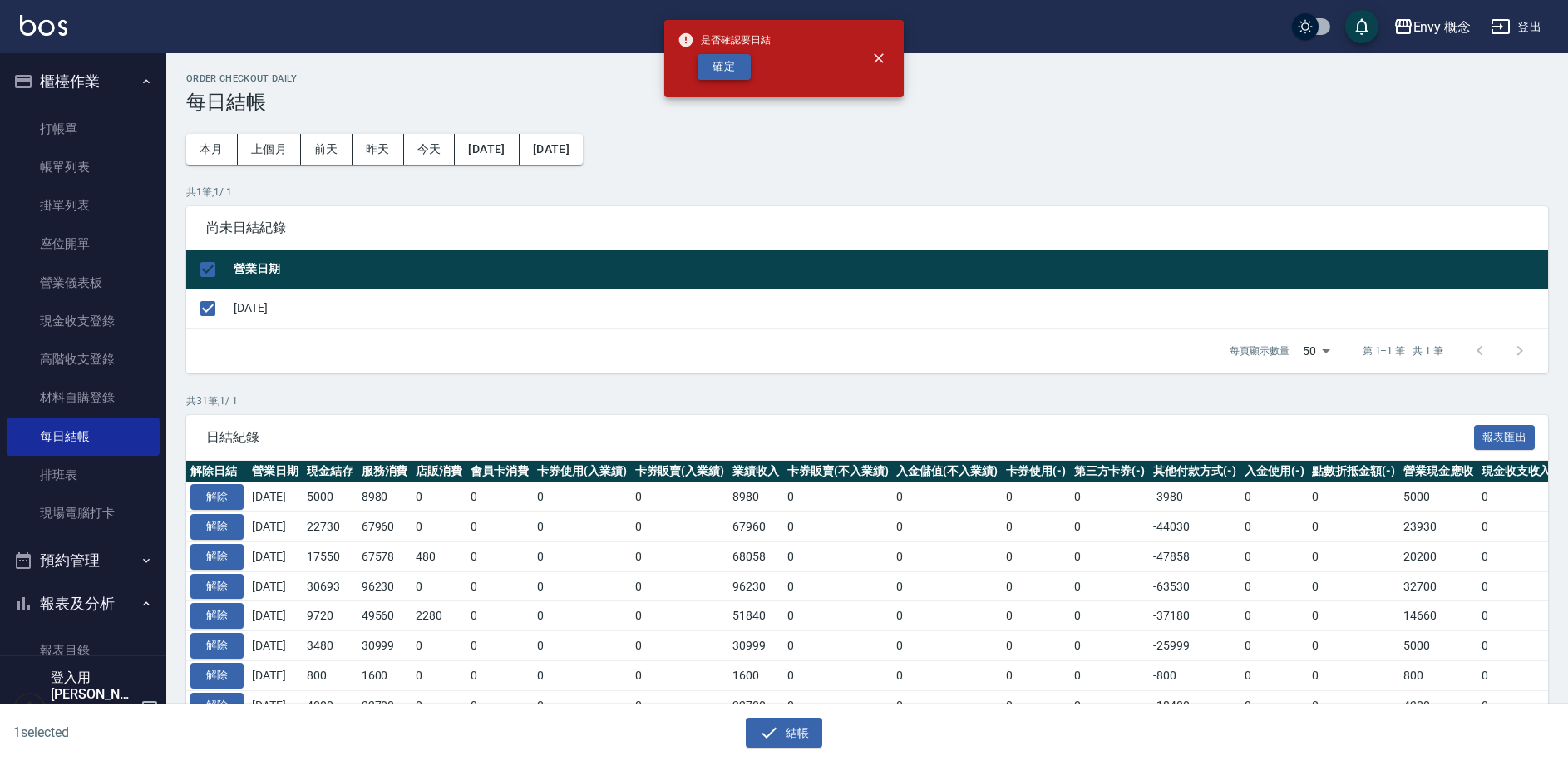
click at [719, 71] on button "確定" at bounding box center [724, 67] width 54 height 26
checkbox input "false"
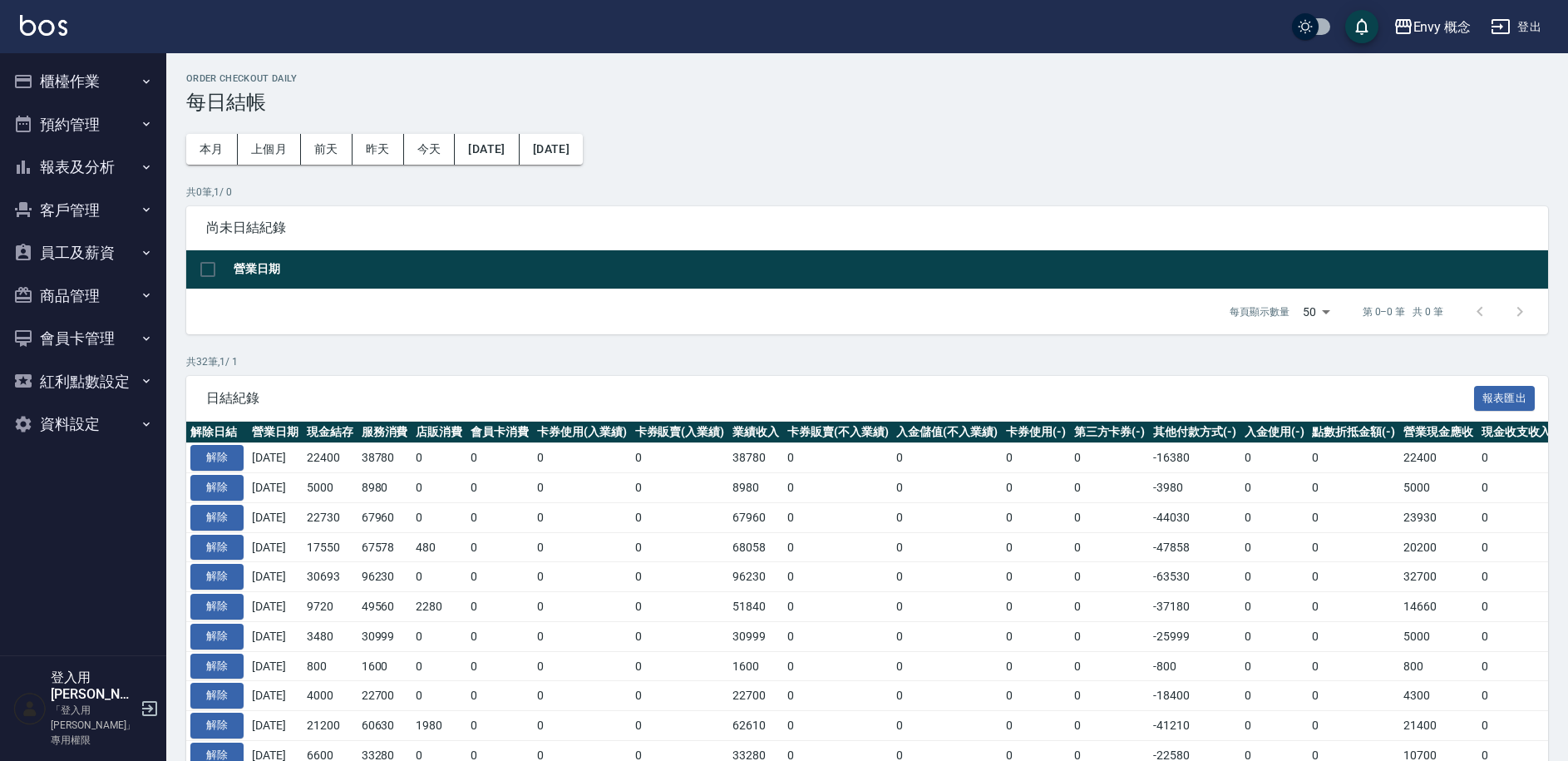
click at [82, 93] on button "櫃檯作業" at bounding box center [83, 81] width 153 height 43
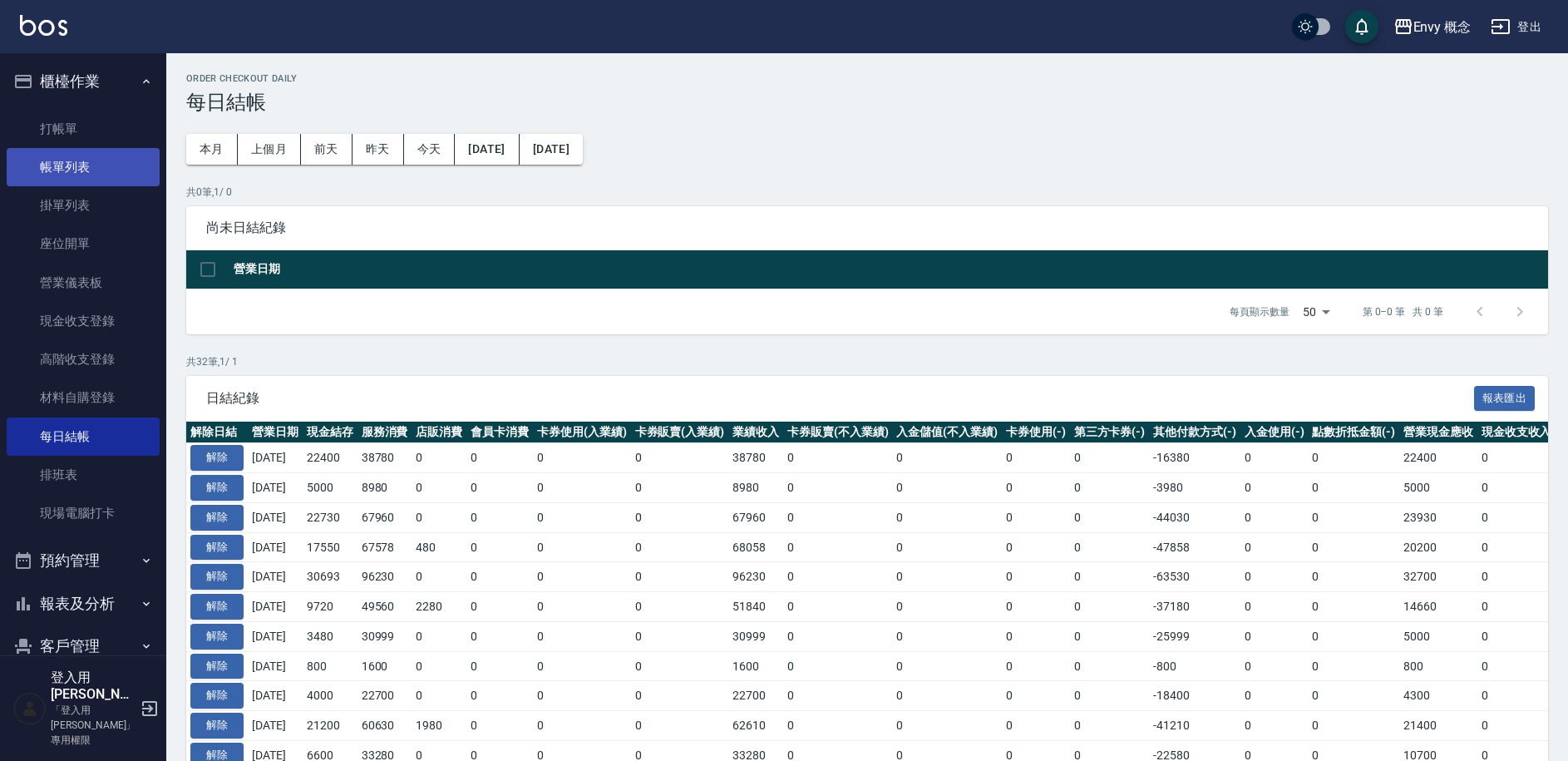
click at [99, 165] on link "帳單列表" at bounding box center [83, 167] width 153 height 38
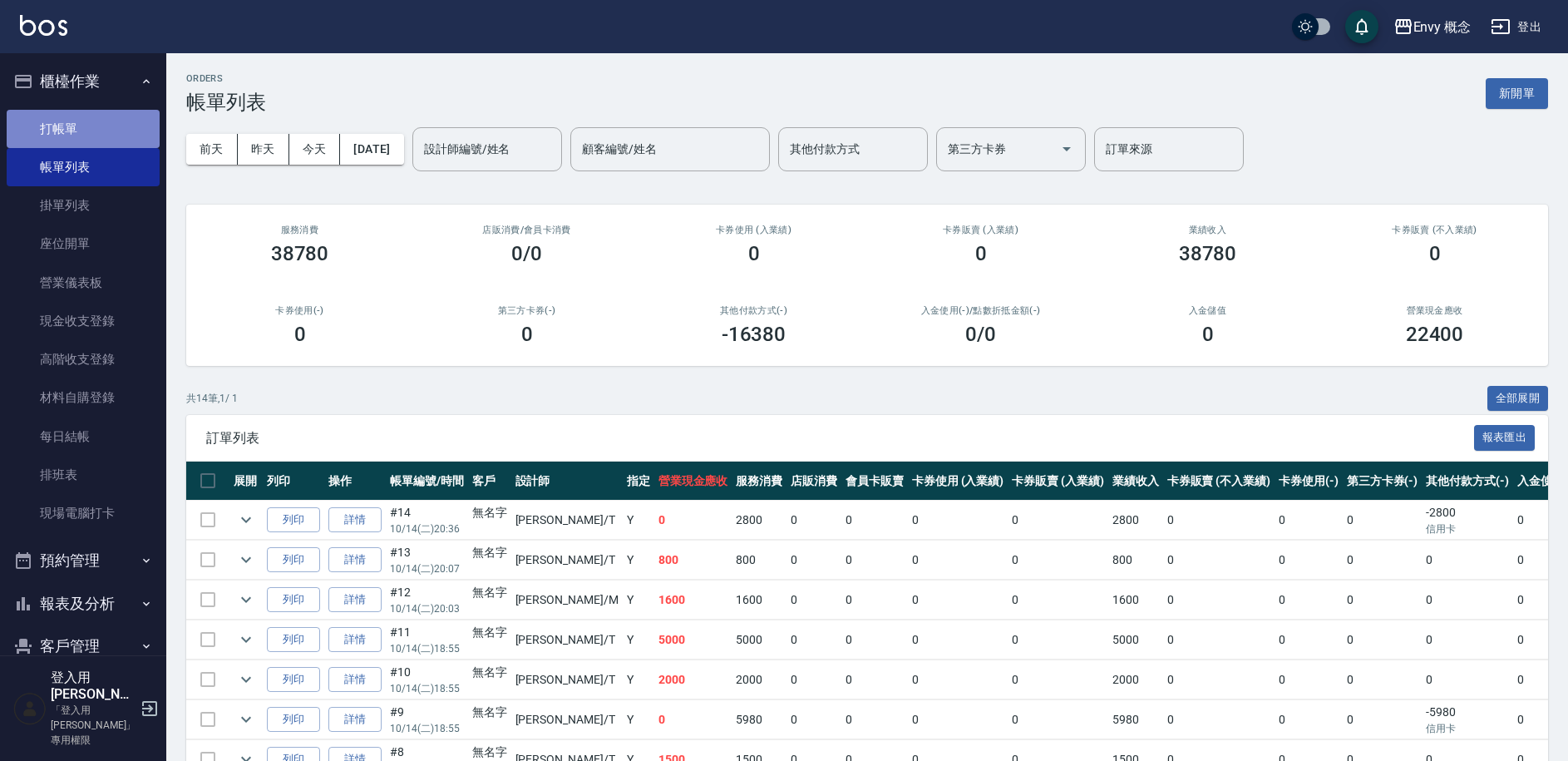
click at [89, 116] on link "打帳單" at bounding box center [83, 128] width 153 height 38
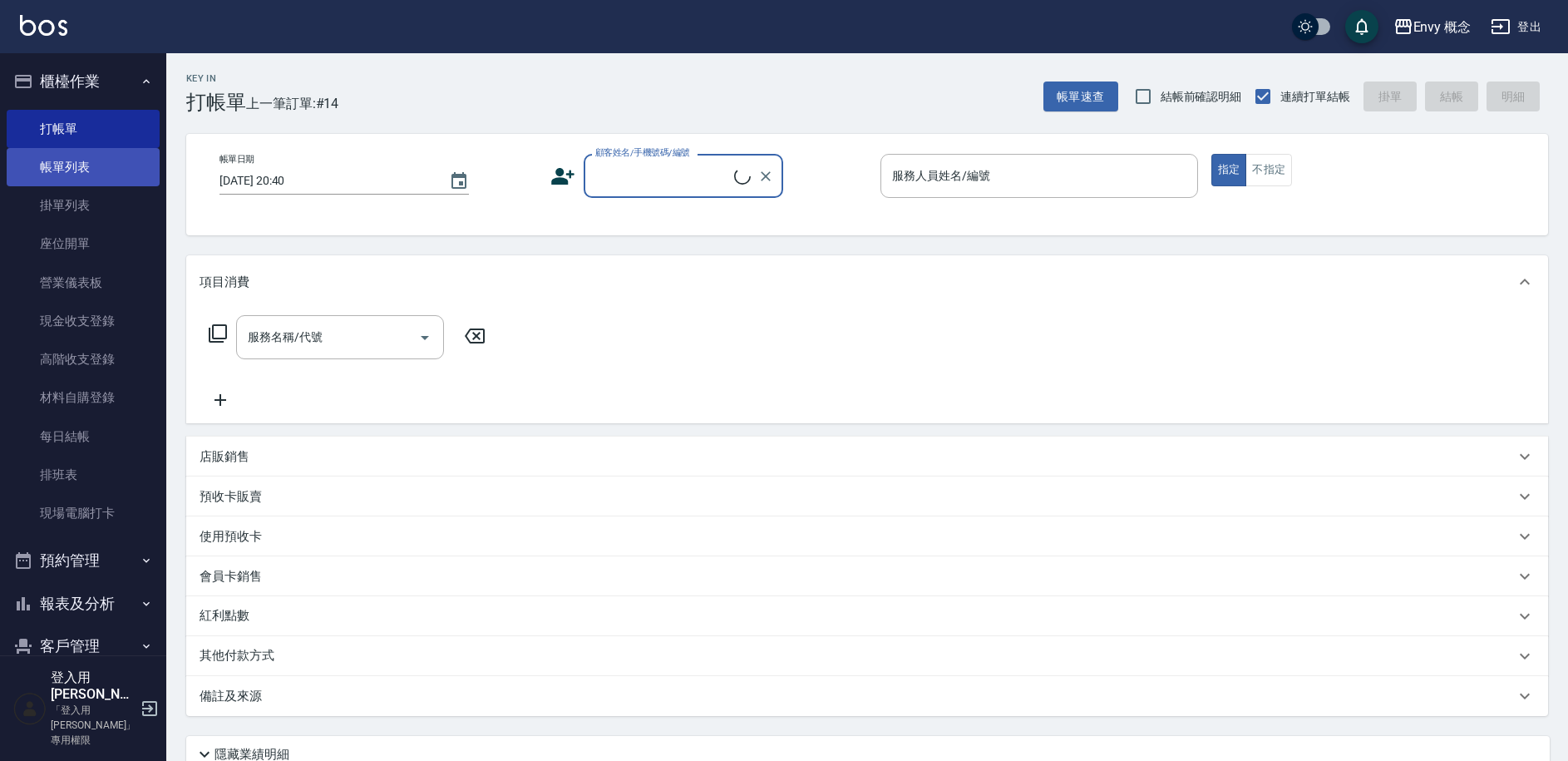
click at [75, 174] on link "帳單列表" at bounding box center [83, 167] width 153 height 38
